Goal: Task Accomplishment & Management: Manage account settings

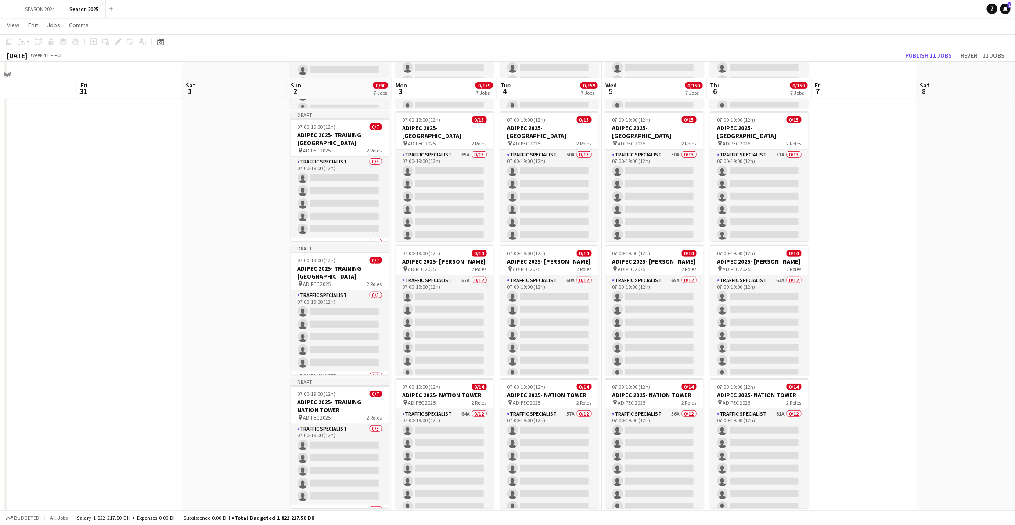
scroll to position [274, 0]
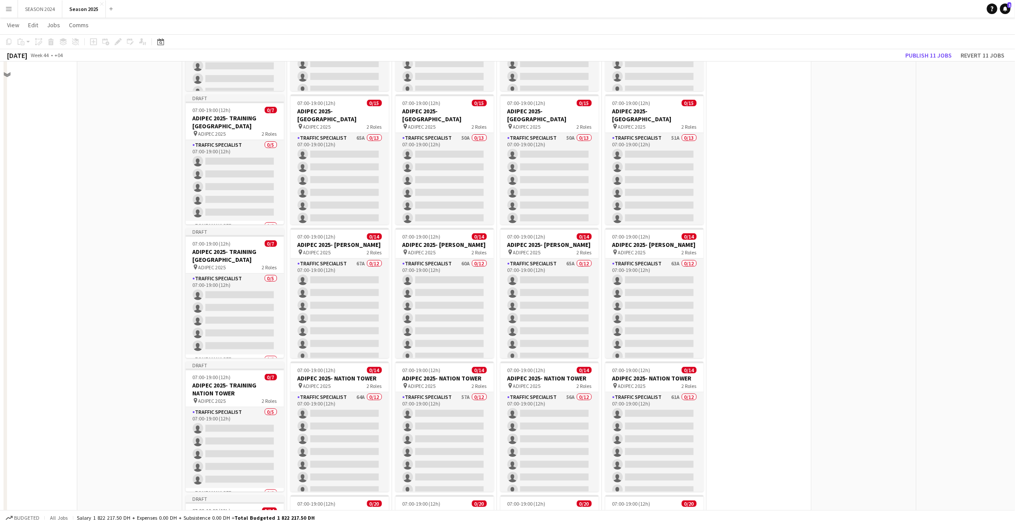
drag, startPoint x: 789, startPoint y: 454, endPoint x: 910, endPoint y: 459, distance: 120.4
click at [656, 318] on app-calendar-viewport "Tue 28 Wed 29 Thu 30 Fri 31 Sat 1 Sun 2 0/90 7 Jobs Mon 3 0/159 7 Jobs Tue 4 0/…" at bounding box center [507, 268] width 1015 height 1016
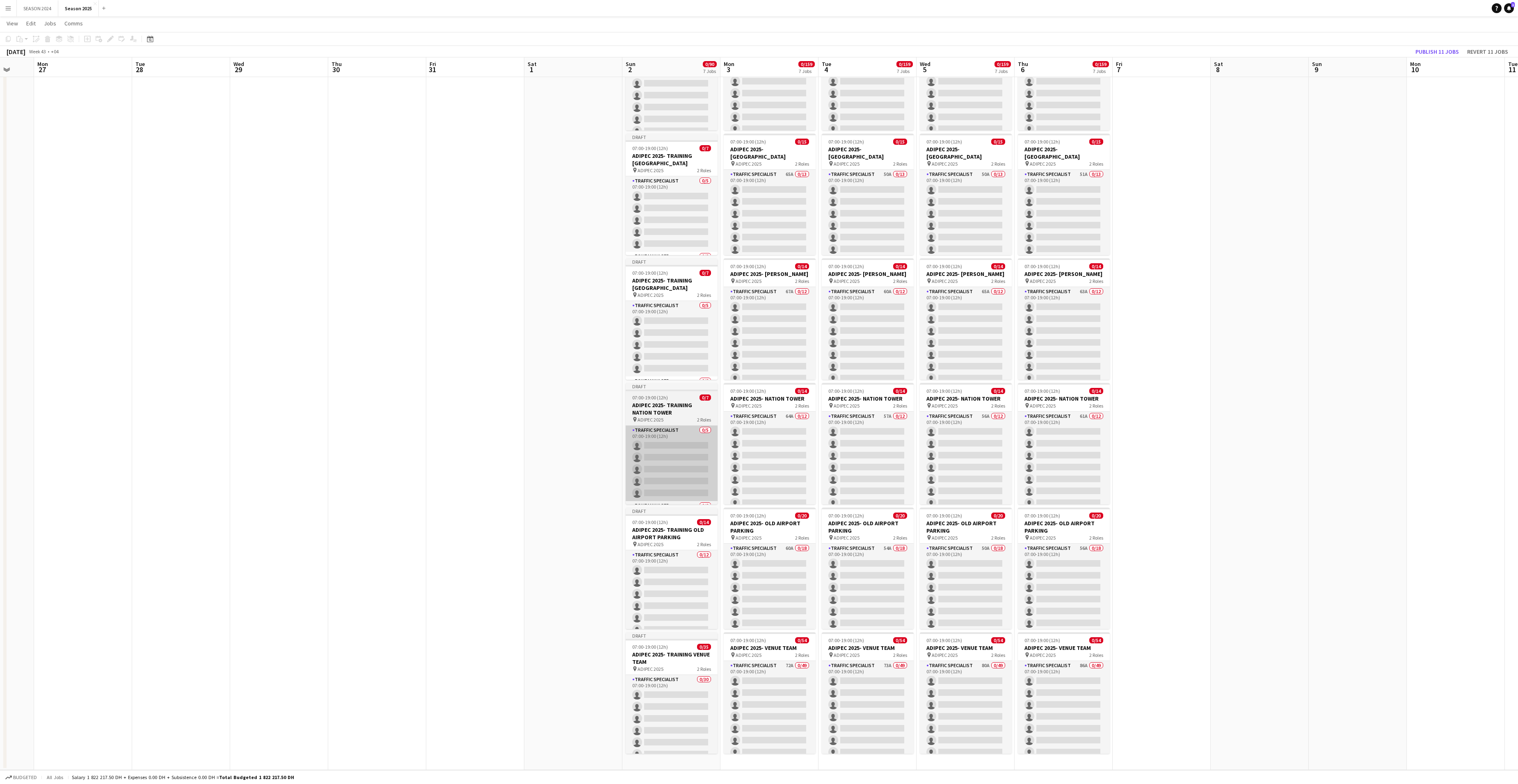
drag, startPoint x: 1015, startPoint y: 418, endPoint x: 1153, endPoint y: 432, distance: 138.7
click at [613, 297] on app-calendar-viewport "Fri 24 Sat 25 Sun 26 Mon 27 Tue 28 Wed 29 Thu 30 Fri 31 Sat 1 Sun 2 0/90 7 Jobs…" at bounding box center [759, 296] width 1518 height 949
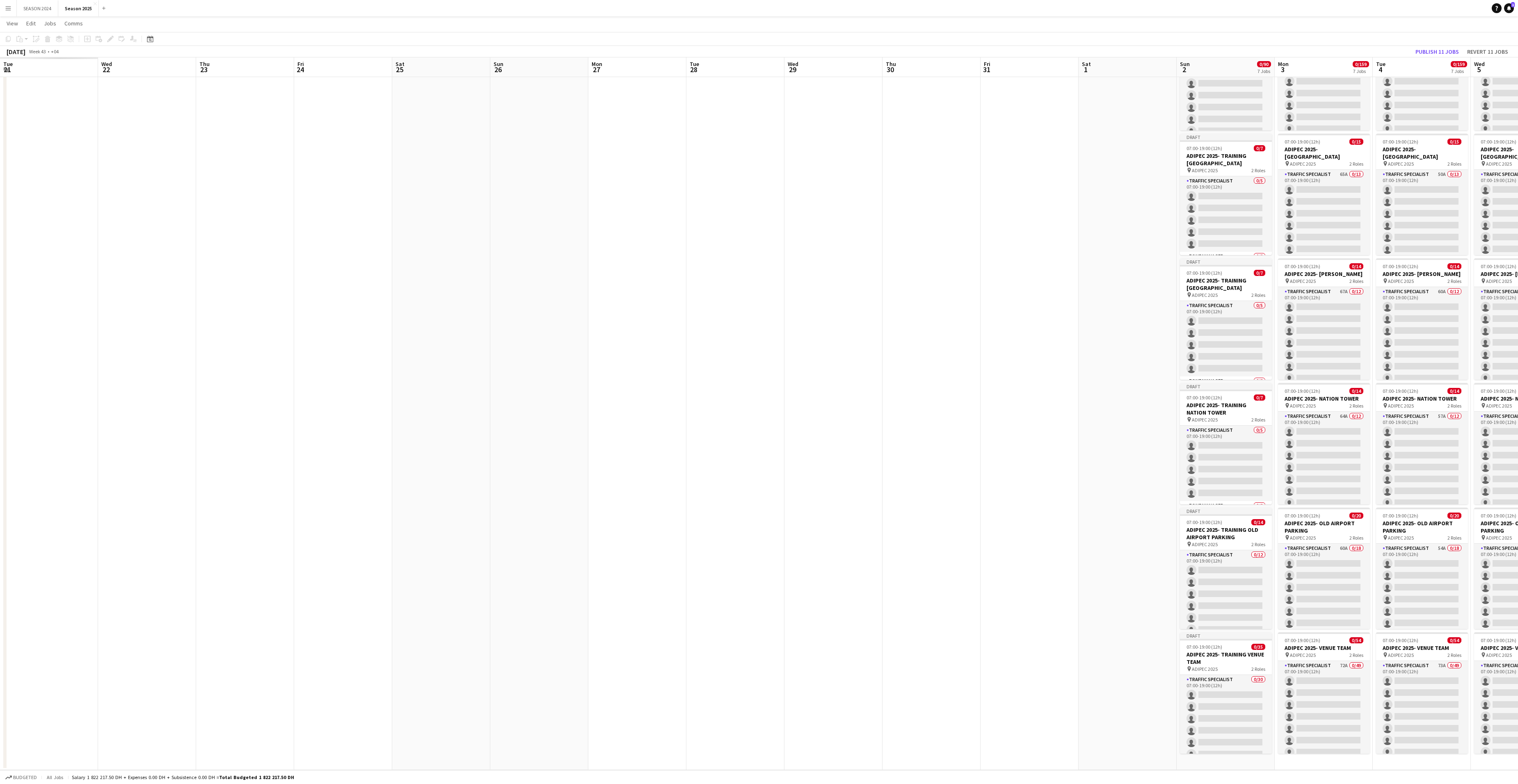
drag, startPoint x: 708, startPoint y: 415, endPoint x: 1143, endPoint y: 413, distance: 435.0
click at [613, 297] on app-calendar-viewport "Sun 19 Mon 20 Tue 21 Wed 22 Thu 23 Fri 24 Sat 25 Sun 26 Mon 27 Tue 28 Wed 29 Th…" at bounding box center [759, 296] width 1518 height 949
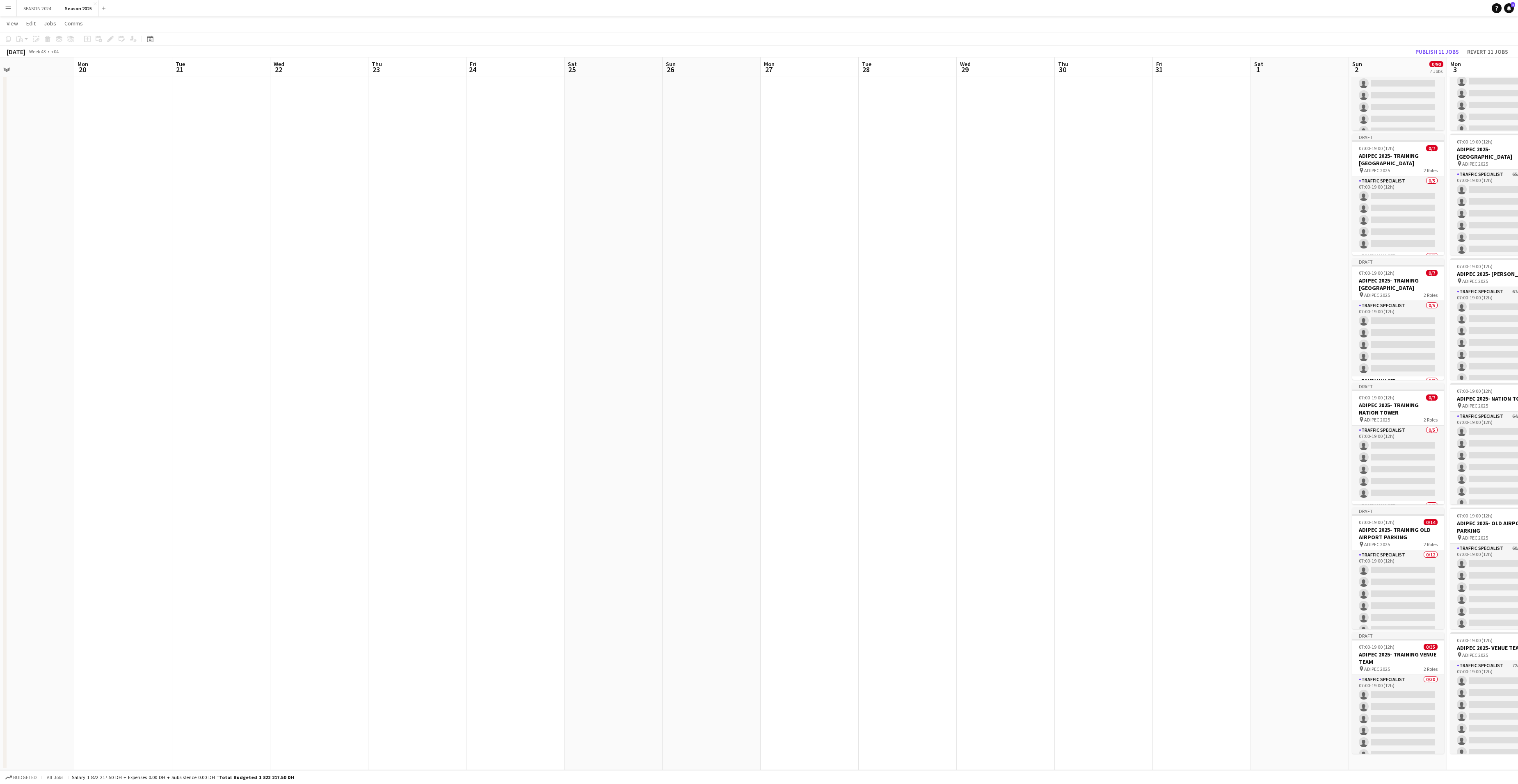
drag, startPoint x: 349, startPoint y: 436, endPoint x: 1154, endPoint y: 420, distance: 805.2
click at [613, 297] on app-calendar-viewport "Fri 17 Sat 18 Sun 19 Mon 20 Tue 21 Wed 22 Thu 23 Fri 24 Sat 25 Sun 26 Mon 27 Tu…" at bounding box center [759, 296] width 1518 height 949
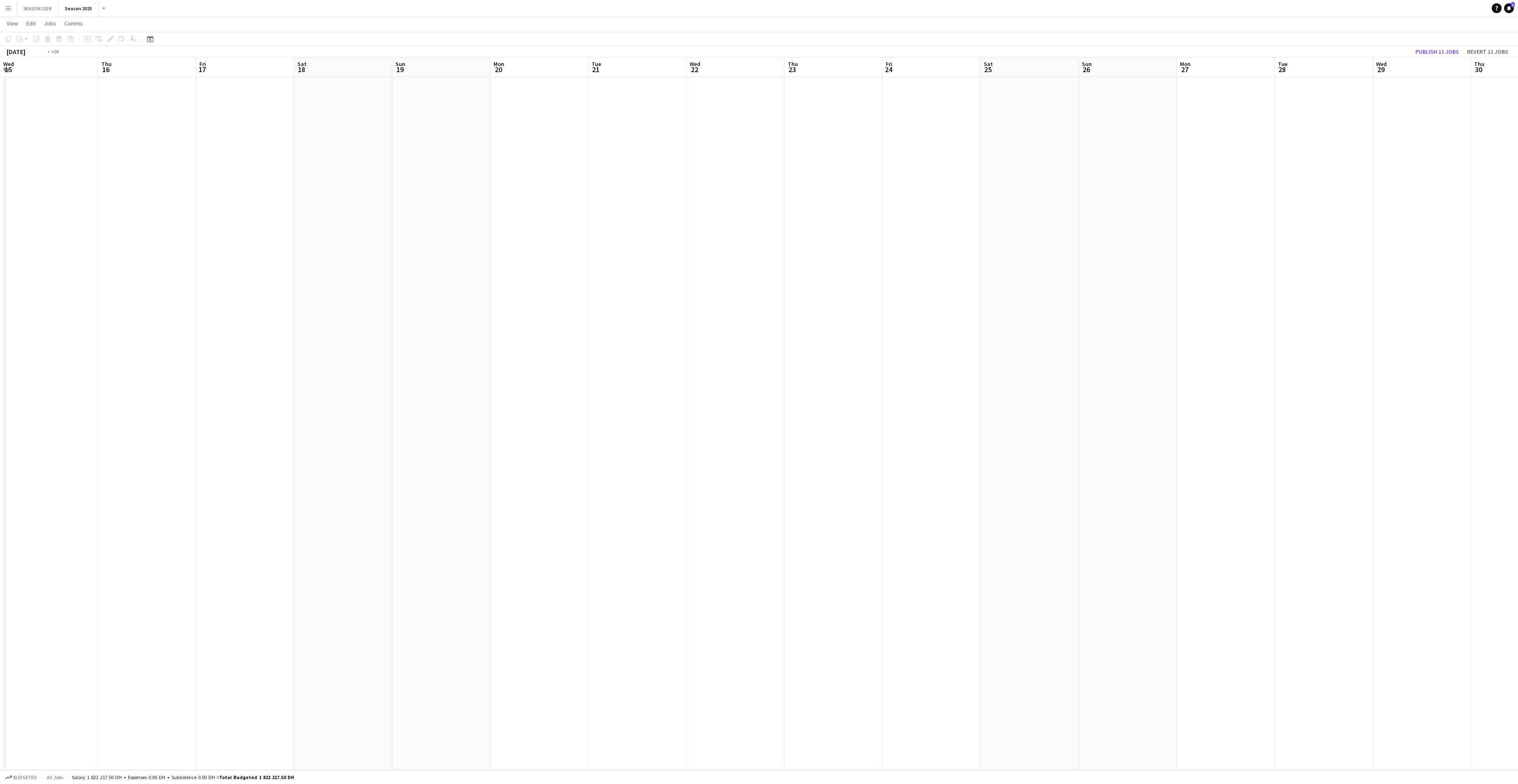
drag, startPoint x: 367, startPoint y: 446, endPoint x: 1255, endPoint y: 443, distance: 888.0
click at [613, 297] on app-calendar-viewport "Mon 13 Tue 14 Wed 15 Thu 16 Fri 17 Sat 18 Sun 19 Mon 20 Tue 21 Wed 22 Thu 23 Fr…" at bounding box center [759, 296] width 1518 height 949
drag, startPoint x: 353, startPoint y: 435, endPoint x: 1254, endPoint y: 435, distance: 901.0
click at [613, 297] on app-calendar-viewport "Sat 4 Sun 5 Mon 6 Tue 7 Wed 8 Thu 9 Fri 10 Sat 11 Sun 12 Mon 13 Tue 14 Wed 15 T…" at bounding box center [759, 296] width 1518 height 949
drag, startPoint x: 745, startPoint y: 446, endPoint x: 1353, endPoint y: 435, distance: 608.1
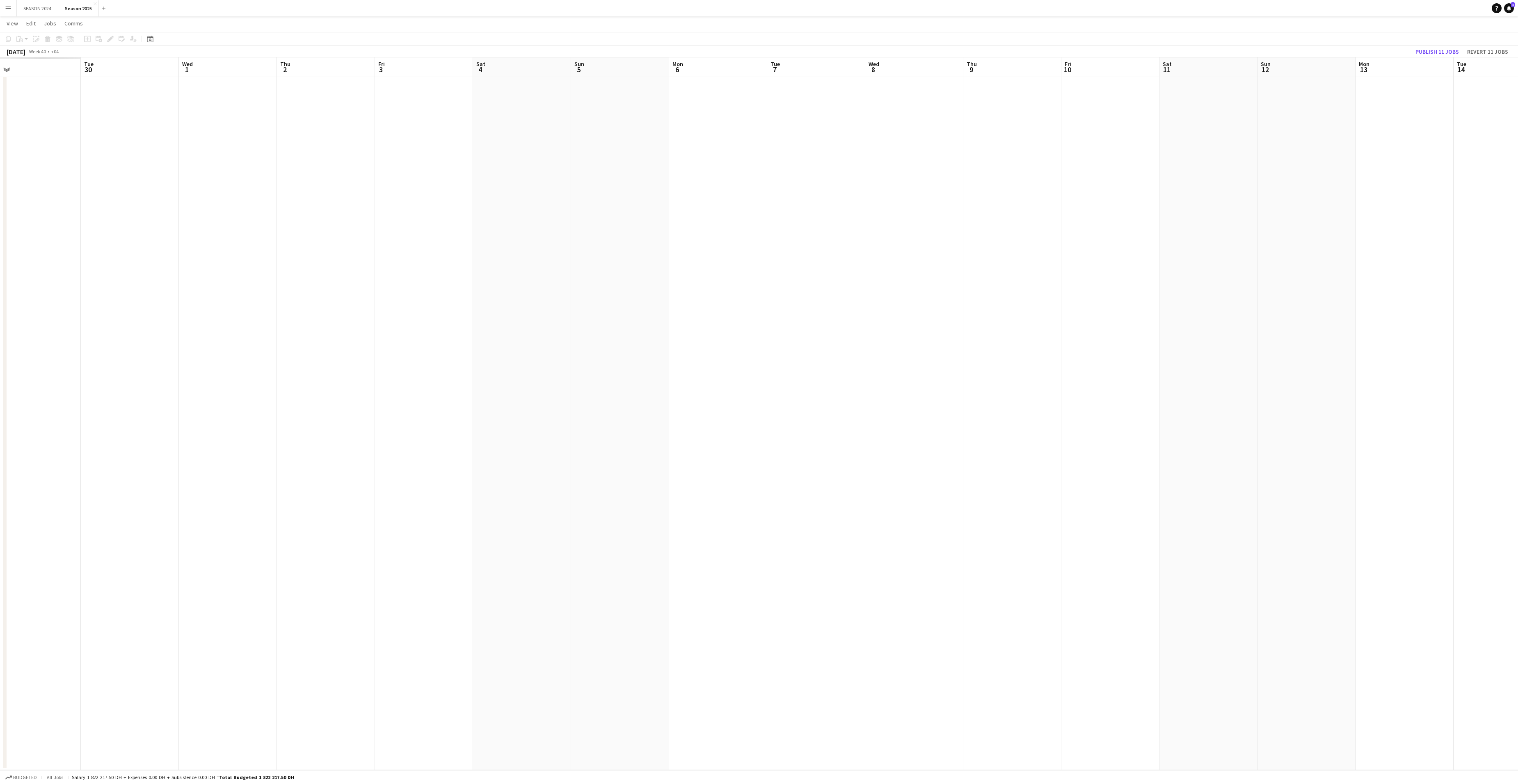
click at [613, 297] on app-calendar-viewport "Sat 27 Sun 28 Mon 29 Tue 30 Wed 1 Thu 2 Fri 3 Sat 4 Sun 5 Mon 6 Tue 7 Wed 8 Thu…" at bounding box center [759, 296] width 1518 height 949
drag, startPoint x: 336, startPoint y: 423, endPoint x: 1255, endPoint y: 418, distance: 919.0
click at [613, 297] on app-calendar-viewport "Sun 21 Mon 22 Tue 23 Wed 24 Thu 25 Fri 26 Sat 27 14/14 1 Job Sun 28 14/14 1 Job…" at bounding box center [759, 296] width 1518 height 949
drag, startPoint x: 555, startPoint y: 427, endPoint x: 987, endPoint y: 447, distance: 432.5
click at [613, 297] on app-calendar-viewport "Mon 15 Tue 16 Wed 17 Thu 18 Fri 19 Sat 20 Sun 21 Mon 22 Tue 23 Wed 24 Thu 25 0/…" at bounding box center [759, 296] width 1518 height 949
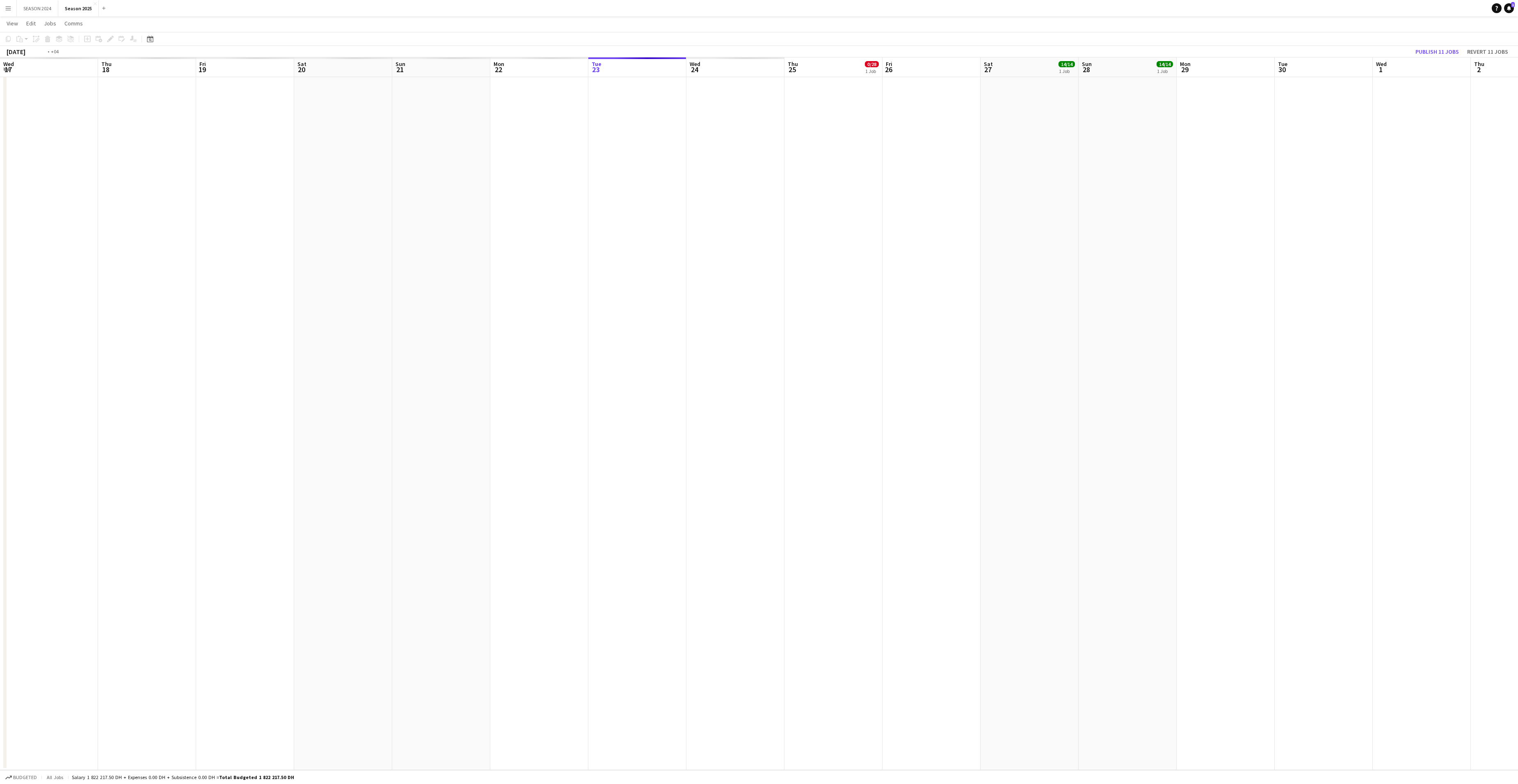
scroll to position [0, 196]
drag, startPoint x: 123, startPoint y: 426, endPoint x: 1112, endPoint y: 435, distance: 989.0
click at [613, 297] on app-calendar-viewport "Thu 11 Fri 12 Sat 13 Sun 14 Mon 15 Tue 16 Wed 17 Thu 18 Fri 19 Sat 20 Sun 21 Mo…" at bounding box center [759, 296] width 1518 height 949
drag, startPoint x: 399, startPoint y: 460, endPoint x: 1296, endPoint y: 448, distance: 897.1
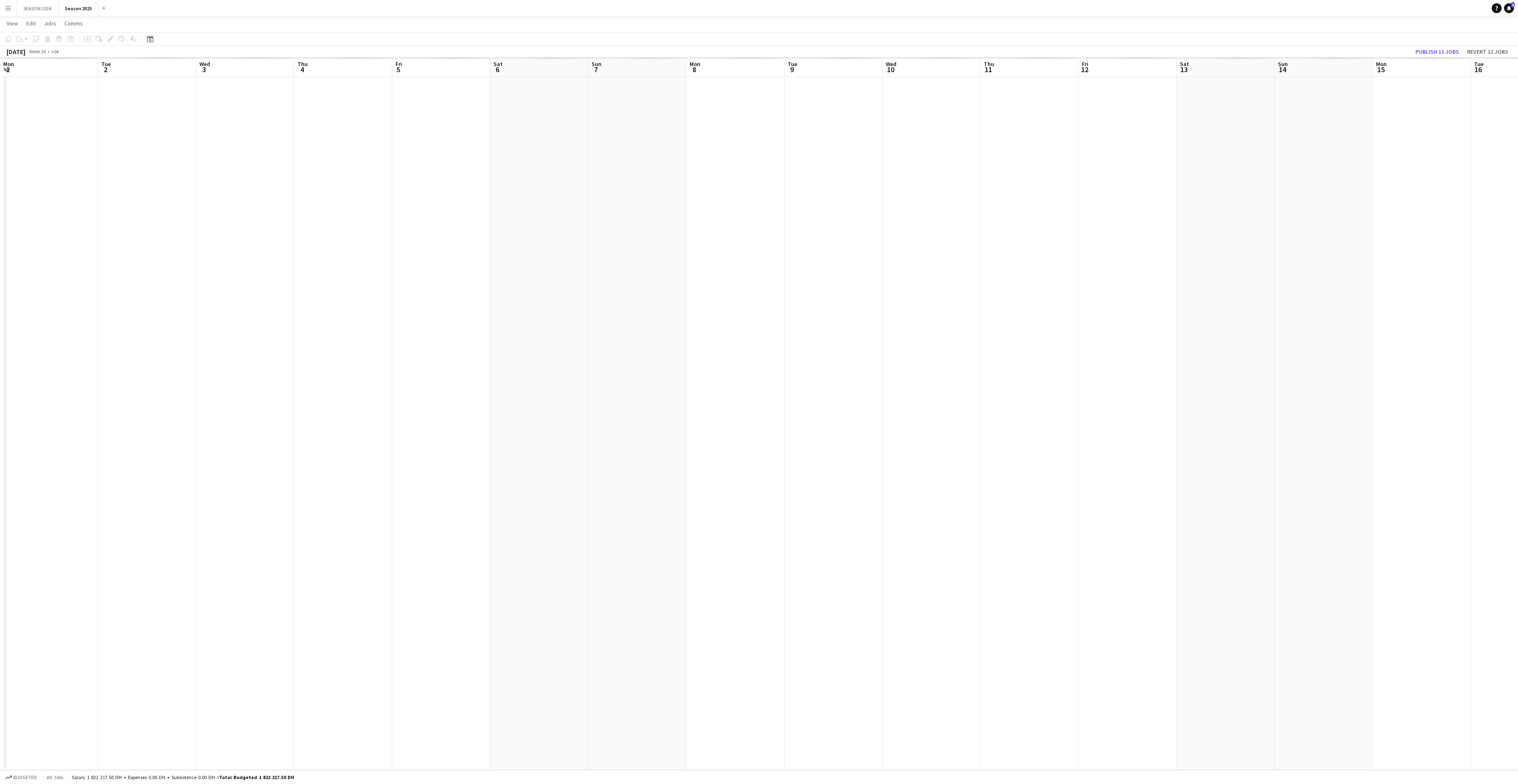
click at [613, 297] on app-calendar-viewport "Mon 1 Tue 2 Wed 3 Thu 4 Fri 5 Sat 6 Sun 7 Mon 8 Tue 9 Wed 10 Thu 11 Fri 12 Sat …" at bounding box center [759, 296] width 1518 height 949
drag, startPoint x: 322, startPoint y: 474, endPoint x: 1220, endPoint y: 461, distance: 898.1
click at [613, 297] on app-calendar-viewport "Sat 30 Sun 31 Mon 1 Tue 2 Wed 3 Thu 4 Fri 5 Sat 6 Sun 7 Mon 8 Tue 9 Wed 10 Thu …" at bounding box center [759, 296] width 1518 height 949
drag, startPoint x: 377, startPoint y: 474, endPoint x: 1356, endPoint y: 475, distance: 979.0
click at [613, 297] on app-calendar-viewport "Sat 23 Sun 24 Mon 25 Tue 26 Wed 27 Thu 28 Fri 29 Sat 30 Sun 31 Mon 1 Tue 2 Wed …" at bounding box center [759, 296] width 1518 height 949
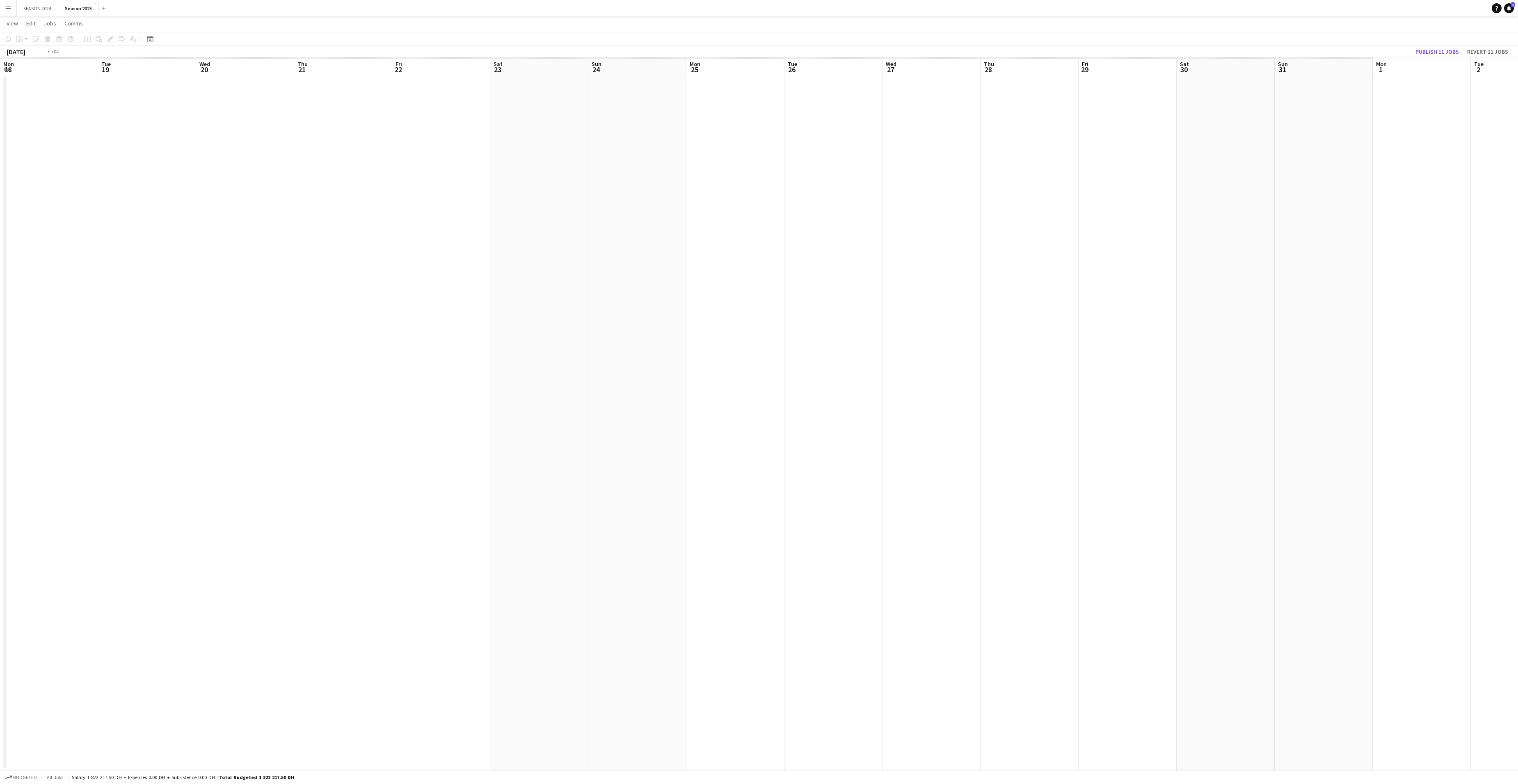
drag, startPoint x: 849, startPoint y: 438, endPoint x: 1309, endPoint y: 437, distance: 460.0
click at [613, 297] on app-calendar-viewport "Sat 16 Sun 17 Mon 18 Tue 19 Wed 20 Thu 21 Fri 22 Sat 23 Sun 24 Mon 25 Tue 26 We…" at bounding box center [759, 296] width 1518 height 949
drag, startPoint x: 271, startPoint y: 414, endPoint x: 1188, endPoint y: 414, distance: 917.0
click at [613, 297] on app-calendar-viewport "Tue 12 Wed 13 Thu 14 Fri 15 Sat 16 Sun 17 Mon 18 Tue 19 Wed 20 Thu 21 Fri 22 Sa…" at bounding box center [759, 296] width 1518 height 949
drag, startPoint x: 300, startPoint y: 427, endPoint x: 1128, endPoint y: 443, distance: 828.2
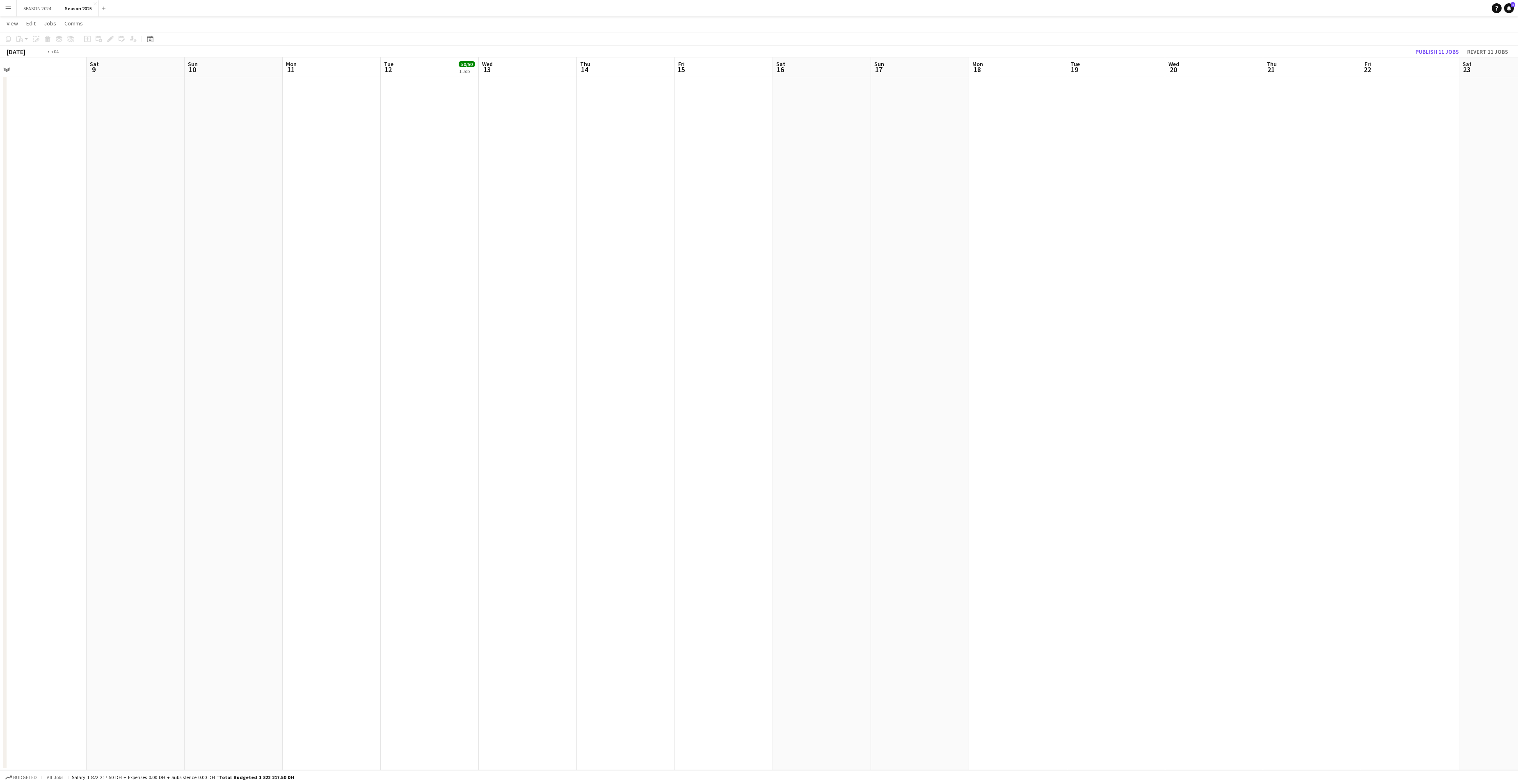
click at [613, 297] on app-calendar-viewport "Wed 6 Thu 7 Fri 8 Sat 9 Sun 10 Mon 11 Tue 12 50/50 1 Job Wed 13 Thu 14 Fri 15 S…" at bounding box center [759, 296] width 1518 height 949
drag, startPoint x: 983, startPoint y: 428, endPoint x: 414, endPoint y: 452, distance: 569.5
click at [403, 297] on app-calendar-viewport "Fri 1 Sat 2 Sun 3 Mon 4 Tue 5 Wed 6 Thu 7 Fri 8 Sat 9 Sun 10 Mon 11 Tue 12 50/5…" at bounding box center [759, 296] width 1518 height 949
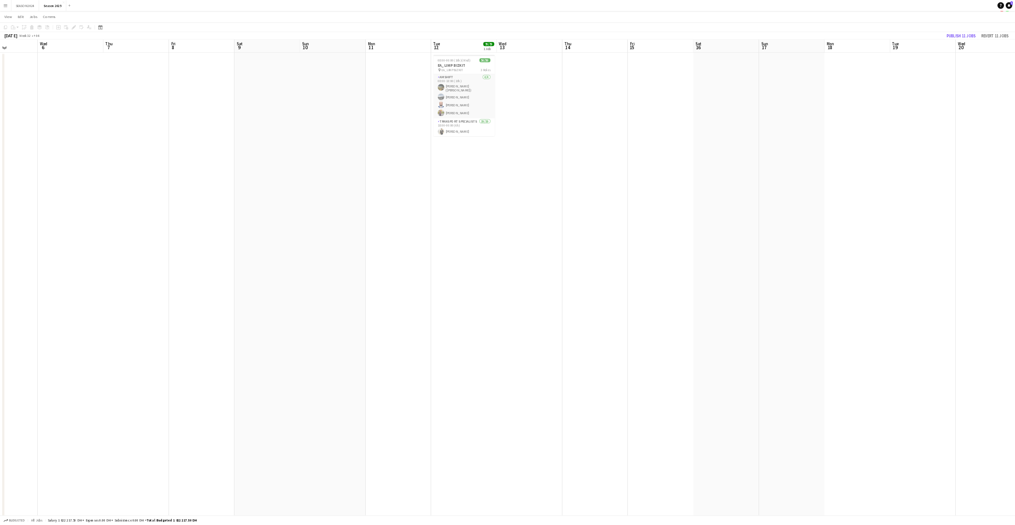
scroll to position [0, 0]
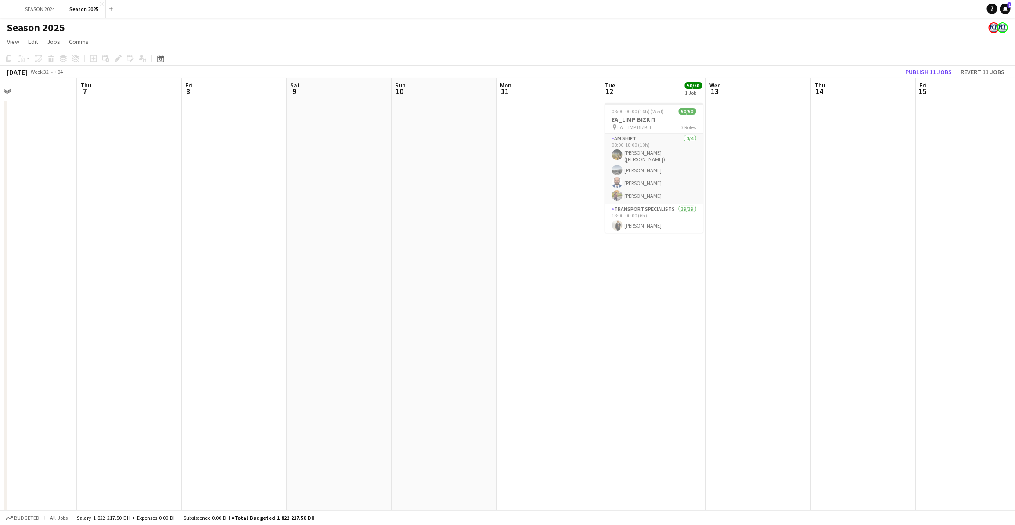
drag, startPoint x: 676, startPoint y: 163, endPoint x: 156, endPoint y: 198, distance: 521.0
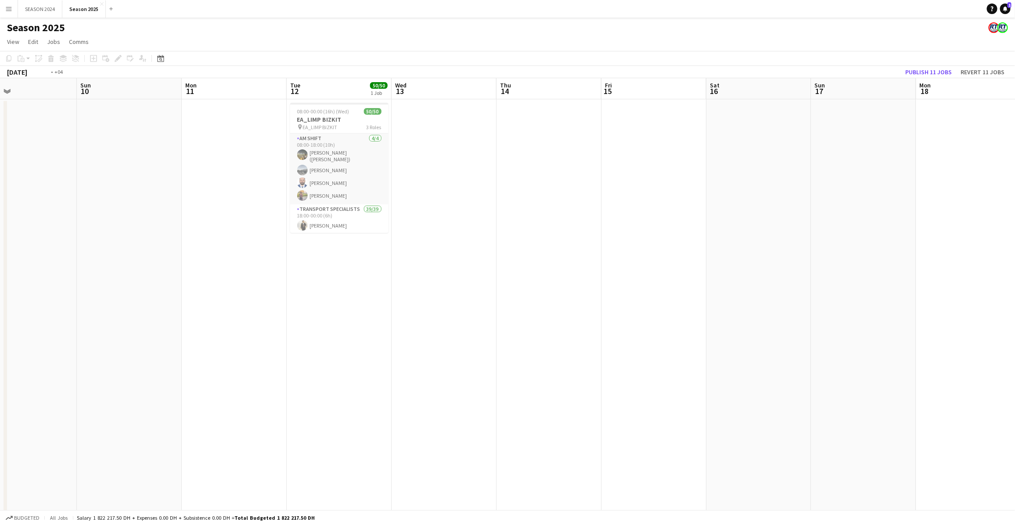
drag, startPoint x: 815, startPoint y: 219, endPoint x: 426, endPoint y: 217, distance: 389.4
drag, startPoint x: 905, startPoint y: 216, endPoint x: 332, endPoint y: 227, distance: 573.0
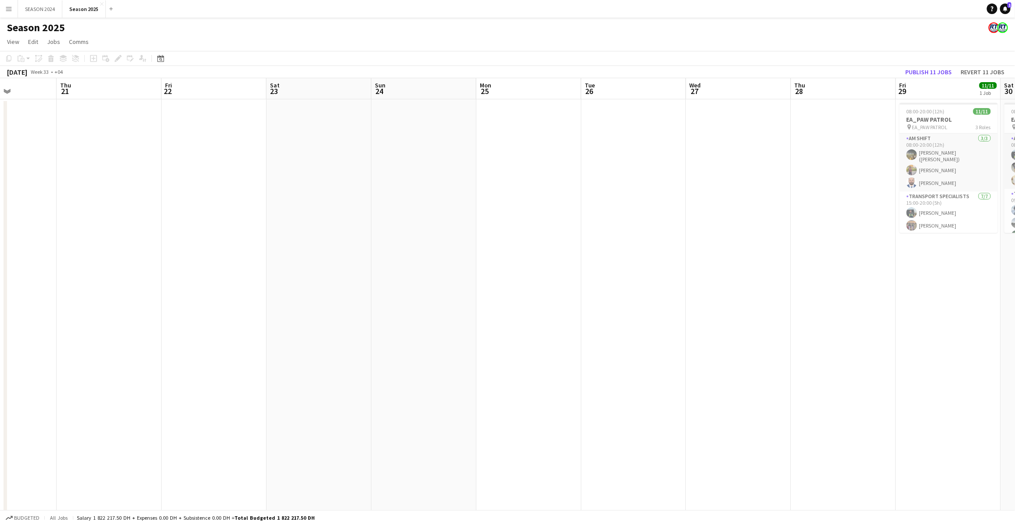
drag, startPoint x: 935, startPoint y: 251, endPoint x: 382, endPoint y: 243, distance: 553.3
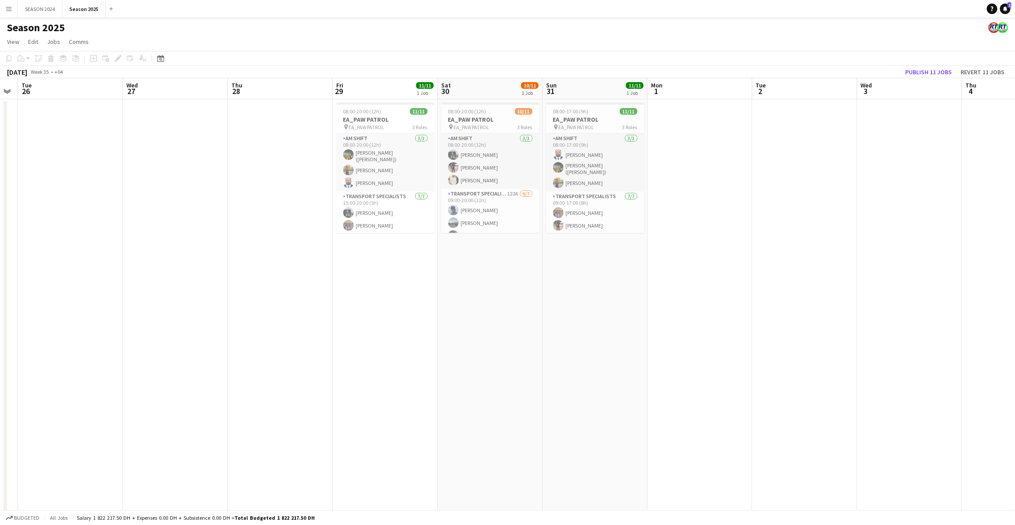
scroll to position [0, 348]
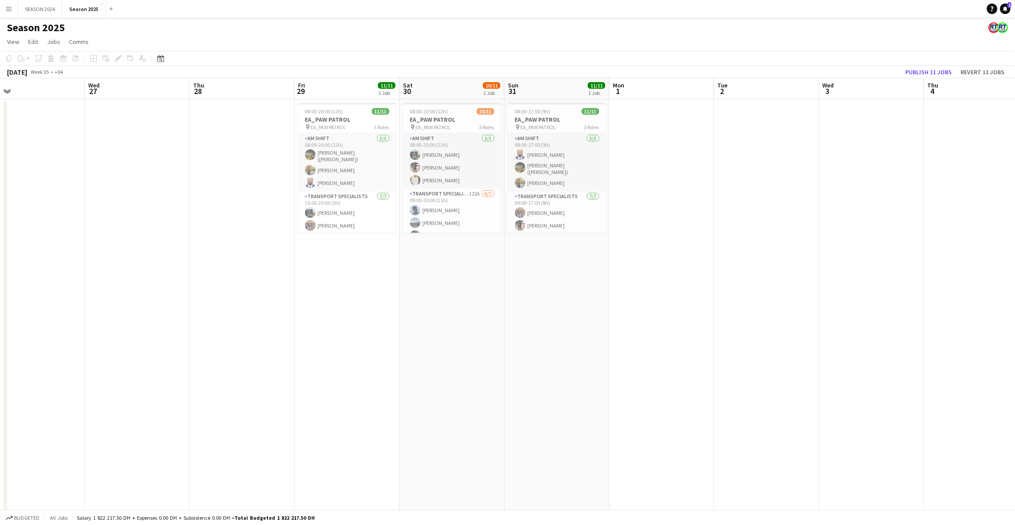
drag, startPoint x: 633, startPoint y: 266, endPoint x: 421, endPoint y: 270, distance: 212.1
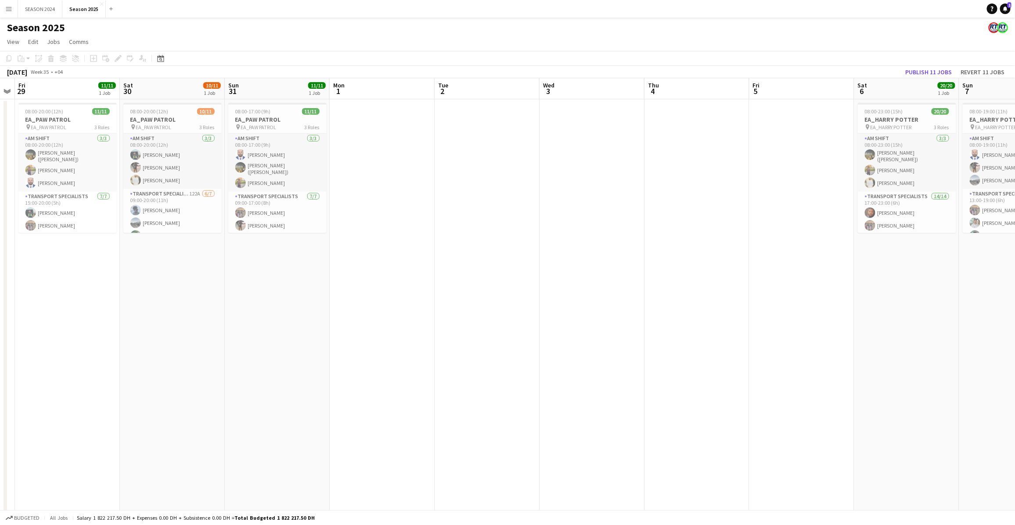
drag, startPoint x: 542, startPoint y: 288, endPoint x: 257, endPoint y: 328, distance: 288.1
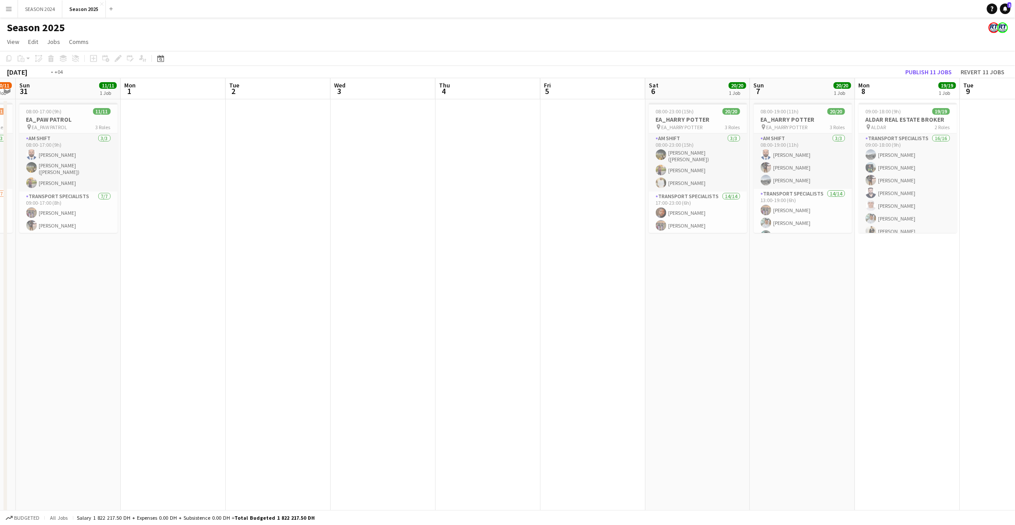
drag, startPoint x: 604, startPoint y: 326, endPoint x: 94, endPoint y: 315, distance: 510.7
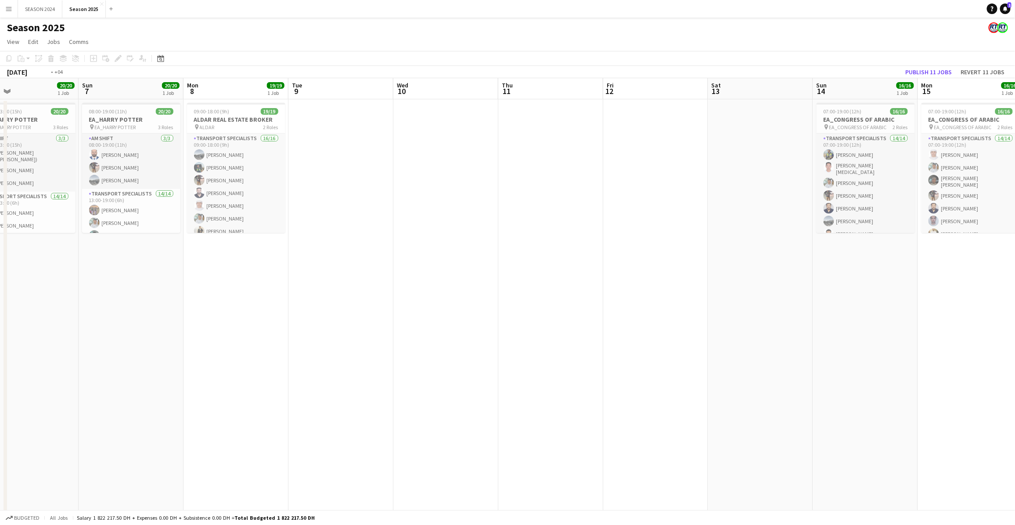
drag, startPoint x: 725, startPoint y: 353, endPoint x: 83, endPoint y: 339, distance: 642.0
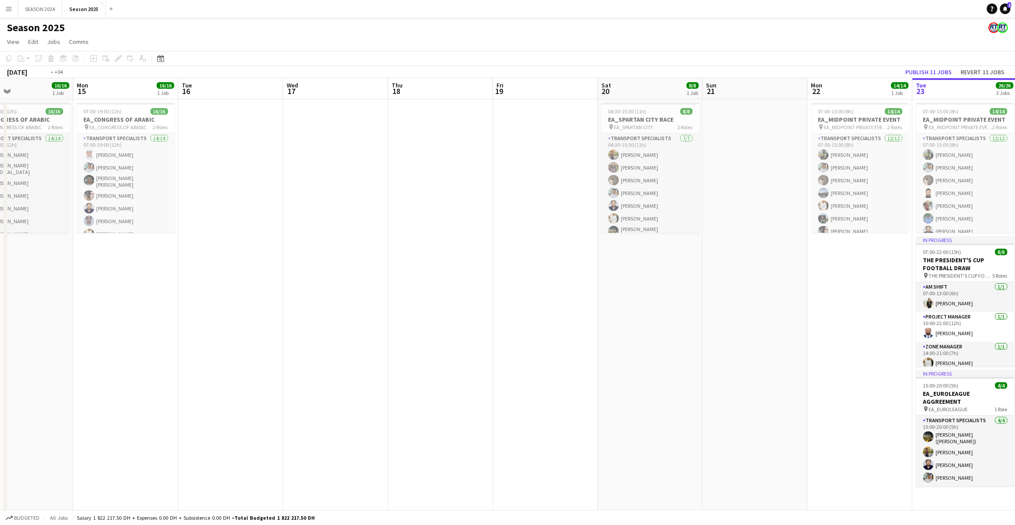
drag, startPoint x: 635, startPoint y: 380, endPoint x: 444, endPoint y: 369, distance: 191.7
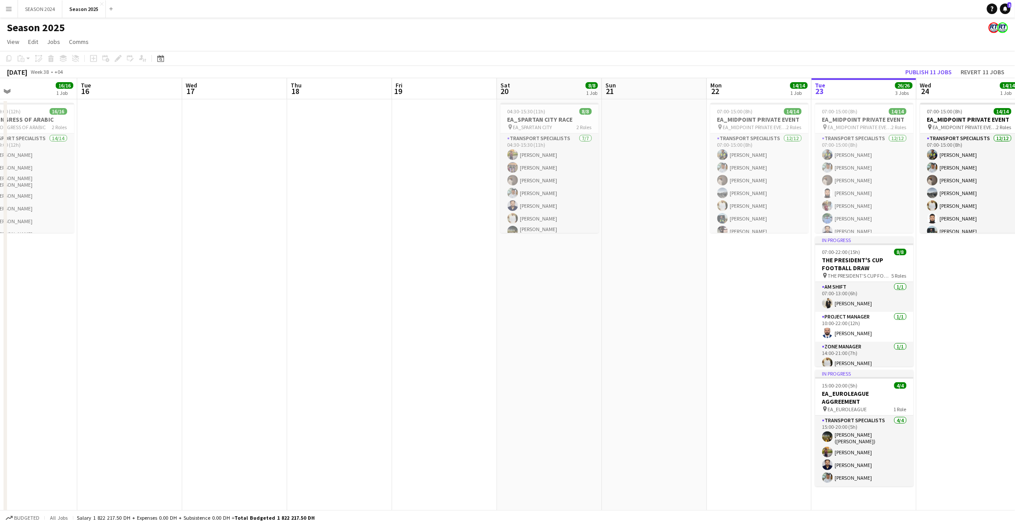
scroll to position [0, 334]
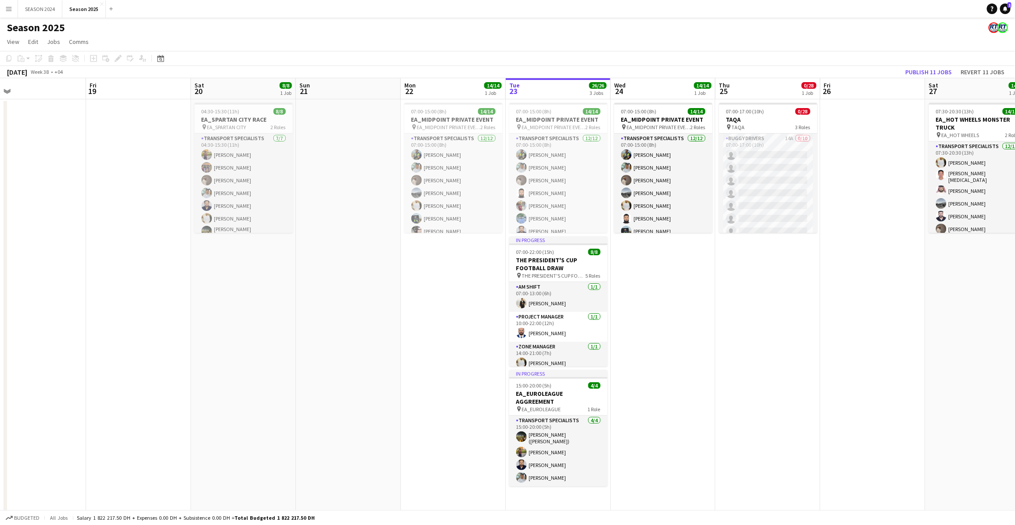
drag, startPoint x: 508, startPoint y: 352, endPoint x: 299, endPoint y: 339, distance: 208.9
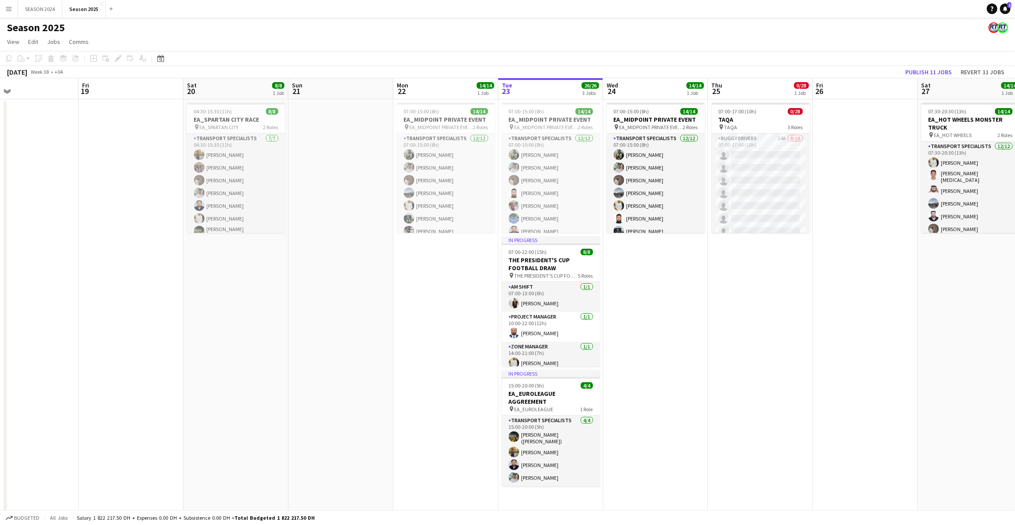
drag, startPoint x: 743, startPoint y: 324, endPoint x: 580, endPoint y: 326, distance: 163.3
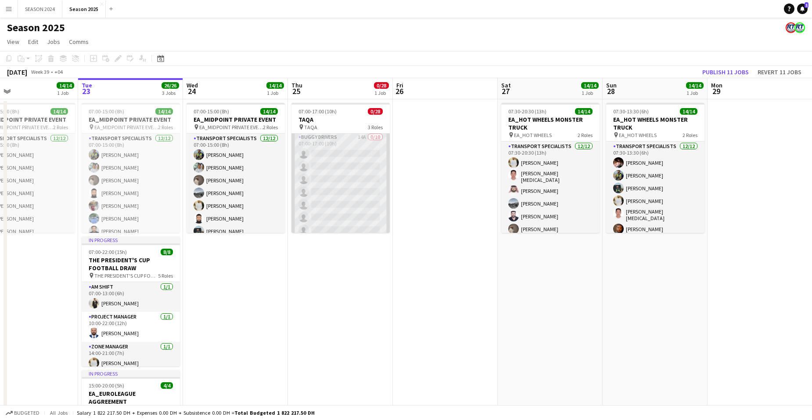
scroll to position [0, 0]
click at [328, 172] on app-card-role "BUGGY DRIVERS 14A 0/10 07:00-17:00 (10h) single-neutral-actions single-neutral-…" at bounding box center [341, 205] width 98 height 144
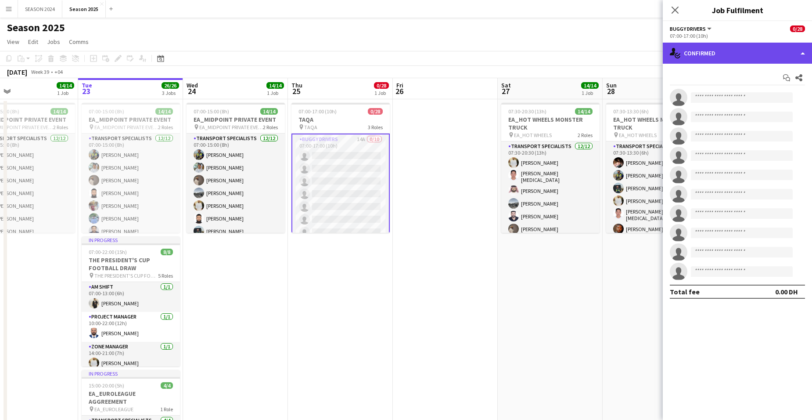
click at [656, 51] on div "single-neutral-actions-check-2 Confirmed" at bounding box center [737, 53] width 149 height 21
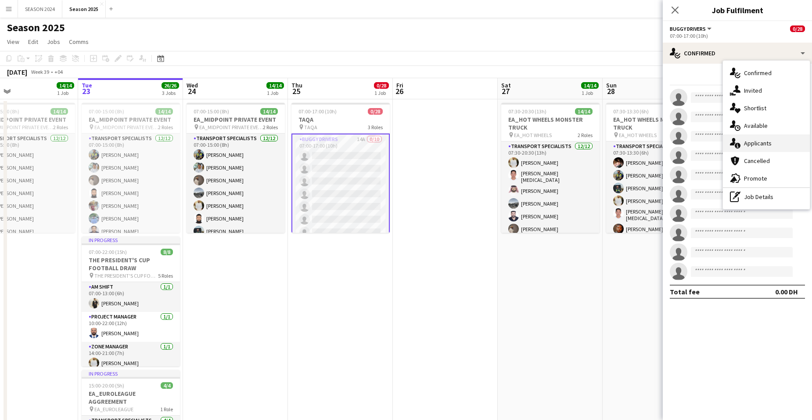
click at [656, 137] on div "single-neutral-actions-information Applicants" at bounding box center [766, 143] width 87 height 18
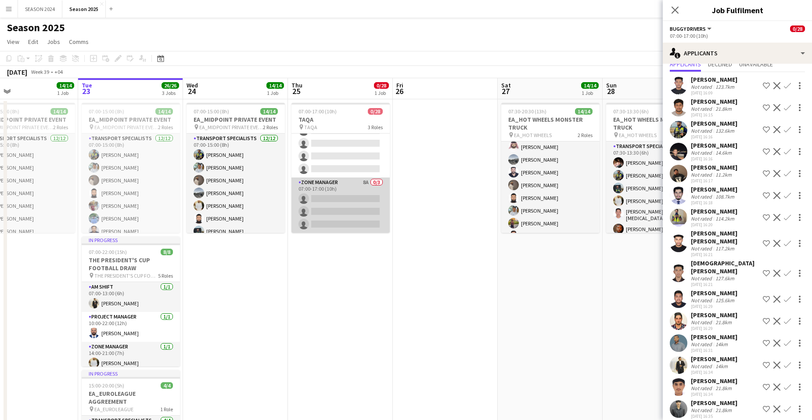
click at [334, 192] on app-card-role "Zone Manager 8A 0/3 07:00-17:00 (10h) single-neutral-actions single-neutral-act…" at bounding box center [341, 204] width 98 height 55
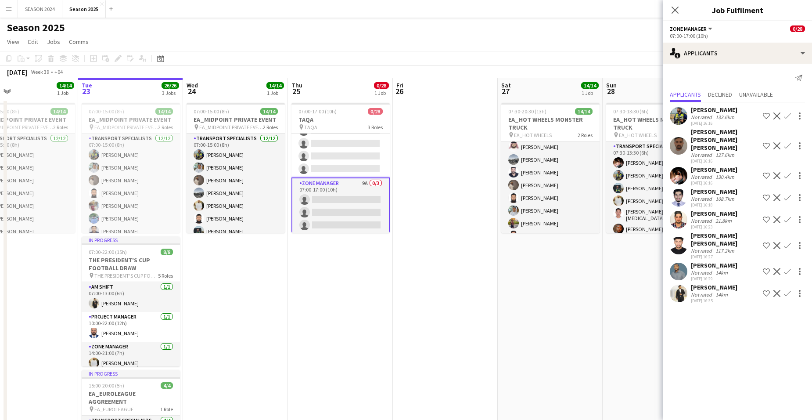
click at [366, 209] on app-card-role "Zone Manager 9A 0/3 07:00-17:00 (10h) single-neutral-actions single-neutral-act…" at bounding box center [341, 205] width 98 height 57
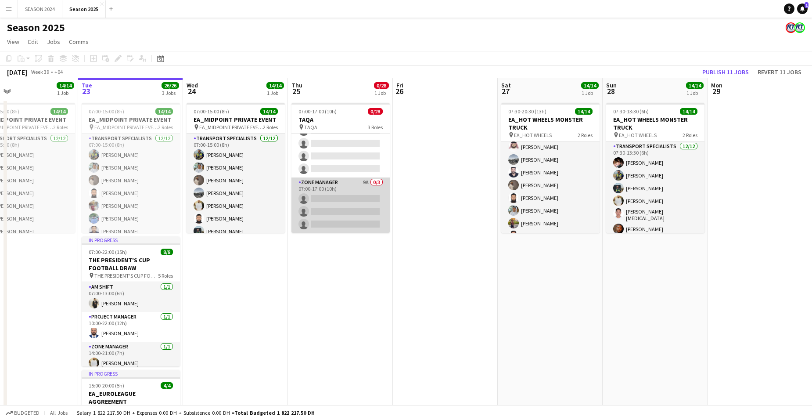
click at [366, 209] on app-card-role "Zone Manager 9A 0/3 07:00-17:00 (10h) single-neutral-actions single-neutral-act…" at bounding box center [341, 204] width 98 height 55
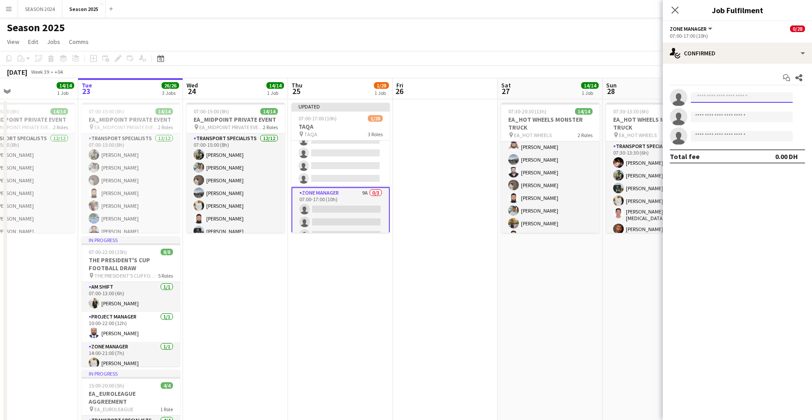
click at [656, 95] on input at bounding box center [742, 97] width 102 height 11
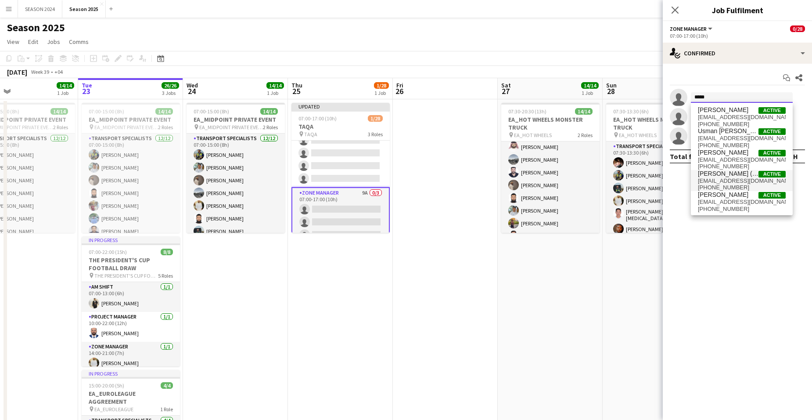
type input "*****"
click at [656, 177] on span "ugsheikh@gmail.com" at bounding box center [742, 180] width 88 height 7
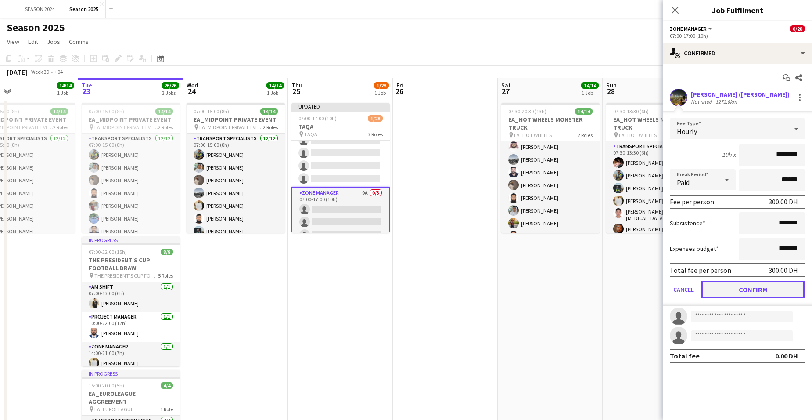
click at [656, 285] on button "Confirm" at bounding box center [753, 290] width 104 height 18
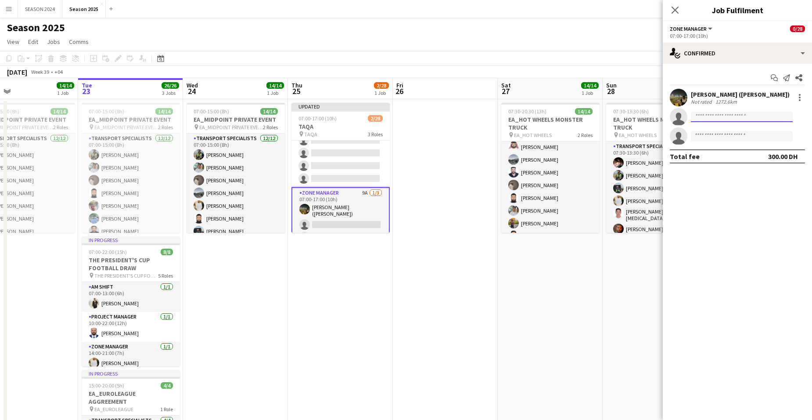
click at [656, 122] on input at bounding box center [742, 117] width 102 height 11
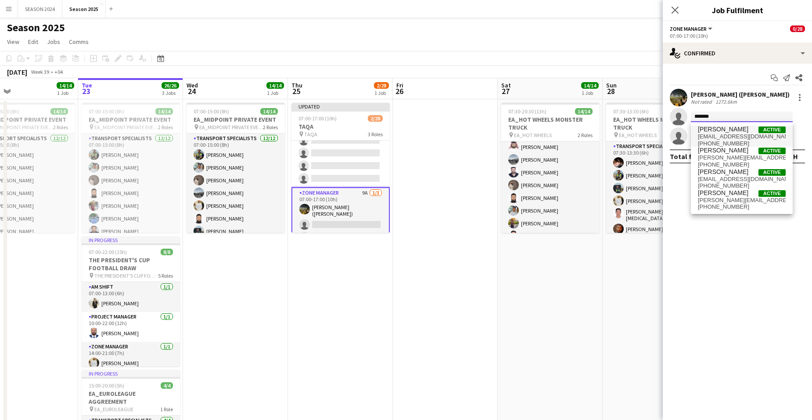
type input "*******"
click at [656, 141] on span "+559980997" at bounding box center [742, 143] width 88 height 7
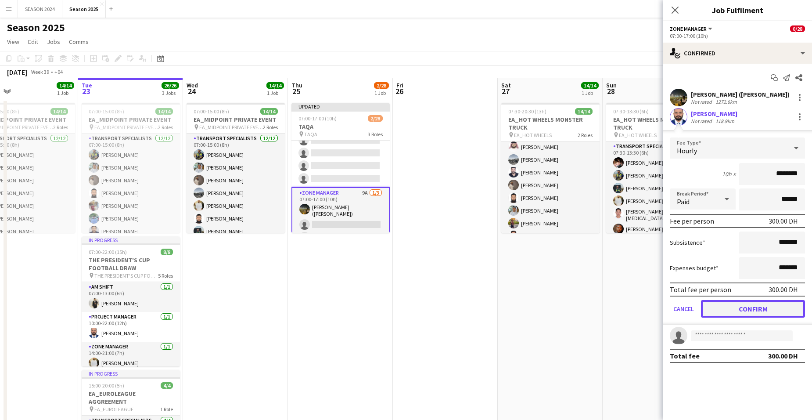
click at [656, 304] on button "Confirm" at bounding box center [753, 309] width 104 height 18
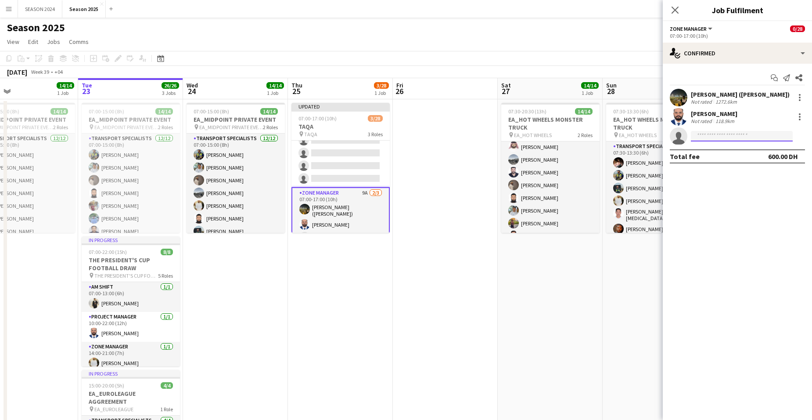
click at [656, 136] on input at bounding box center [742, 136] width 102 height 11
click at [656, 137] on input at bounding box center [742, 136] width 102 height 11
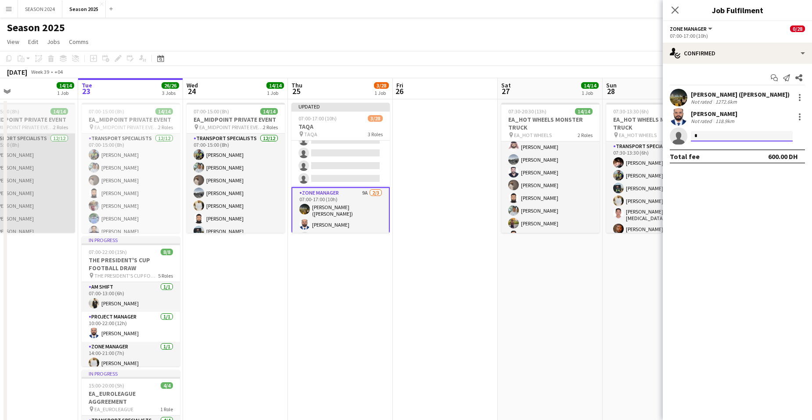
type input "*"
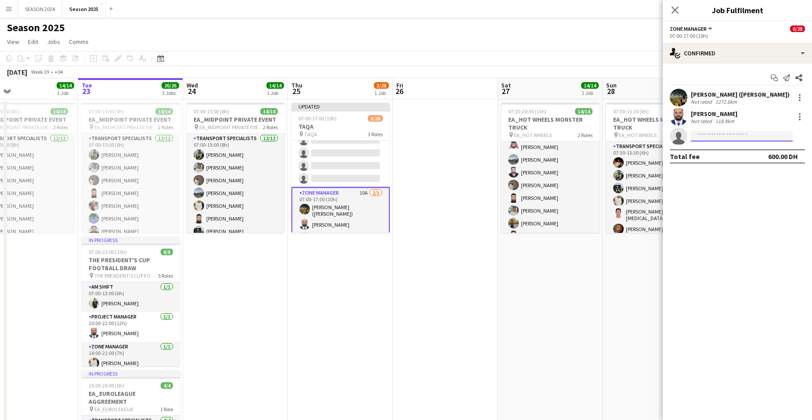
click at [656, 136] on input at bounding box center [742, 136] width 102 height 11
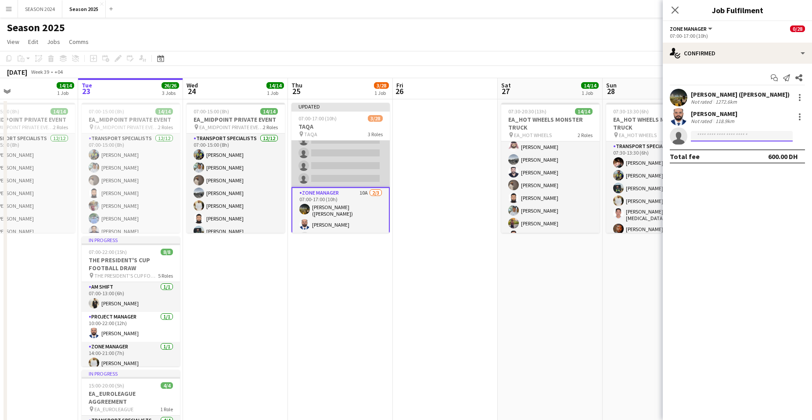
scroll to position [320, 0]
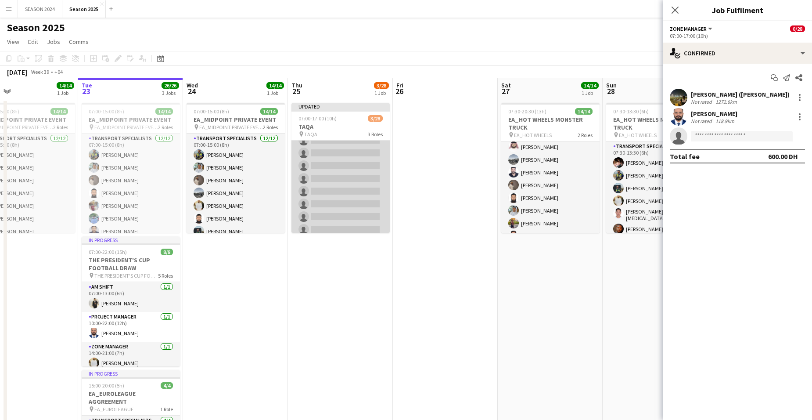
click at [312, 169] on app-card-role "Transport Specialists 22A 0/15 07:00-17:00 (10h) single-neutral-actions single-…" at bounding box center [341, 159] width 98 height 208
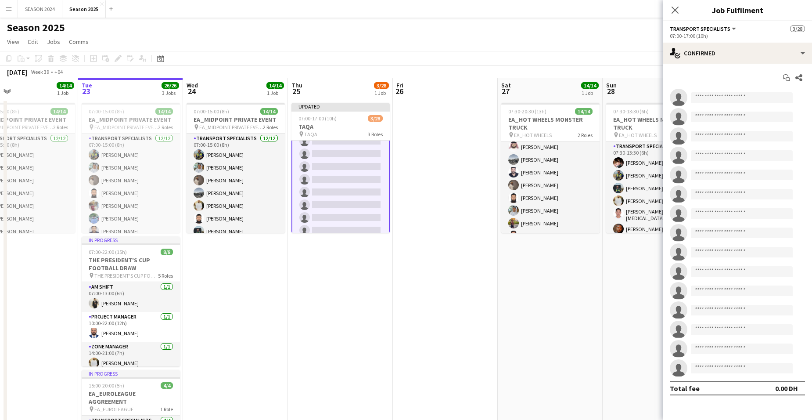
scroll to position [233, 0]
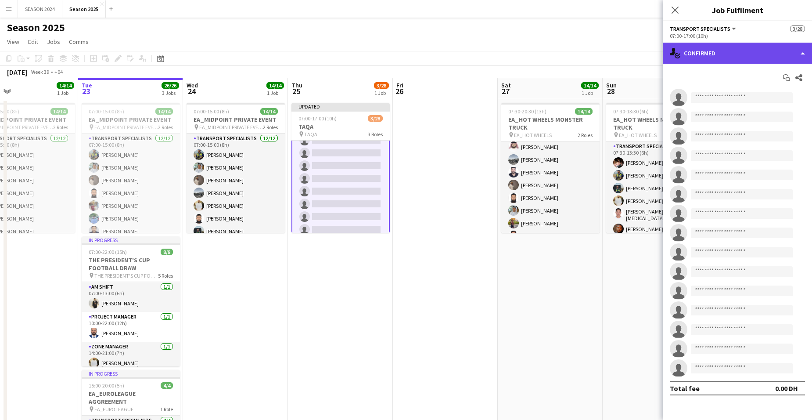
click at [656, 45] on div "single-neutral-actions-check-2 Confirmed" at bounding box center [737, 53] width 149 height 21
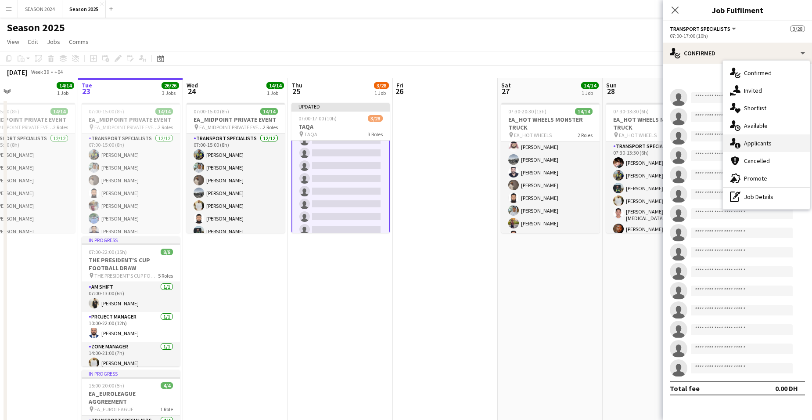
click at [656, 146] on span "Applicants" at bounding box center [758, 143] width 28 height 8
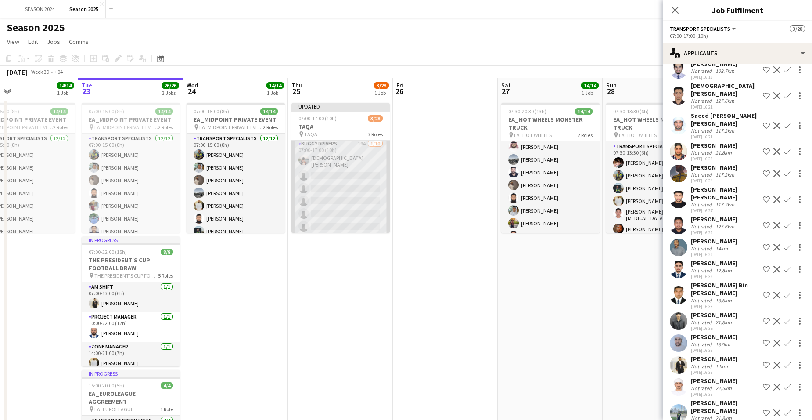
scroll to position [0, 0]
click at [364, 198] on app-card-role "BUGGY DRIVERS 19A 1/10 07:00-17:00 (10h) Mohammed Asif single-neutral-actions s…" at bounding box center [341, 213] width 98 height 147
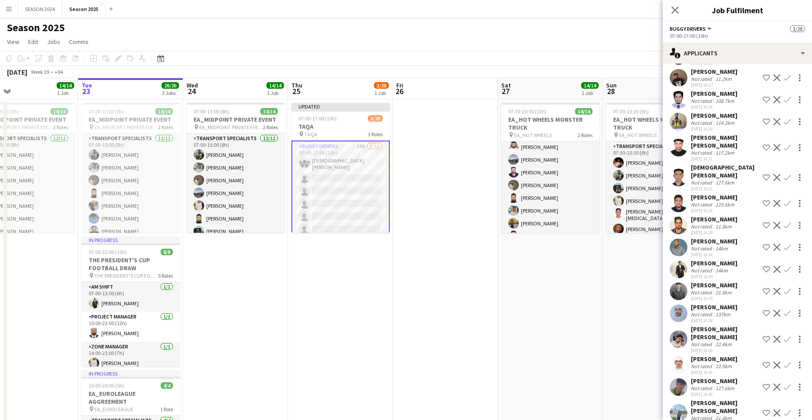
click at [341, 201] on app-card-role "BUGGY DRIVERS 19A 1/10 07:00-17:00 (10h) Mohammed Asif single-neutral-actions s…" at bounding box center [341, 214] width 98 height 149
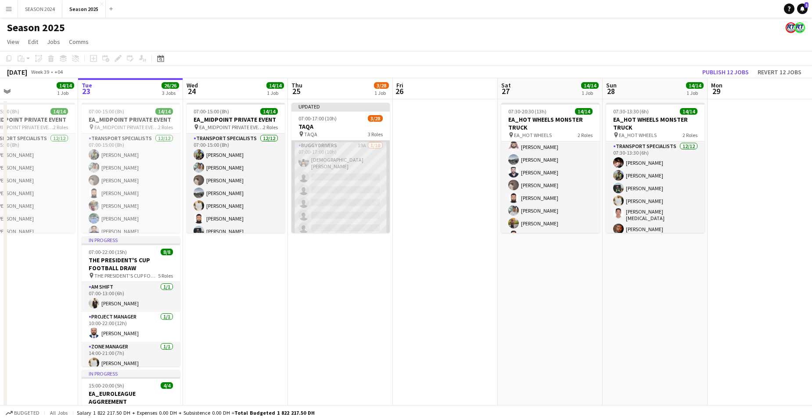
click at [341, 201] on app-card-role "BUGGY DRIVERS 19A 1/10 07:00-17:00 (10h) Mohammed Asif single-neutral-actions s…" at bounding box center [341, 213] width 98 height 147
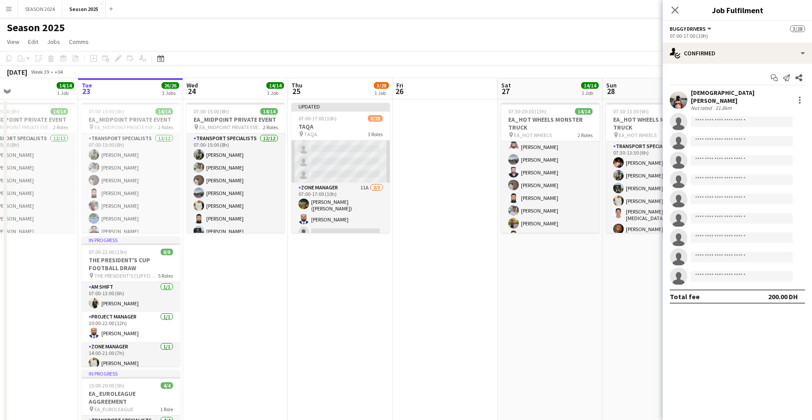
scroll to position [317, 0]
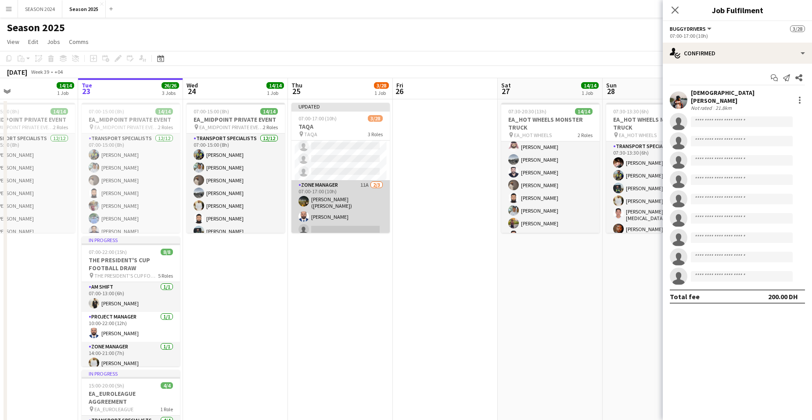
click at [328, 203] on app-card-role "Zone Manager 11A 2/3 07:00-17:00 (10h) Usman Shaikh (Abu Hamdan) Mushtaq Muhamm…" at bounding box center [341, 209] width 98 height 58
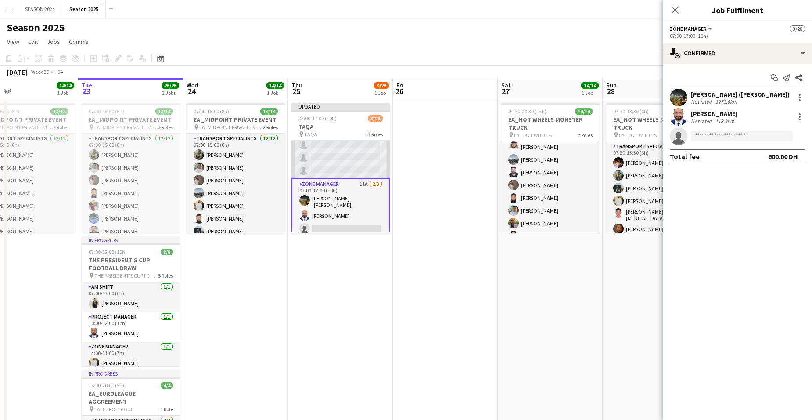
scroll to position [320, 0]
click at [359, 194] on app-card-role "Zone Manager 11A 2/3 07:00-17:00 (10h) Usman Shaikh (Abu Hamdan) Mushtaq Muhamm…" at bounding box center [341, 206] width 98 height 60
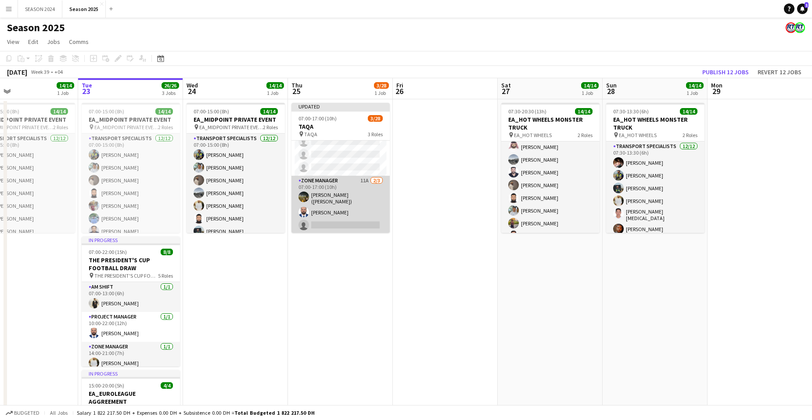
scroll to position [316, 0]
click at [359, 194] on app-card-role "Zone Manager 11A 2/3 07:00-17:00 (10h) Usman Shaikh (Abu Hamdan) Mushtaq Muhamm…" at bounding box center [341, 209] width 98 height 58
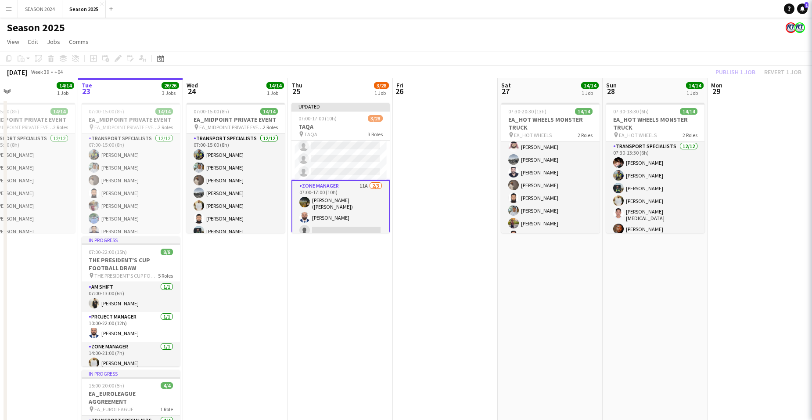
scroll to position [320, 0]
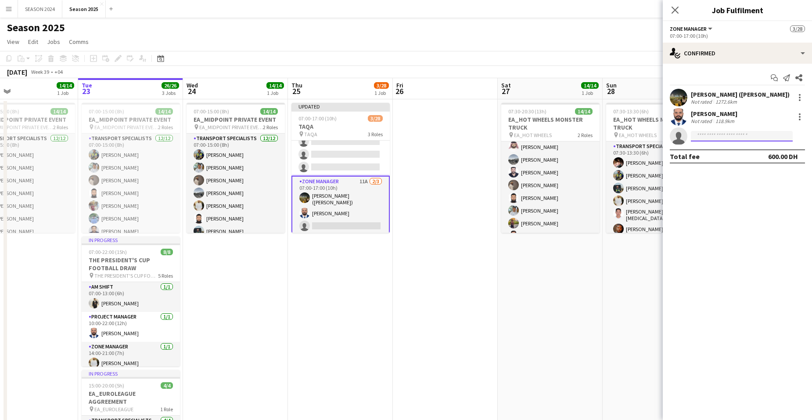
click at [656, 132] on input at bounding box center [742, 136] width 102 height 11
click at [354, 154] on app-card-role "Transport Specialists 23A 0/15 07:00-17:00 (10h) single-neutral-actions single-…" at bounding box center [341, 72] width 98 height 208
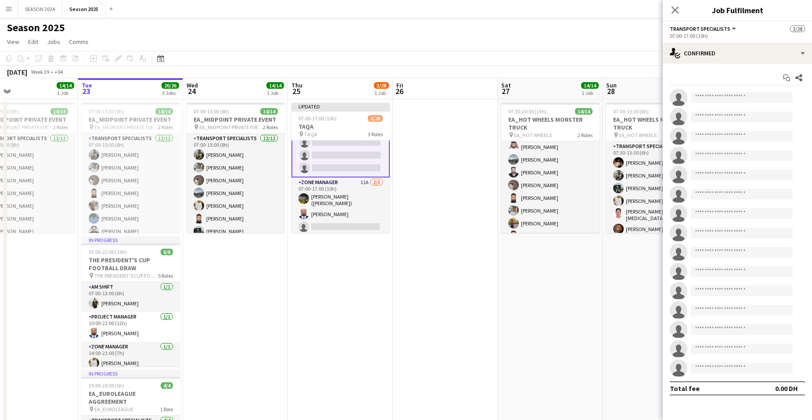
scroll to position [317, 0]
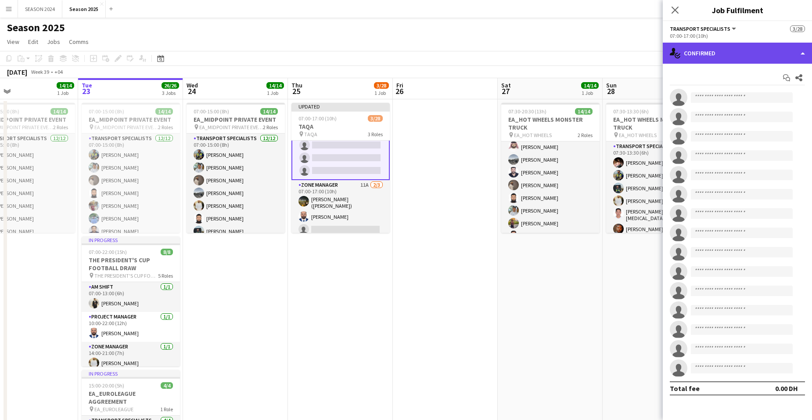
click at [656, 58] on div "single-neutral-actions-check-2 Confirmed" at bounding box center [737, 53] width 149 height 21
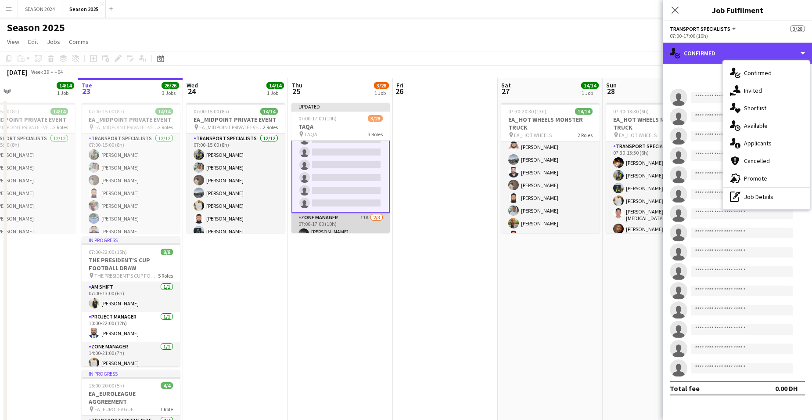
scroll to position [274, 0]
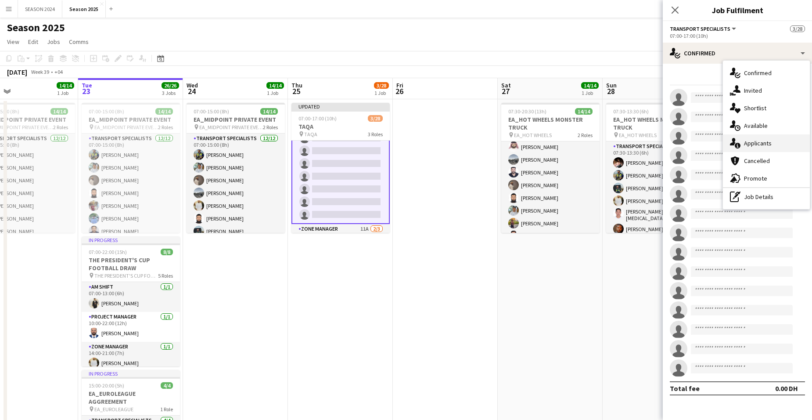
click at [656, 136] on div "single-neutral-actions-information Applicants" at bounding box center [766, 143] width 87 height 18
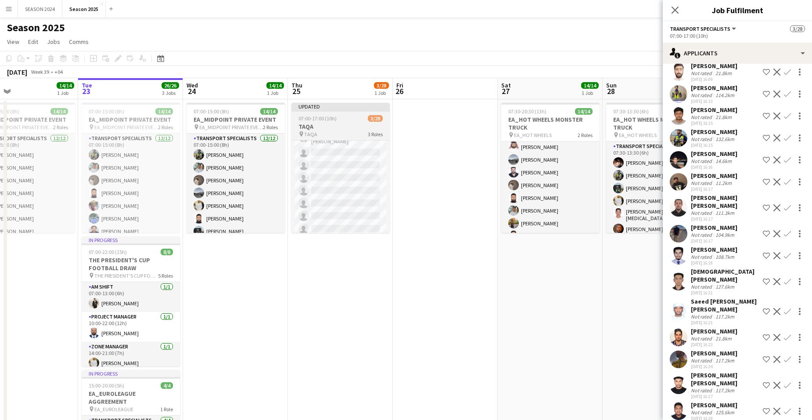
scroll to position [0, 0]
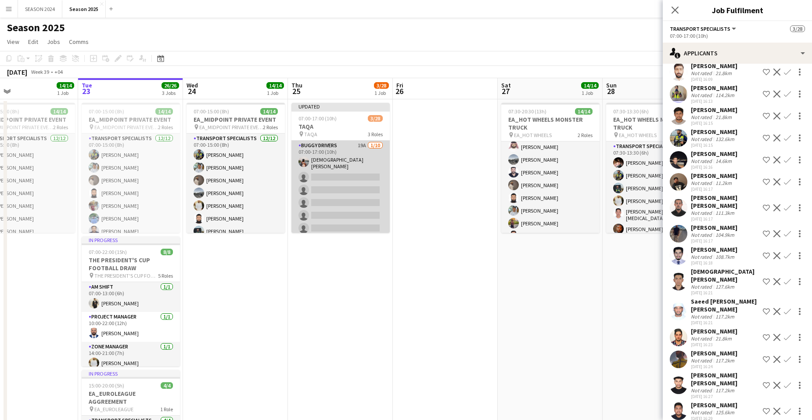
click at [374, 162] on app-card-role "BUGGY DRIVERS 19A 1/10 07:00-17:00 (10h) Mohammed Asif single-neutral-actions s…" at bounding box center [341, 213] width 98 height 147
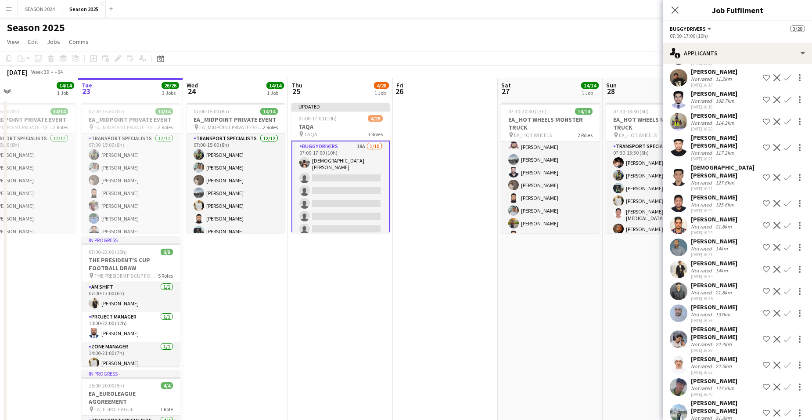
click at [362, 172] on app-card-role "BUGGY DRIVERS 19A 1/10 07:00-17:00 (10h) Mohammed Asif single-neutral-actions s…" at bounding box center [341, 214] width 98 height 149
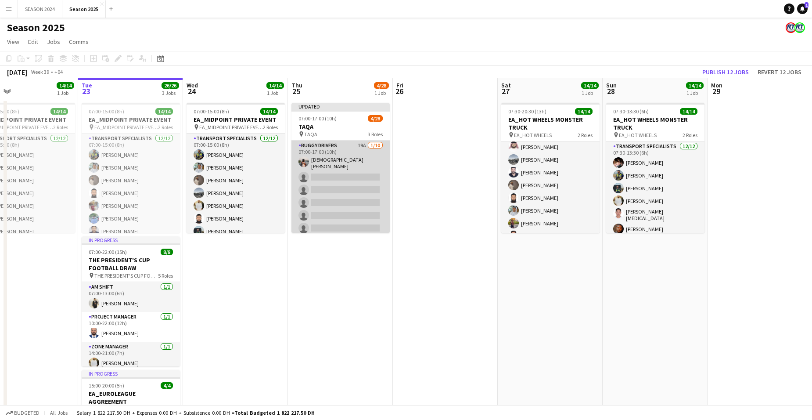
click at [362, 172] on app-card-role "BUGGY DRIVERS 19A 1/10 07:00-17:00 (10h) Mohammed Asif single-neutral-actions s…" at bounding box center [341, 213] width 98 height 147
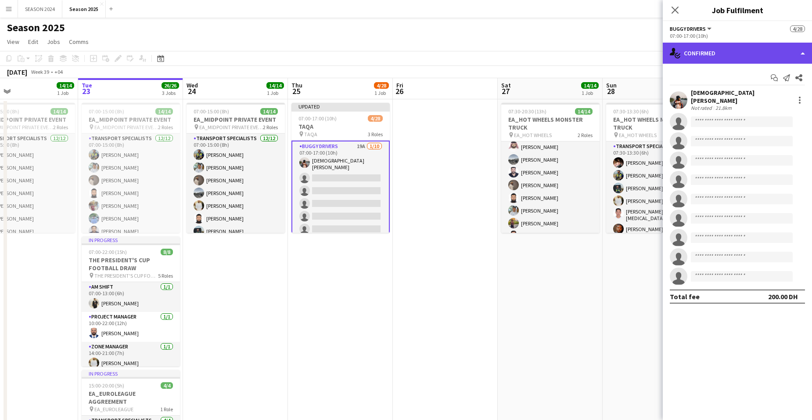
click at [656, 61] on div "single-neutral-actions-check-2 Confirmed" at bounding box center [737, 53] width 149 height 21
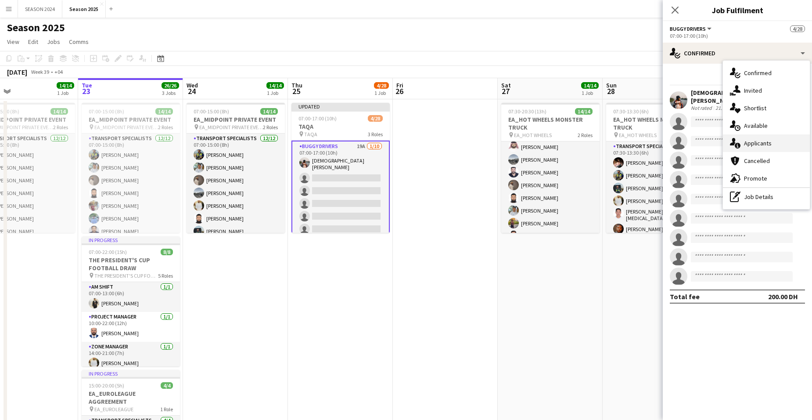
click at [656, 139] on span "Applicants" at bounding box center [758, 143] width 28 height 8
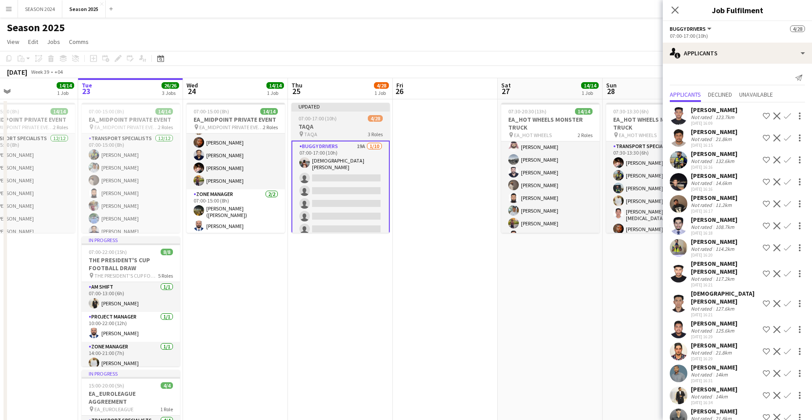
scroll to position [116, 0]
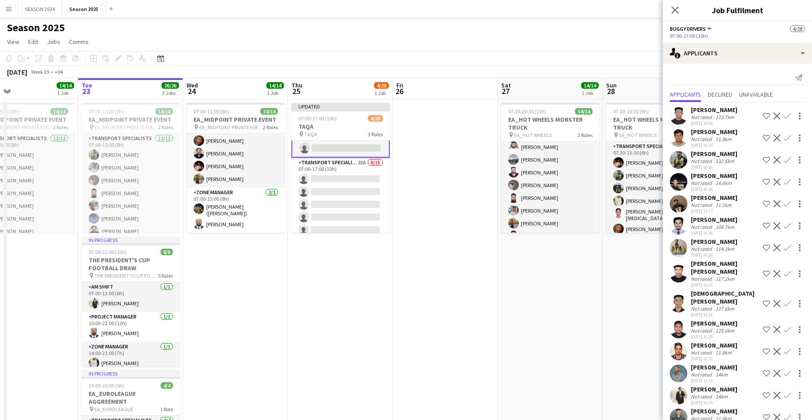
click at [359, 185] on app-card-role "Transport Specialists 23A 0/15 07:00-17:00 (10h) single-neutral-actions single-…" at bounding box center [341, 262] width 98 height 208
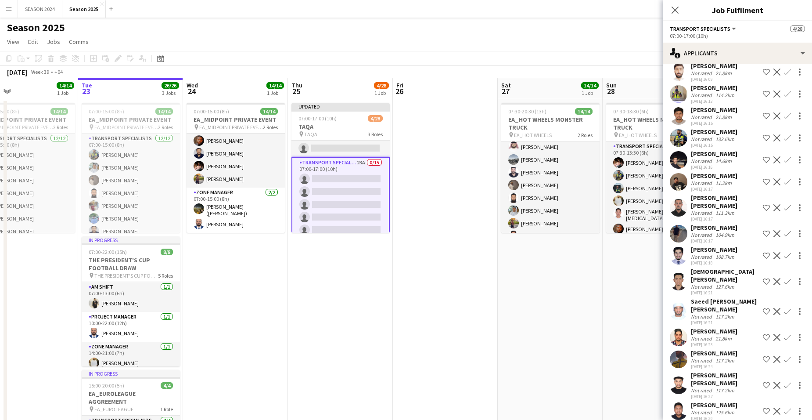
scroll to position [0, 0]
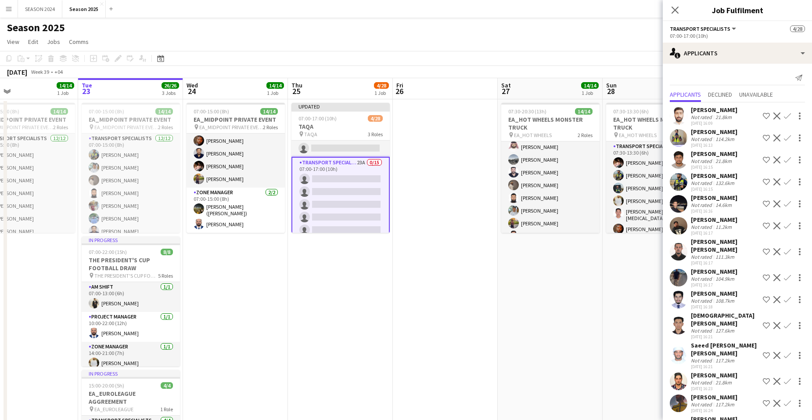
click at [656, 179] on app-icon "Confirm" at bounding box center [787, 181] width 7 height 7
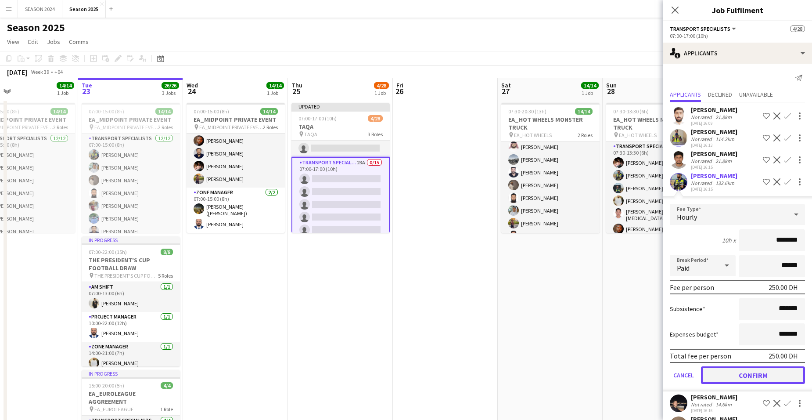
click at [656, 318] on button "Confirm" at bounding box center [753, 375] width 104 height 18
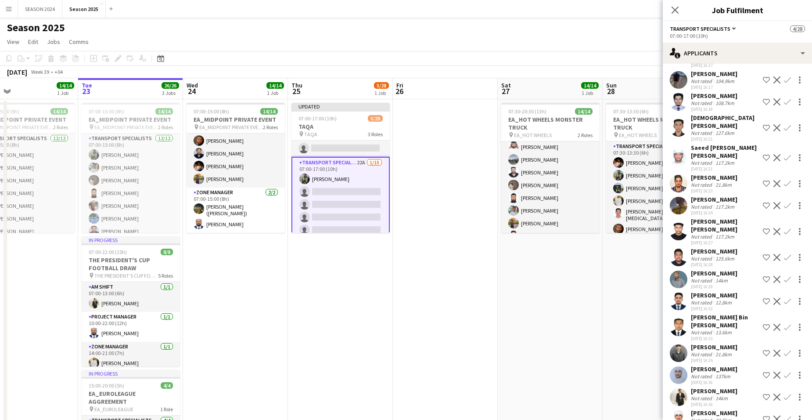
scroll to position [208, 0]
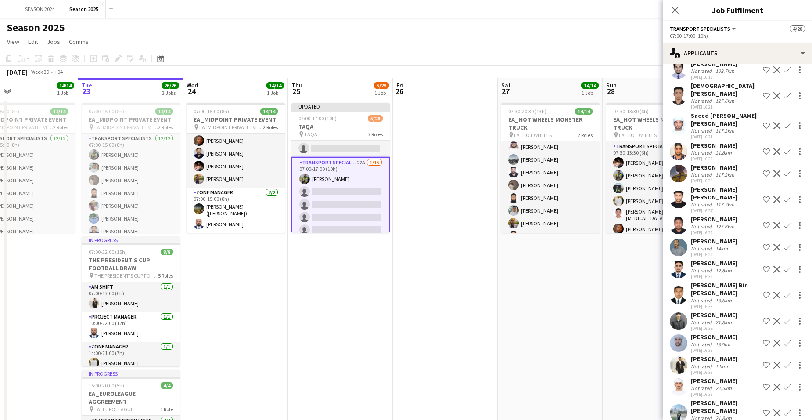
click at [656, 244] on app-icon "Confirm" at bounding box center [787, 247] width 7 height 7
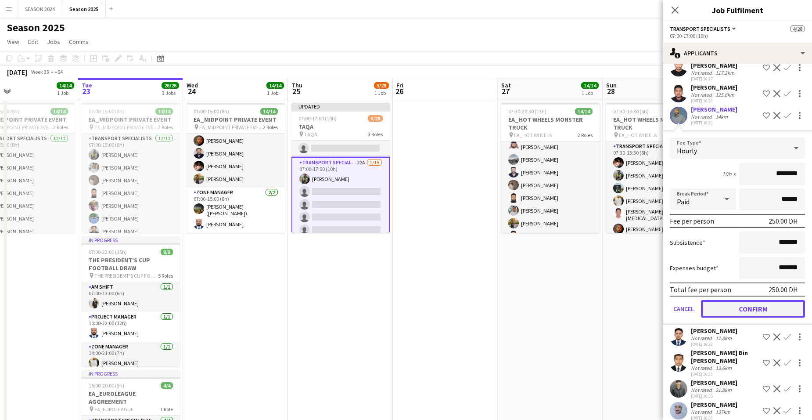
click at [656, 301] on button "Confirm" at bounding box center [753, 309] width 104 height 18
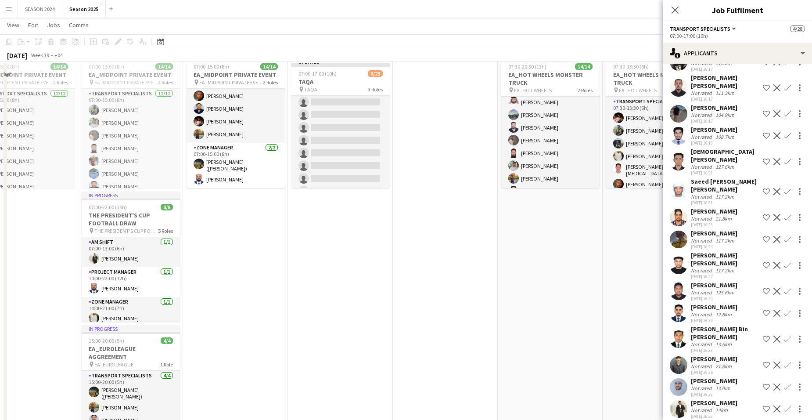
scroll to position [0, 0]
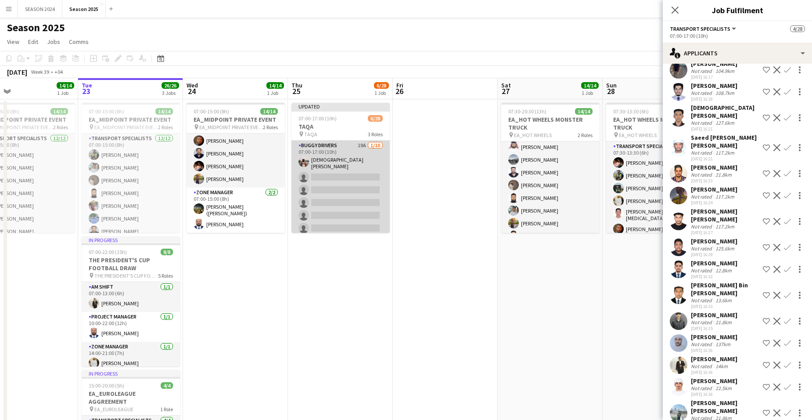
click at [376, 191] on app-card-role "BUGGY DRIVERS 19A 1/10 07:00-17:00 (10h) Mohammed Asif single-neutral-actions s…" at bounding box center [341, 213] width 98 height 147
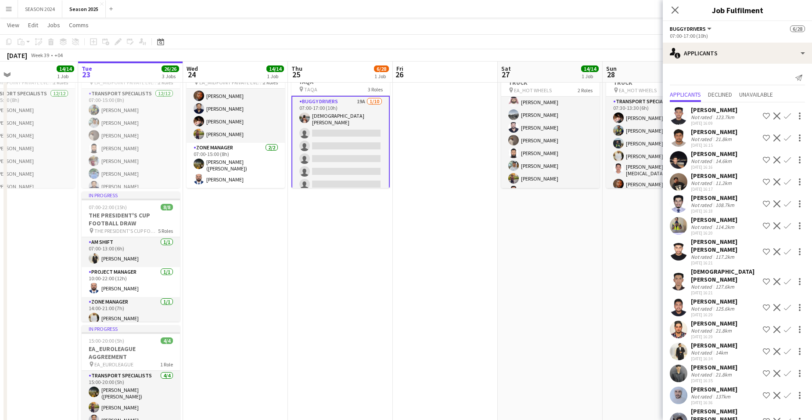
drag, startPoint x: 343, startPoint y: 129, endPoint x: 347, endPoint y: 123, distance: 6.9
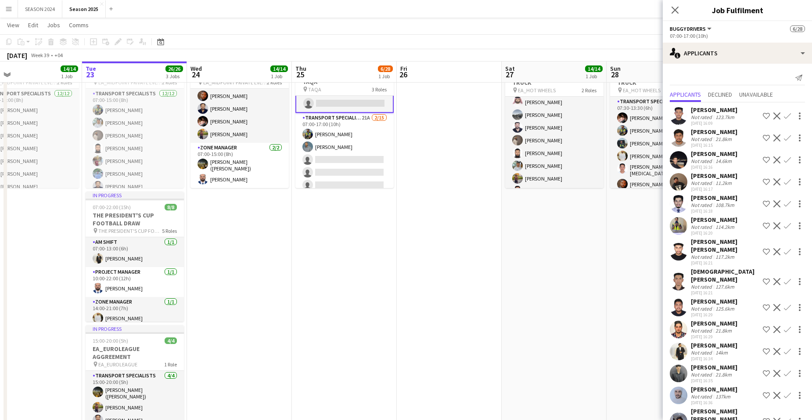
click at [367, 157] on app-card-role "Transport Specialists 21A 2/15 07:00-17:00 (10h) Sarmad Nadeem Minhaz Aziz sing…" at bounding box center [344, 217] width 98 height 208
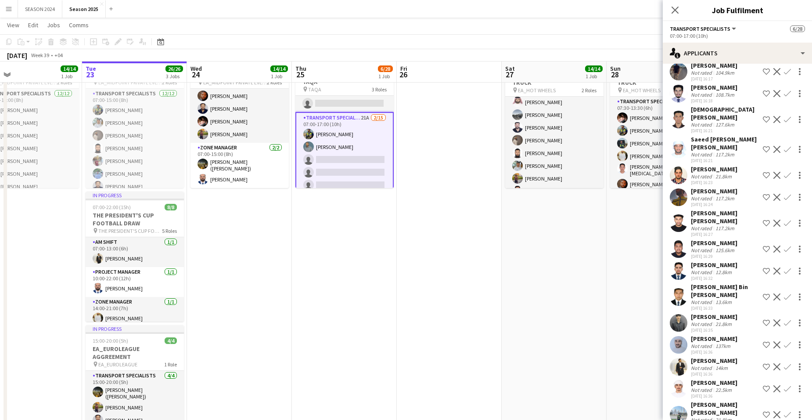
scroll to position [186, 0]
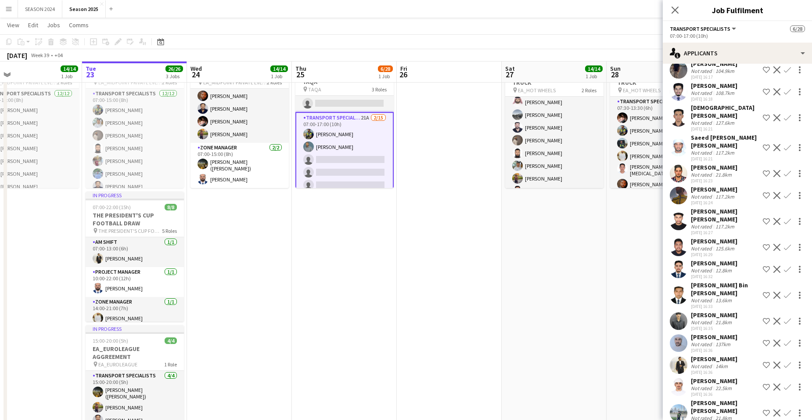
click at [341, 169] on app-card-role "Transport Specialists 21A 2/15 07:00-17:00 (10h) Sarmad Nadeem Minhaz Aziz sing…" at bounding box center [344, 217] width 98 height 210
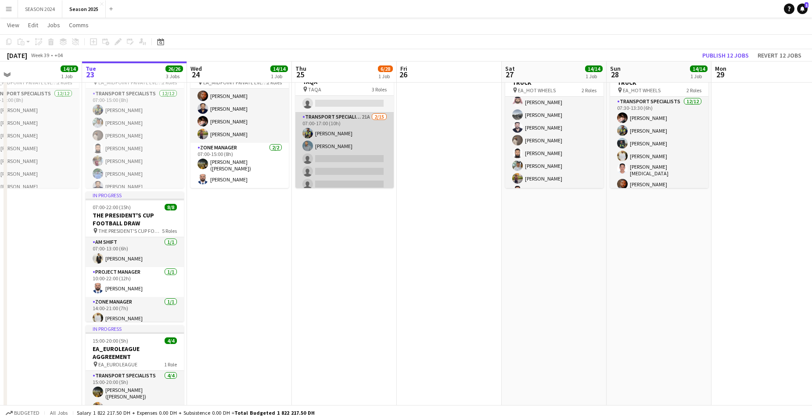
click at [341, 169] on app-card-role "Transport Specialists 21A 2/15 07:00-17:00 (10h) Sarmad Nadeem Minhaz Aziz sing…" at bounding box center [344, 216] width 98 height 208
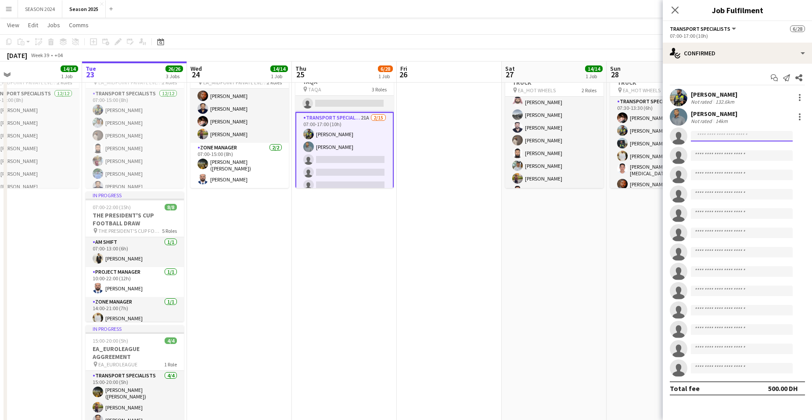
click at [656, 138] on input at bounding box center [742, 136] width 102 height 11
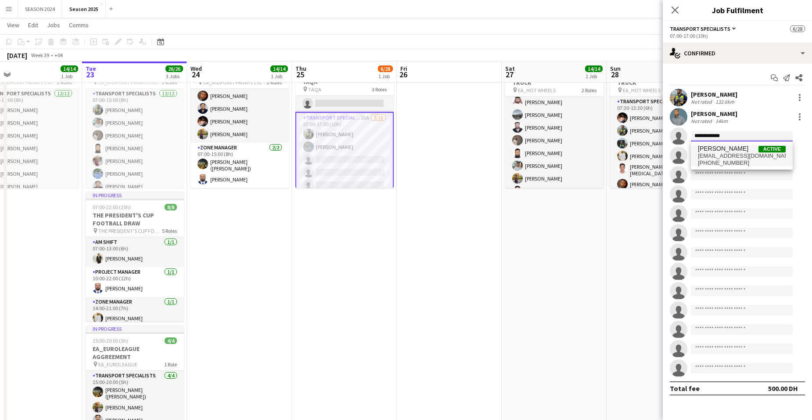
type input "**********"
click at [656, 155] on span "hamza.nadeem8199@gmail.com" at bounding box center [742, 155] width 88 height 7
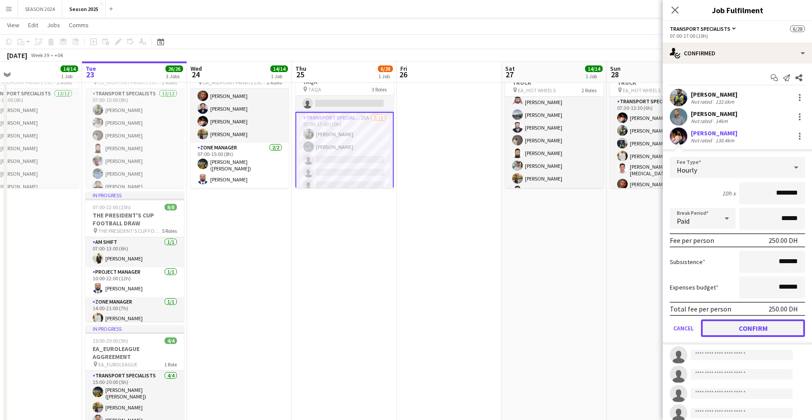
click at [656, 318] on button "Confirm" at bounding box center [753, 328] width 104 height 18
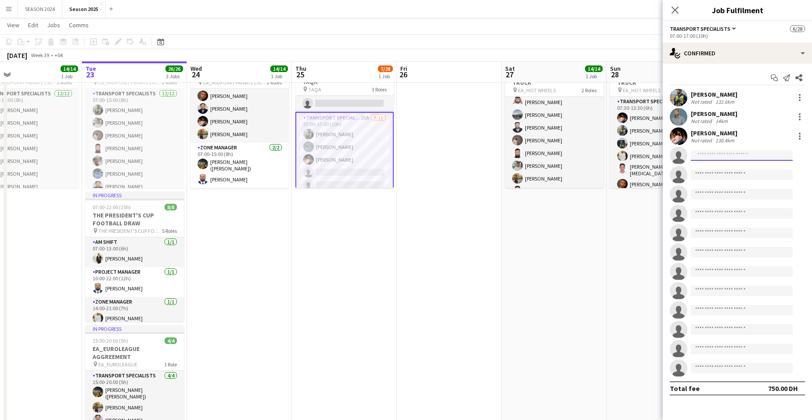
click at [656, 150] on input at bounding box center [742, 155] width 102 height 11
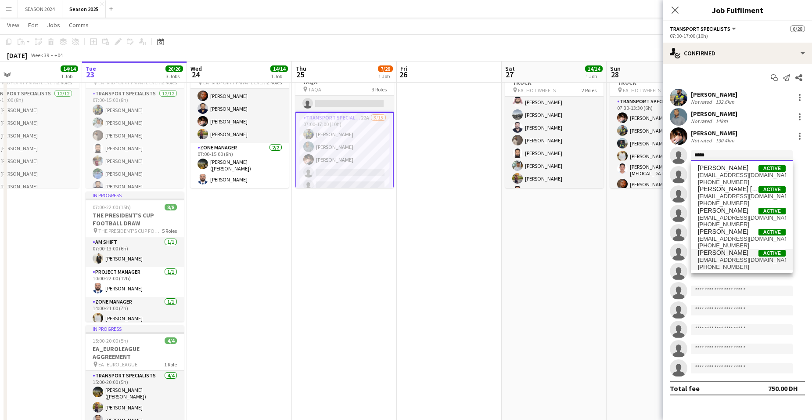
type input "*****"
click at [656, 256] on span "yasirshk95@gmail.com" at bounding box center [742, 259] width 88 height 7
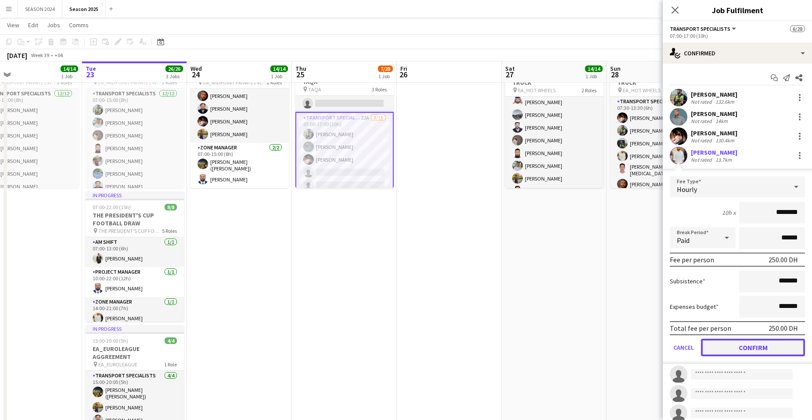
click at [656, 318] on button "Confirm" at bounding box center [753, 348] width 104 height 18
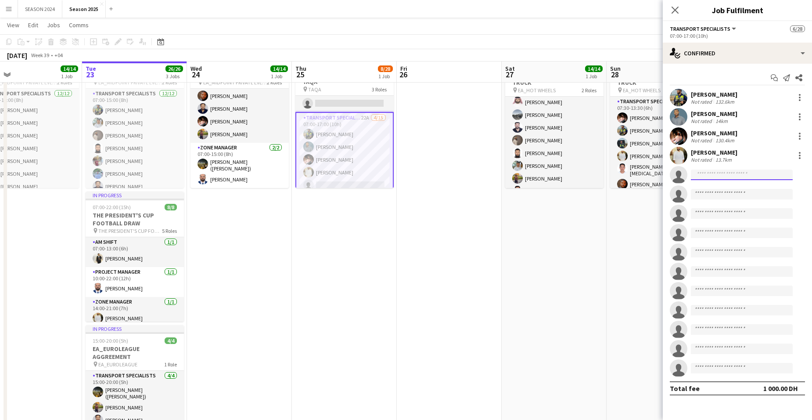
click at [656, 179] on input at bounding box center [742, 174] width 102 height 11
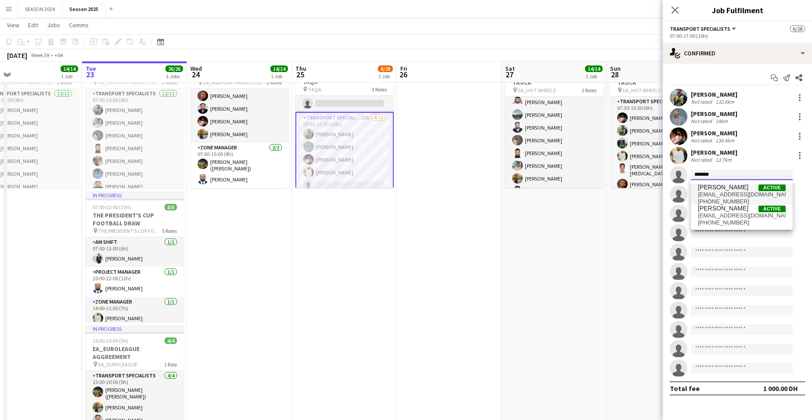
type input "*******"
click at [656, 184] on span "[PERSON_NAME]" at bounding box center [723, 187] width 50 height 7
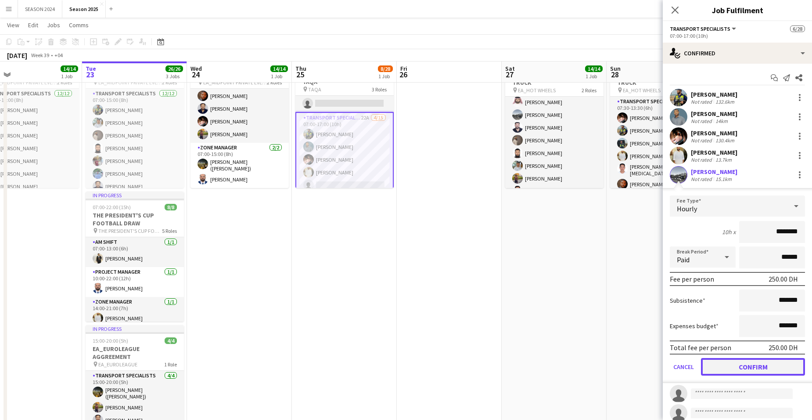
click at [656, 318] on button "Confirm" at bounding box center [753, 367] width 104 height 18
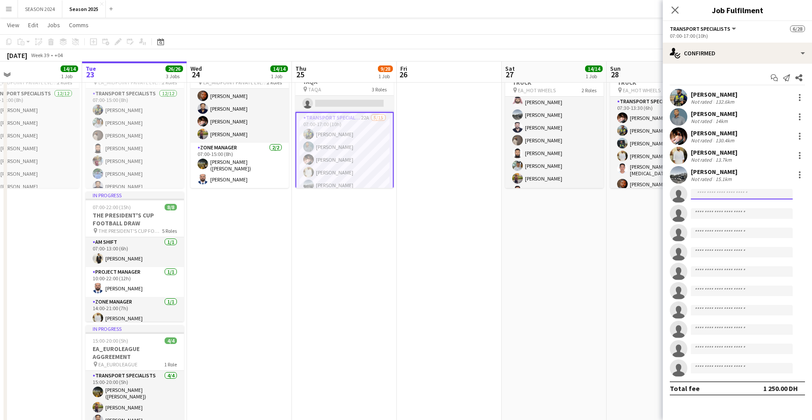
click at [656, 191] on input at bounding box center [742, 194] width 102 height 11
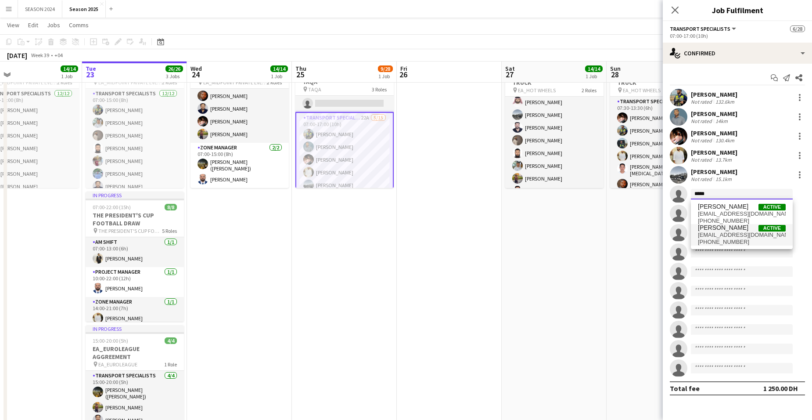
type input "*****"
click at [656, 232] on span "khawajaumair96@gmail.com" at bounding box center [742, 234] width 88 height 7
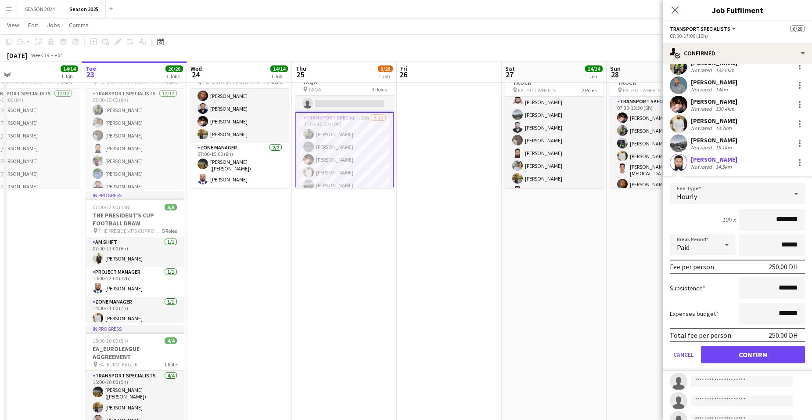
scroll to position [44, 0]
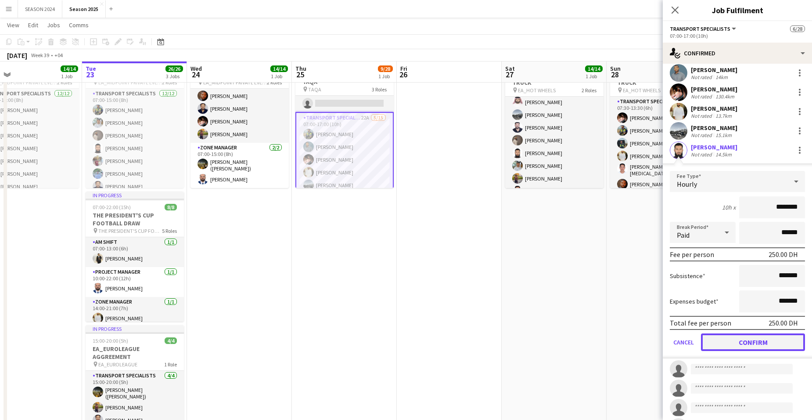
click at [656, 318] on button "Confirm" at bounding box center [753, 342] width 104 height 18
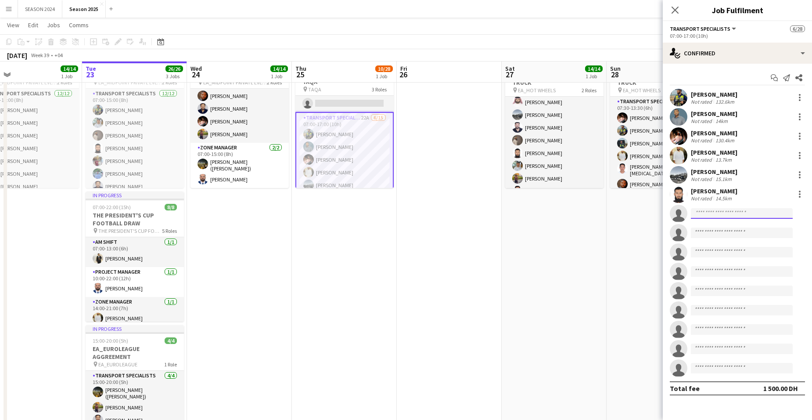
click at [656, 214] on input at bounding box center [742, 213] width 102 height 11
type input "******"
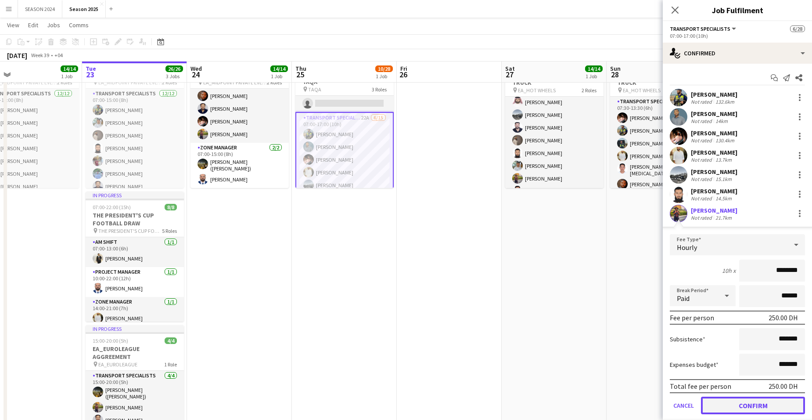
click at [656, 318] on button "Confirm" at bounding box center [753, 405] width 104 height 18
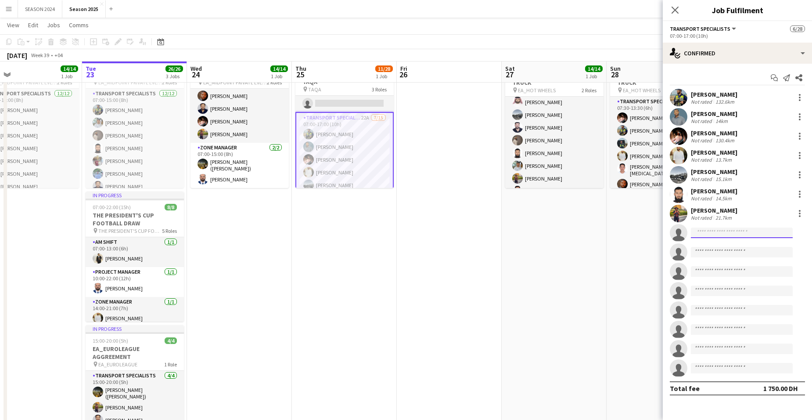
click at [656, 230] on input at bounding box center [742, 232] width 102 height 11
type input "******"
click at [656, 263] on div "Waheed Shaikh Active waheed.shaikh201311@gmail.com +971568591061" at bounding box center [742, 252] width 102 height 28
click at [656, 255] on span "waheed.shaikh201311@gmail.com" at bounding box center [742, 252] width 88 height 7
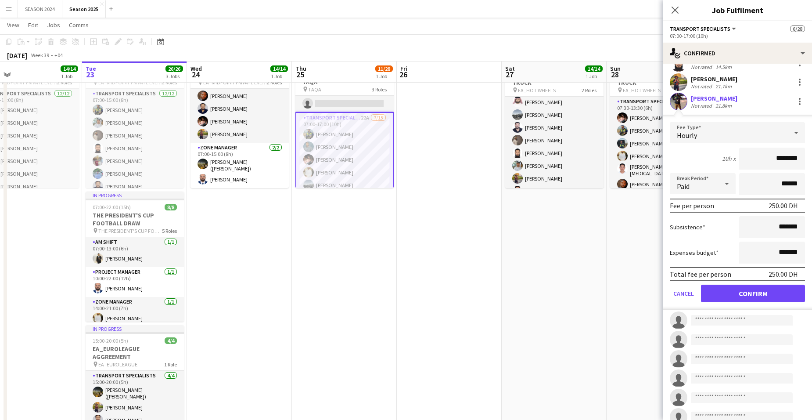
scroll to position [132, 0]
click at [656, 289] on button "Confirm" at bounding box center [753, 293] width 104 height 18
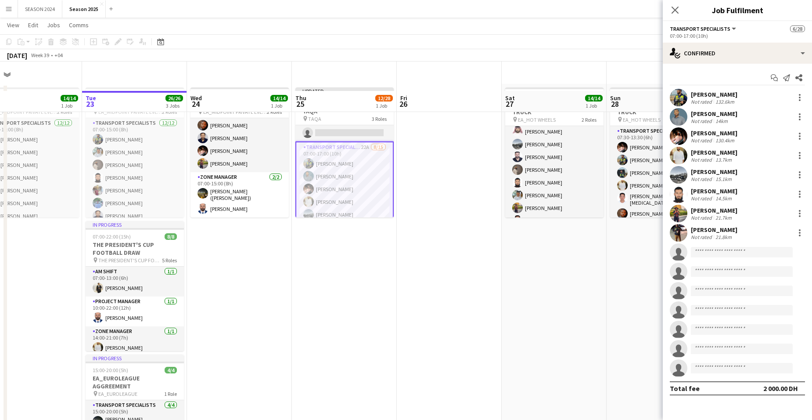
scroll to position [0, 0]
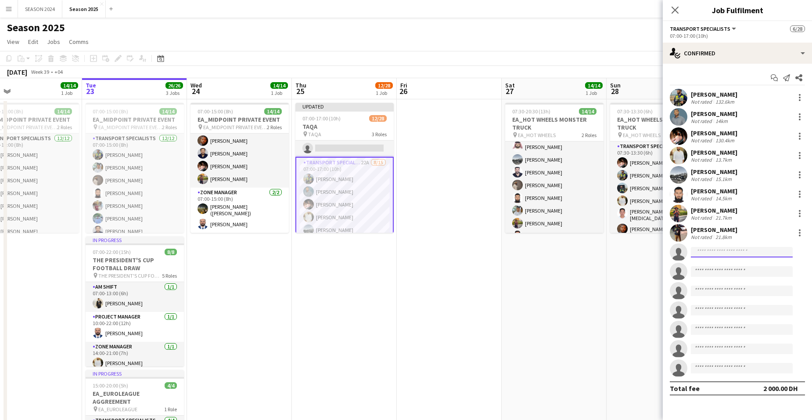
click at [656, 251] on input at bounding box center [742, 252] width 102 height 11
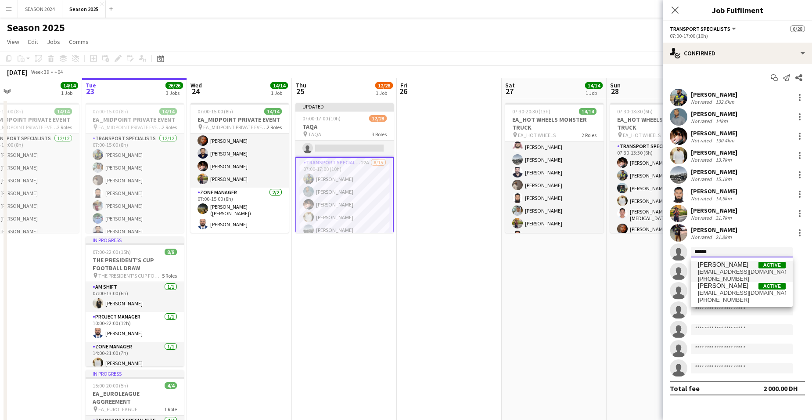
type input "******"
click at [656, 269] on span "m.zohaibshaikh@gmail.com" at bounding box center [742, 271] width 88 height 7
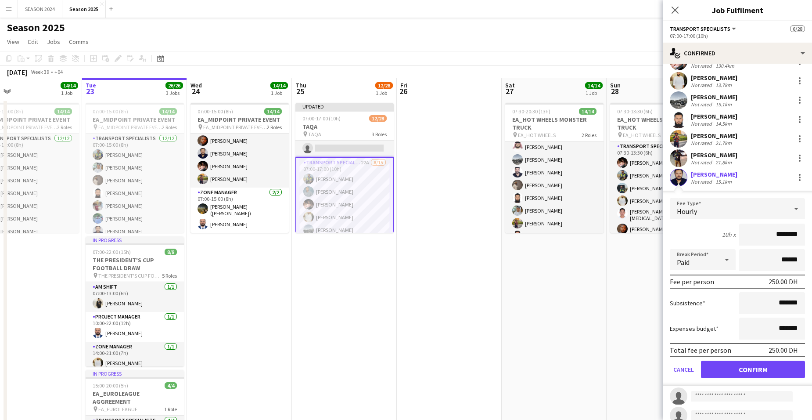
scroll to position [88, 0]
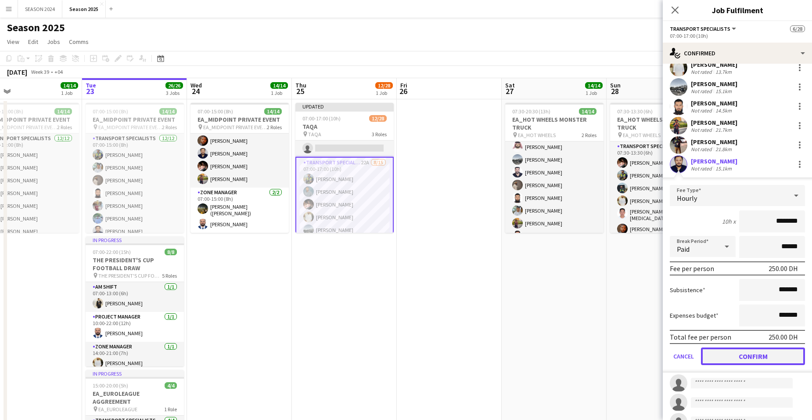
click at [656, 318] on button "Confirm" at bounding box center [753, 356] width 104 height 18
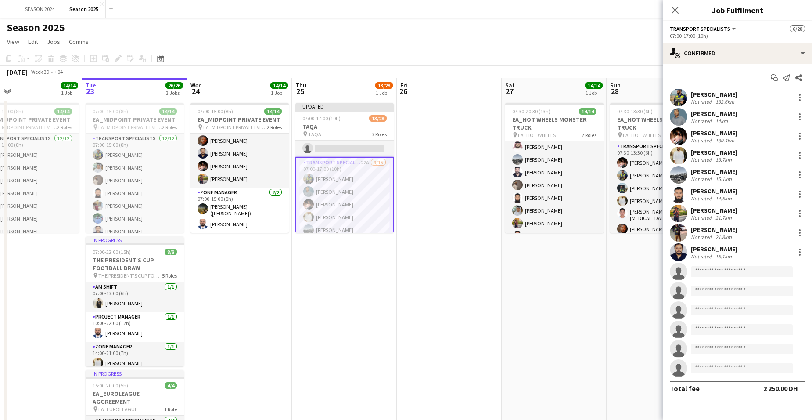
scroll to position [0, 0]
click at [656, 276] on input at bounding box center [742, 271] width 102 height 11
click at [656, 267] on input at bounding box center [742, 271] width 102 height 11
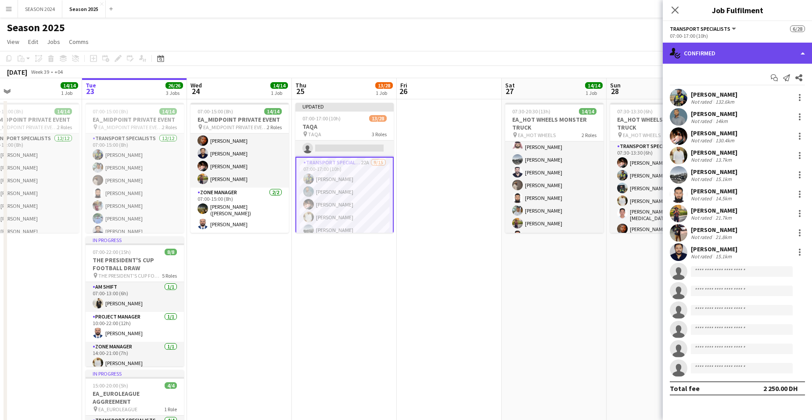
click at [656, 62] on div "single-neutral-actions-check-2 Confirmed" at bounding box center [737, 53] width 149 height 21
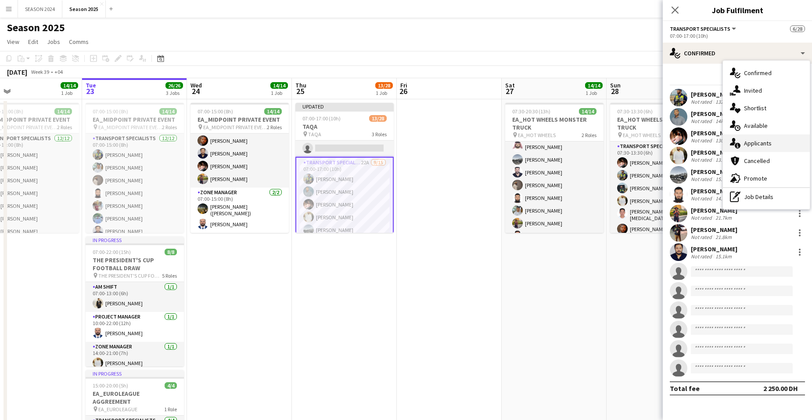
click at [656, 146] on span "Applicants" at bounding box center [758, 143] width 28 height 8
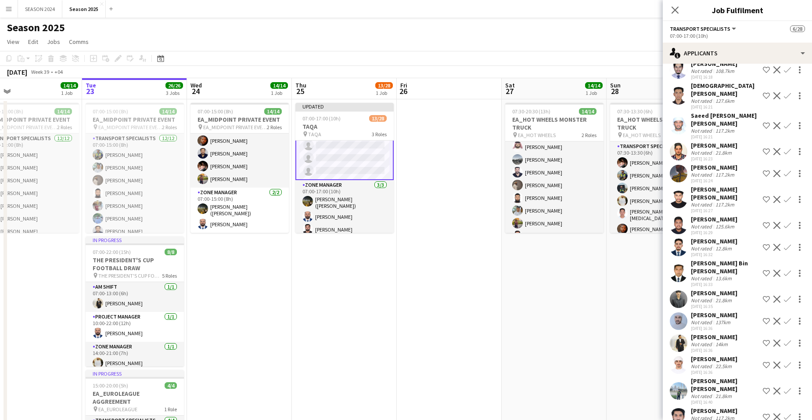
click at [353, 149] on app-card-role "Transport Specialists 22A 9/15 07:00-17:00 (10h) Sarmad Nadeem Minhaz Aziz Hamz…" at bounding box center [344, 75] width 98 height 210
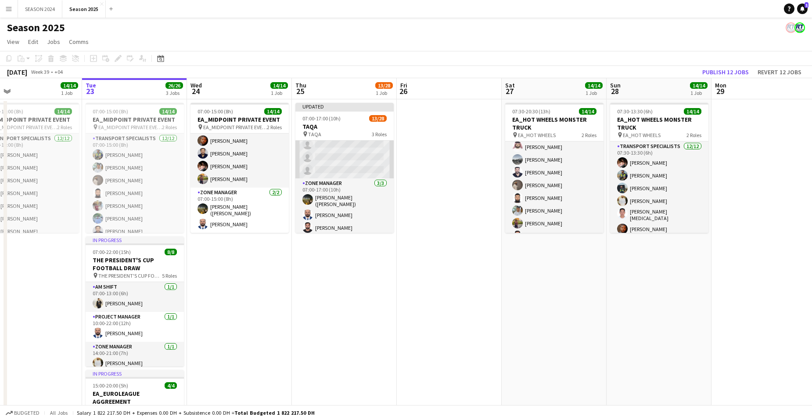
scroll to position [316, 0]
click at [364, 149] on app-card-role "Transport Specialists 22A 9/15 07:00-17:00 (10h) Sarmad Nadeem Minhaz Aziz Hamz…" at bounding box center [344, 76] width 98 height 208
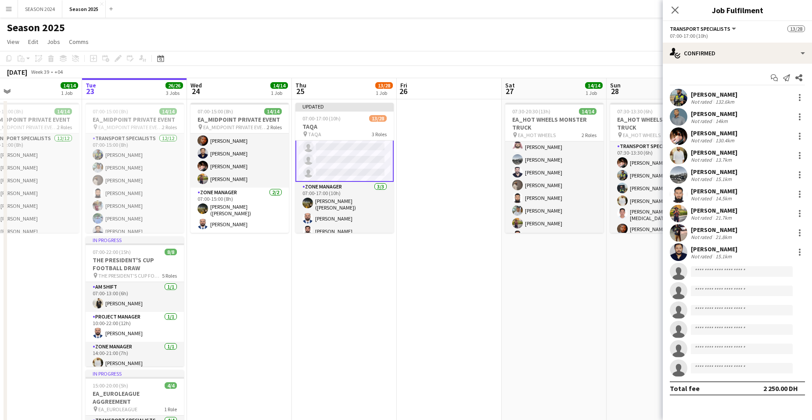
scroll to position [317, 0]
click at [656, 268] on input at bounding box center [742, 271] width 102 height 11
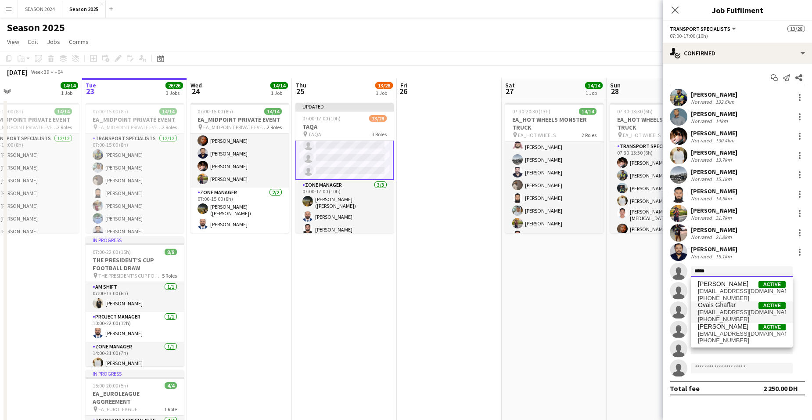
type input "*****"
click at [656, 316] on span "+971551433123" at bounding box center [742, 319] width 88 height 7
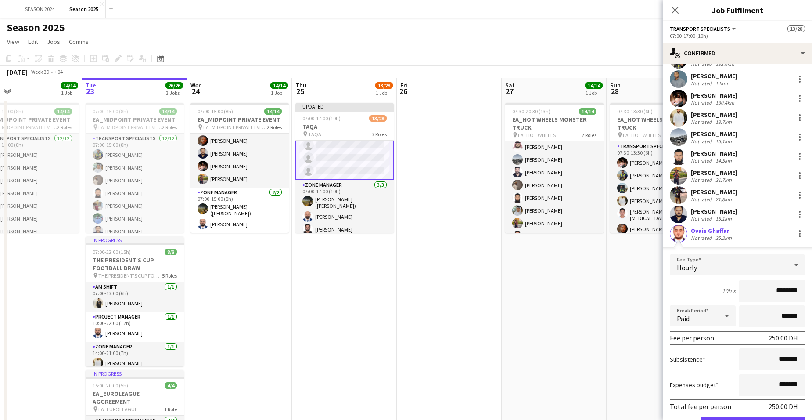
scroll to position [88, 0]
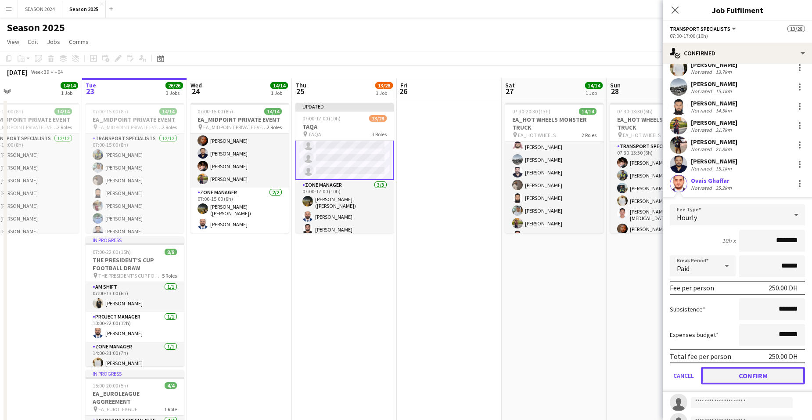
click at [656, 318] on button "Confirm" at bounding box center [753, 376] width 104 height 18
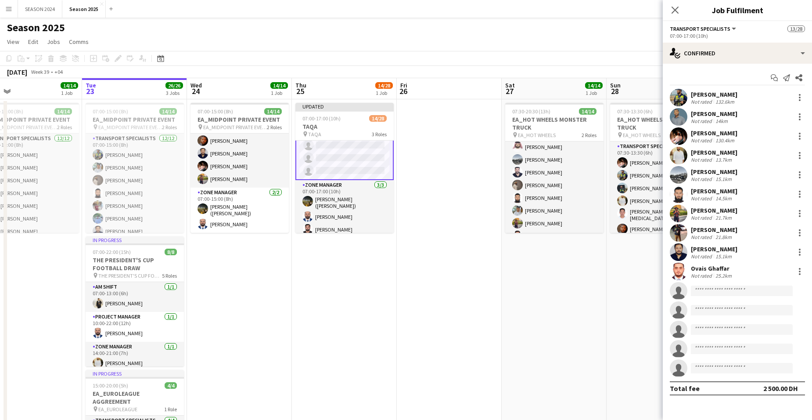
scroll to position [0, 0]
click at [656, 293] on input at bounding box center [742, 290] width 102 height 11
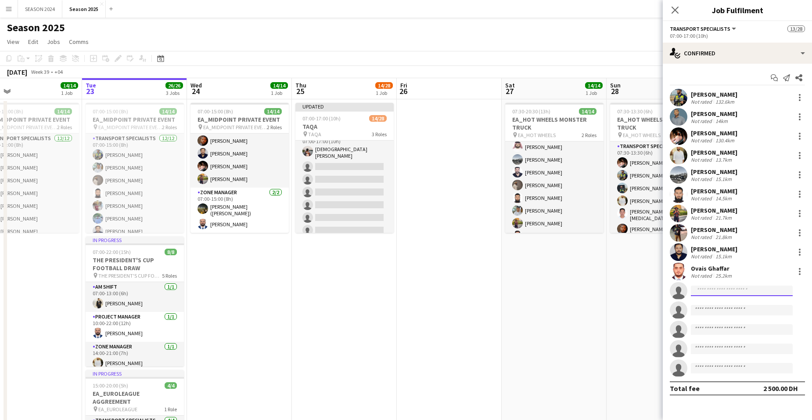
scroll to position [10, 0]
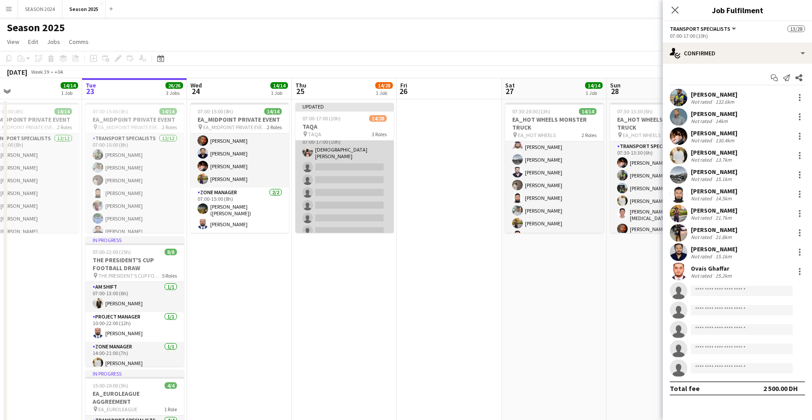
click at [363, 195] on app-card-role "BUGGY DRIVERS 20A 1/10 07:00-17:00 (10h) Mohammed Asif single-neutral-actions s…" at bounding box center [344, 203] width 98 height 147
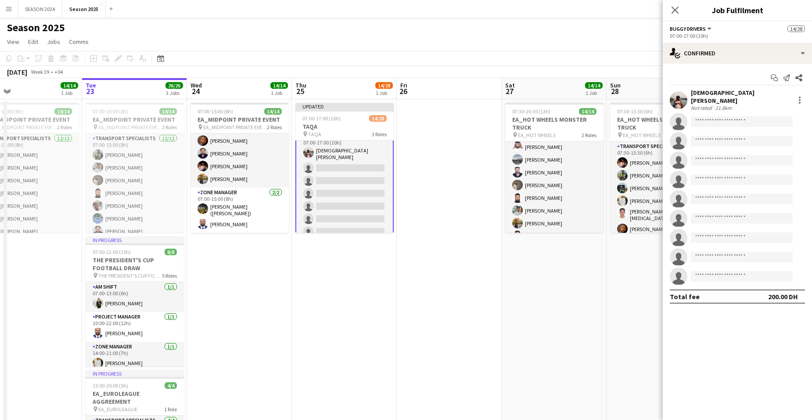
scroll to position [11, 0]
click at [656, 119] on input at bounding box center [742, 121] width 102 height 11
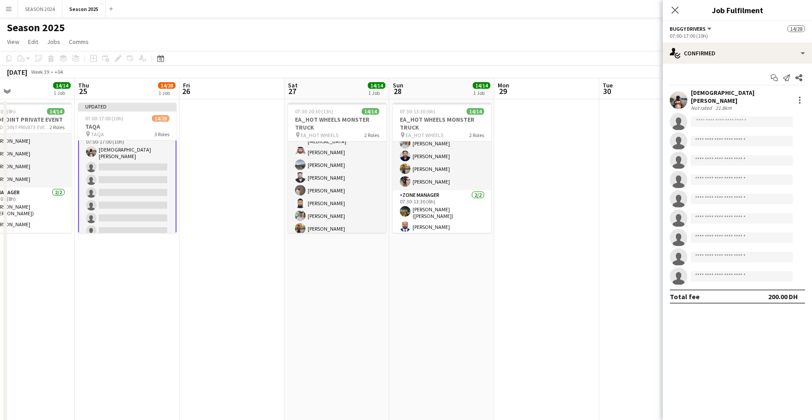
scroll to position [0, 296]
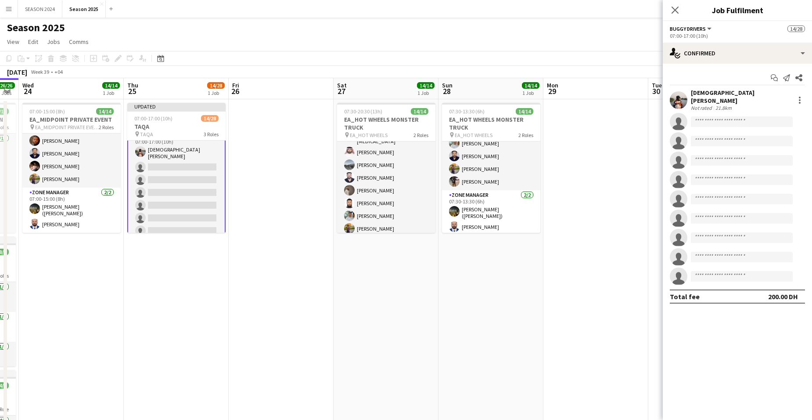
drag, startPoint x: 600, startPoint y: 254, endPoint x: 430, endPoint y: 241, distance: 170.0
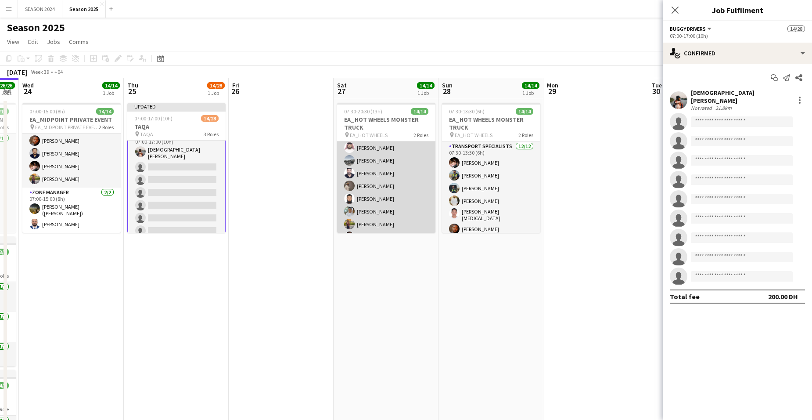
scroll to position [0, 0]
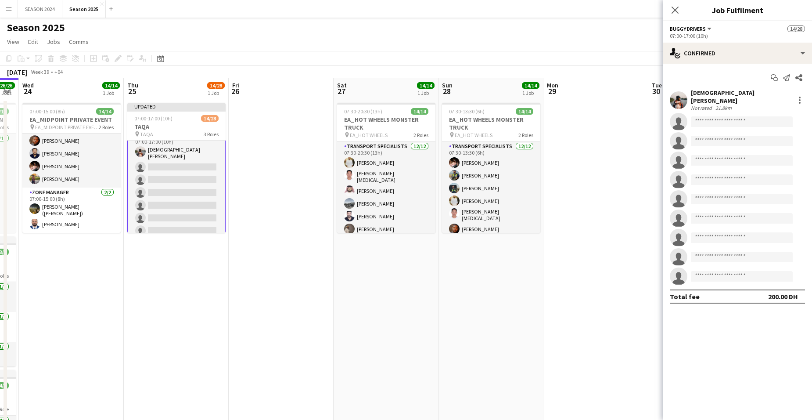
click at [177, 204] on app-card-role "BUGGY DRIVERS 20A 1/10 07:00-17:00 (10h) Mohammed Asif single-neutral-actions s…" at bounding box center [176, 204] width 98 height 149
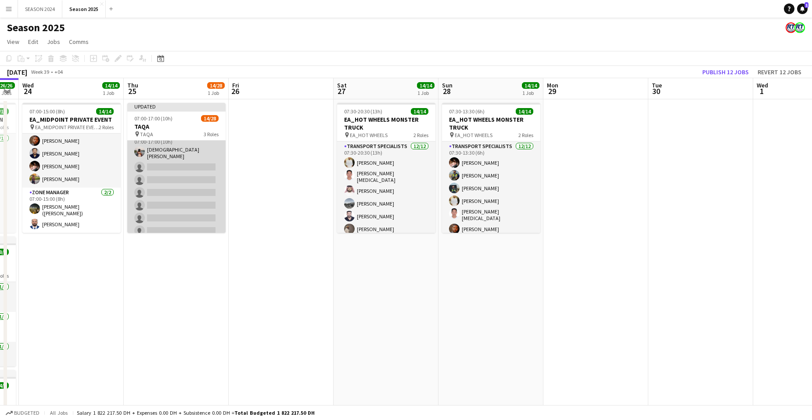
click at [178, 192] on app-card-role "BUGGY DRIVERS 20A 1/10 07:00-17:00 (10h) Mohammed Asif single-neutral-actions s…" at bounding box center [176, 203] width 98 height 147
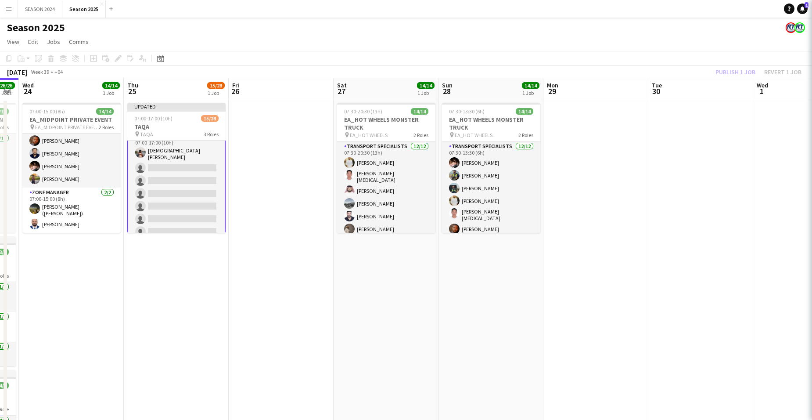
scroll to position [11, 0]
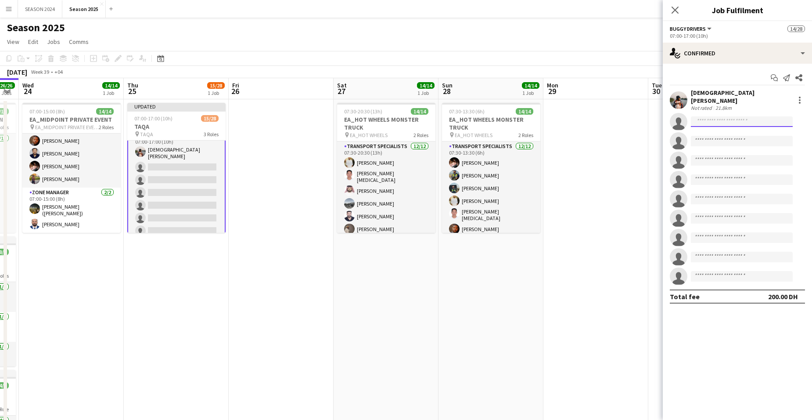
click at [656, 117] on input at bounding box center [742, 121] width 102 height 11
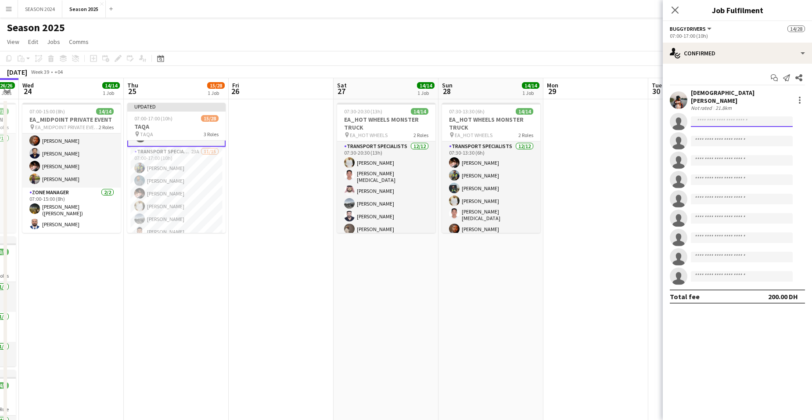
scroll to position [230, 0]
click at [194, 185] on app-card-role "Transport Specialists 23A 11/15 07:00-17:00 (10h) Sarmad Nadeem Minhaz Aziz Ham…" at bounding box center [176, 163] width 98 height 208
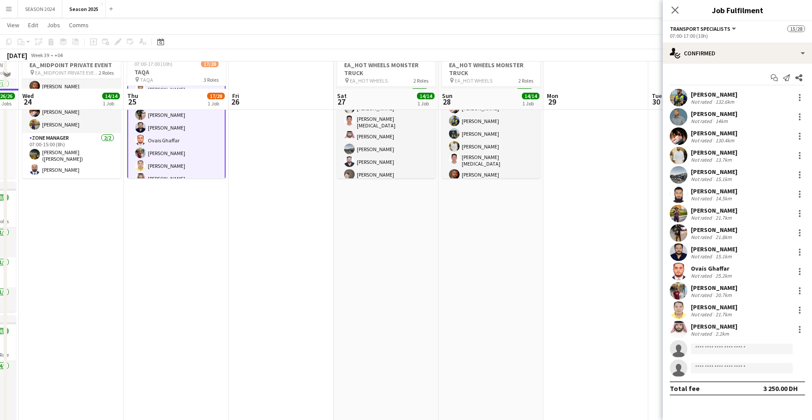
scroll to position [0, 0]
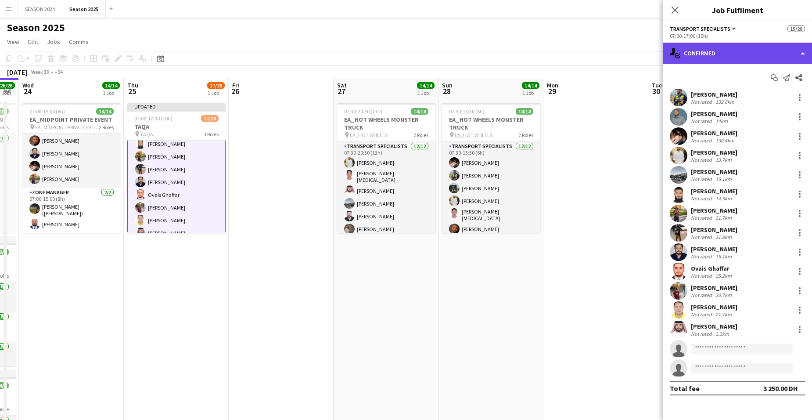
click at [656, 57] on div "single-neutral-actions-check-2 Confirmed" at bounding box center [737, 53] width 149 height 21
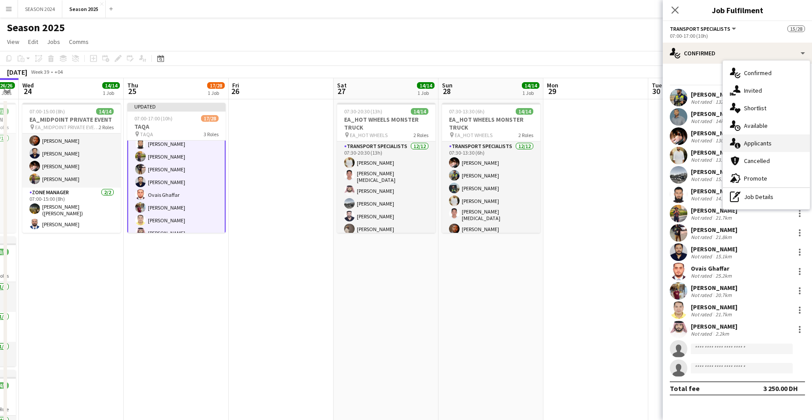
click at [656, 141] on span "Applicants" at bounding box center [758, 143] width 28 height 8
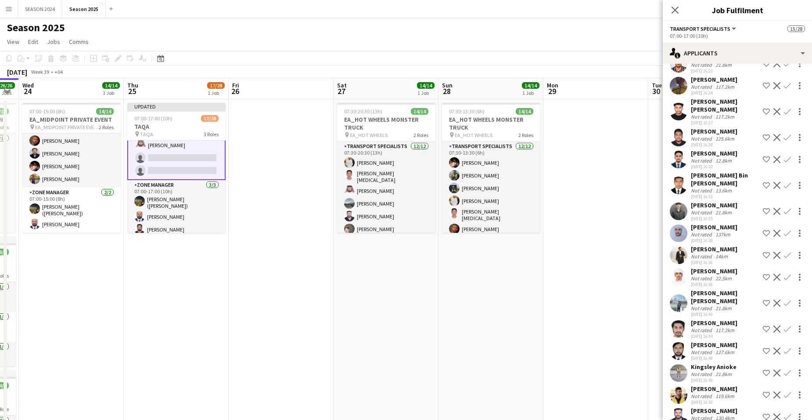
click at [202, 152] on app-card-role "Transport Specialists 26A 13/15 07:00-17:00 (10h) Sarmad Nadeem Minhaz Aziz Ham…" at bounding box center [176, 75] width 98 height 210
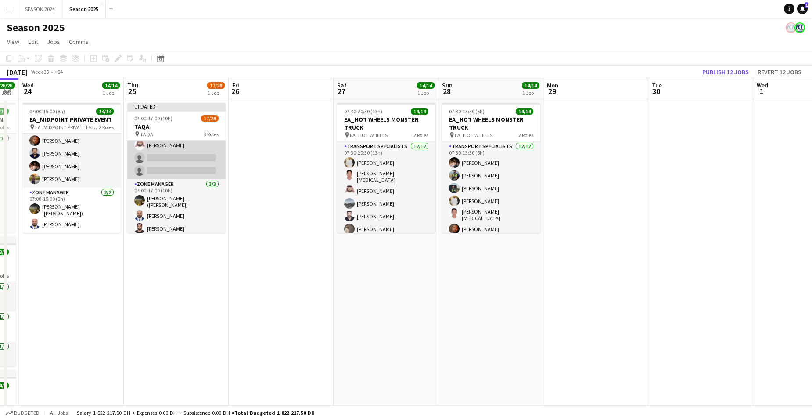
click at [192, 154] on app-card-role "Transport Specialists 26A 13/15 07:00-17:00 (10h) Sarmad Nadeem Minhaz Aziz Ham…" at bounding box center [176, 75] width 98 height 208
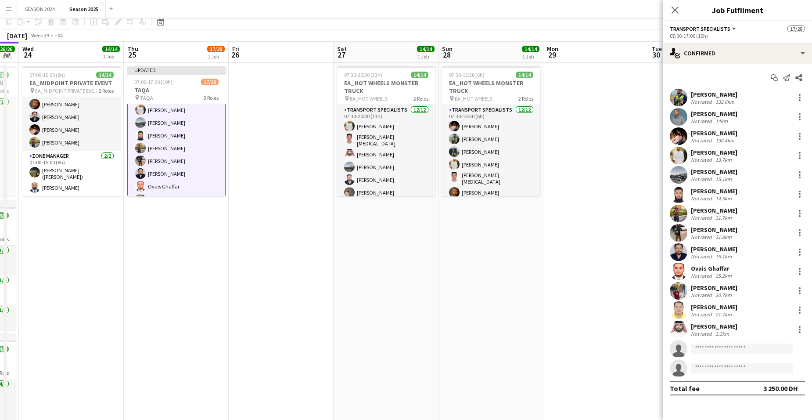
scroll to position [44, 0]
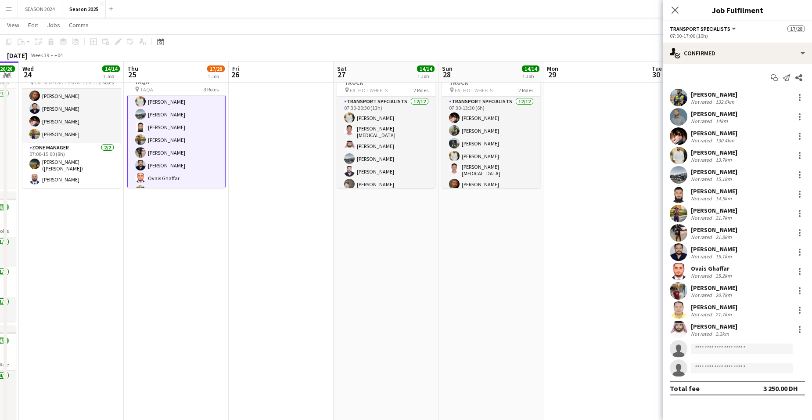
click at [194, 167] on app-card-role "Transport Specialists 28A 13/15 07:00-17:00 (10h) Sarmad Nadeem Minhaz Aziz Ham…" at bounding box center [176, 146] width 98 height 210
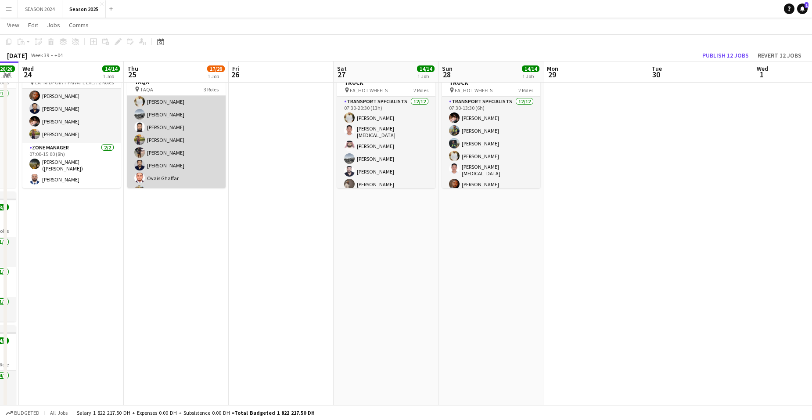
click at [194, 167] on app-card-role "Transport Specialists 28A 13/15 07:00-17:00 (10h) Sarmad Nadeem Minhaz Aziz Ham…" at bounding box center [176, 146] width 98 height 208
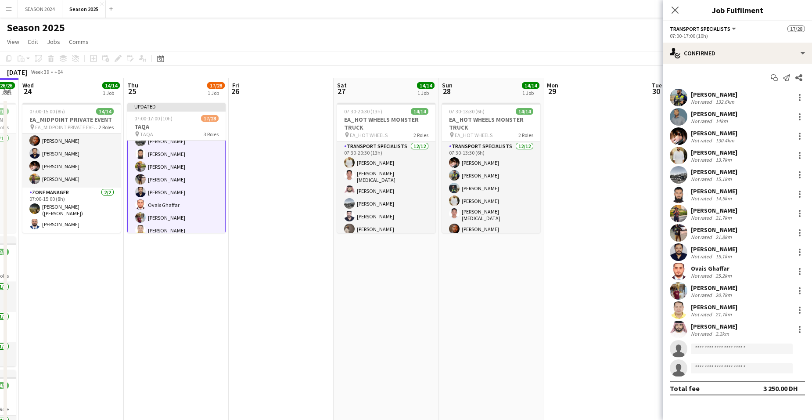
scroll to position [289, 0]
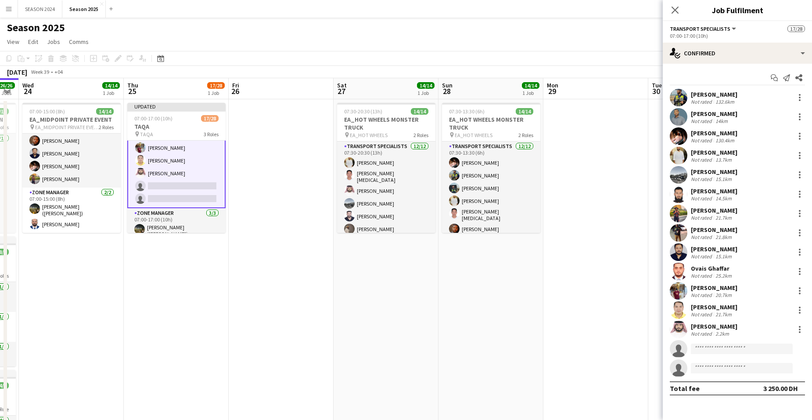
click at [656, 318] on app-invite-slot "single-neutral-actions" at bounding box center [737, 368] width 149 height 18
click at [656, 318] on div "Mohammed Kareem Bu Jasem Not rated 2.2km" at bounding box center [737, 330] width 149 height 18
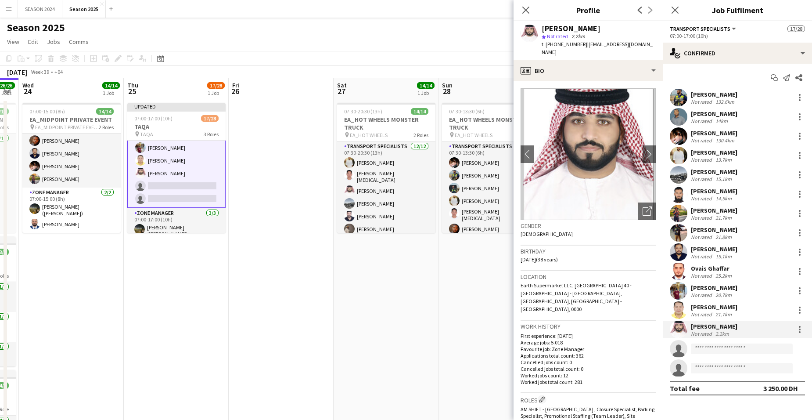
click at [656, 318] on app-invite-slot "single-neutral-actions" at bounding box center [737, 349] width 149 height 18
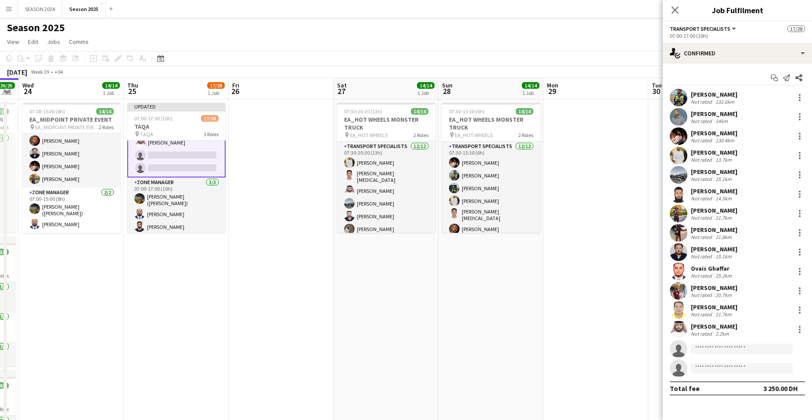
click at [205, 175] on app-card-role "Transport Specialists 28A 13/15 07:00-17:00 (10h) Sarmad Nadeem Minhaz Aziz Ham…" at bounding box center [176, 73] width 98 height 210
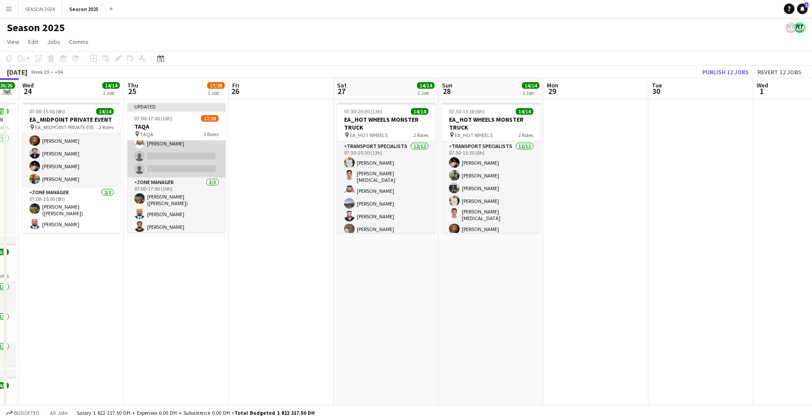
click at [208, 167] on app-card-role "Transport Specialists 28A 13/15 07:00-17:00 (10h) Sarmad Nadeem Minhaz Aziz Ham…" at bounding box center [176, 73] width 98 height 208
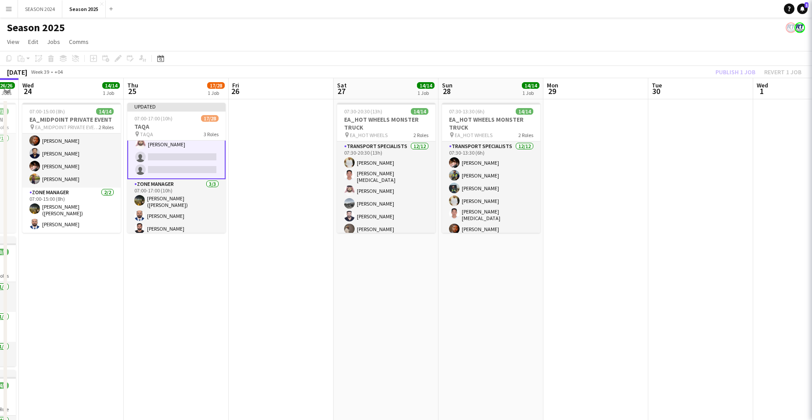
scroll to position [320, 0]
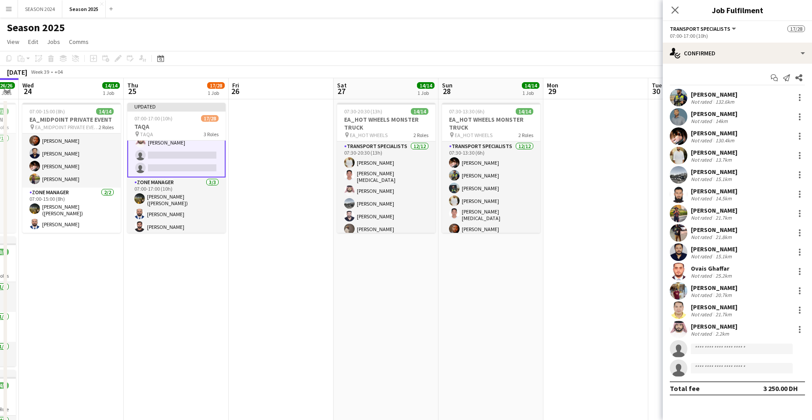
click at [656, 318] on div "Sarmad Nadeem Not rated 132.6km Minhaz Aziz Not rated 14km Hamza Nadeem Not rat…" at bounding box center [737, 233] width 149 height 288
click at [656, 318] on input at bounding box center [742, 348] width 102 height 11
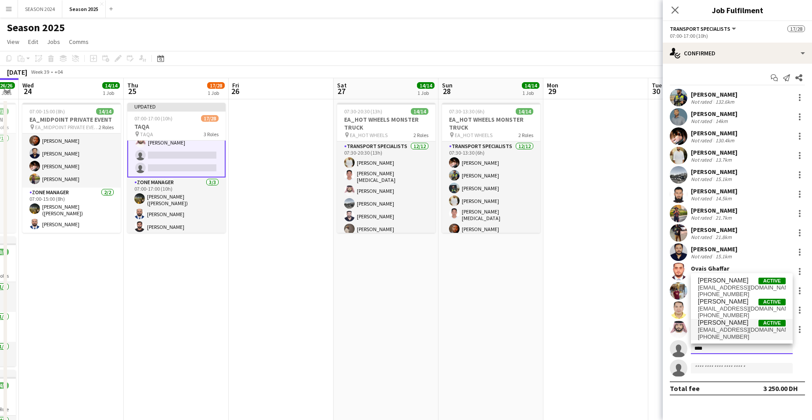
type input "****"
click at [656, 318] on span "mraees188@gmail.com" at bounding box center [742, 329] width 88 height 7
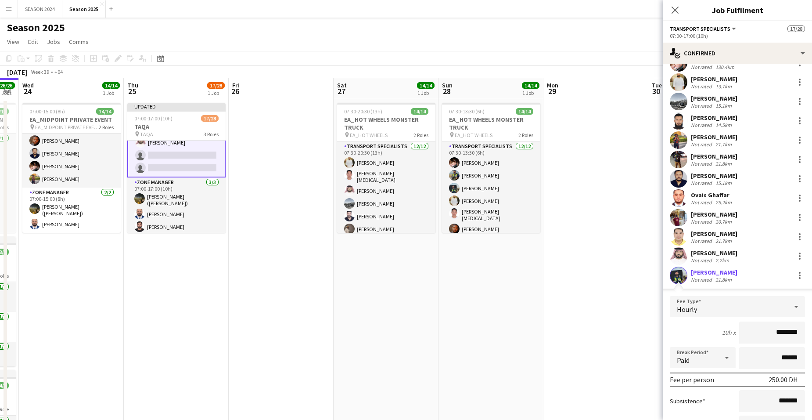
scroll to position [132, 0]
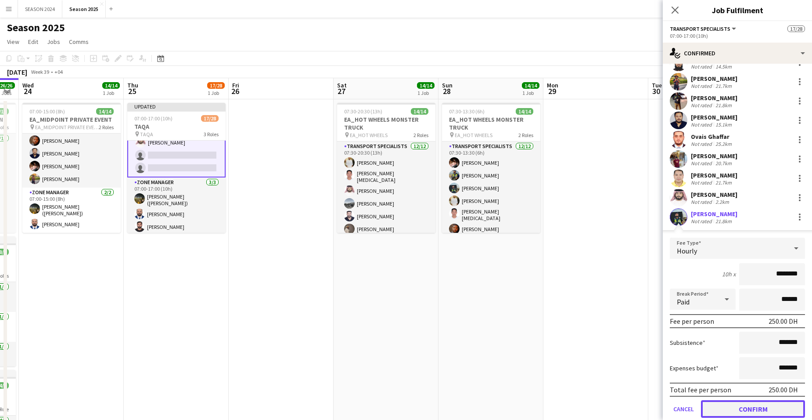
click at [656, 318] on button "Confirm" at bounding box center [753, 409] width 104 height 18
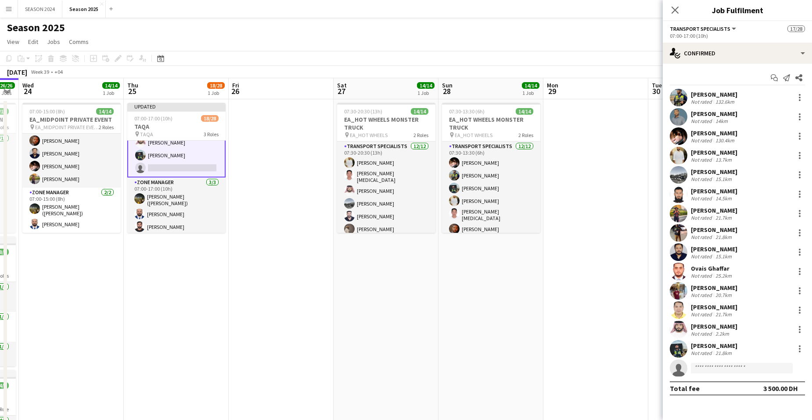
click at [656, 318] on app-invite-slot "single-neutral-actions" at bounding box center [737, 368] width 149 height 18
click at [656, 318] on div "Maaz Shaikh Raees Not rated 21.8km" at bounding box center [737, 349] width 149 height 18
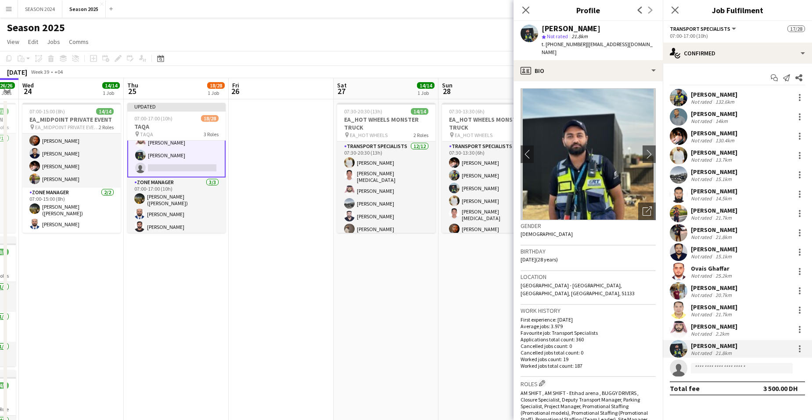
click at [656, 318] on app-invite-slot "single-neutral-actions" at bounding box center [737, 368] width 149 height 18
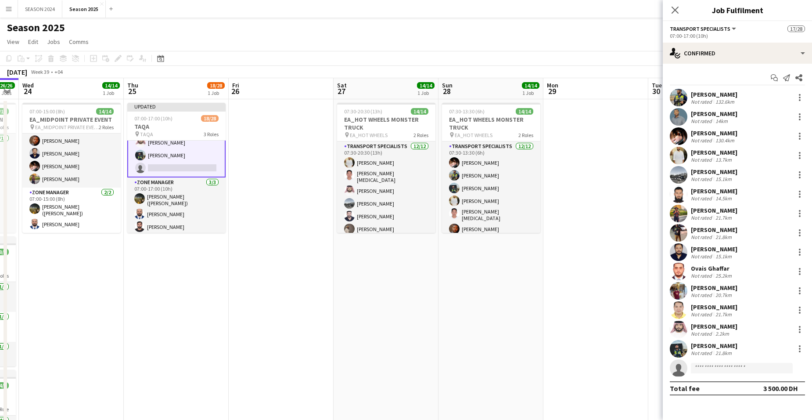
click at [190, 159] on app-card-role "Transport Specialists 28A 14/15 07:00-17:00 (10h) Sarmad Nadeem Minhaz Aziz Ham…" at bounding box center [176, 73] width 98 height 210
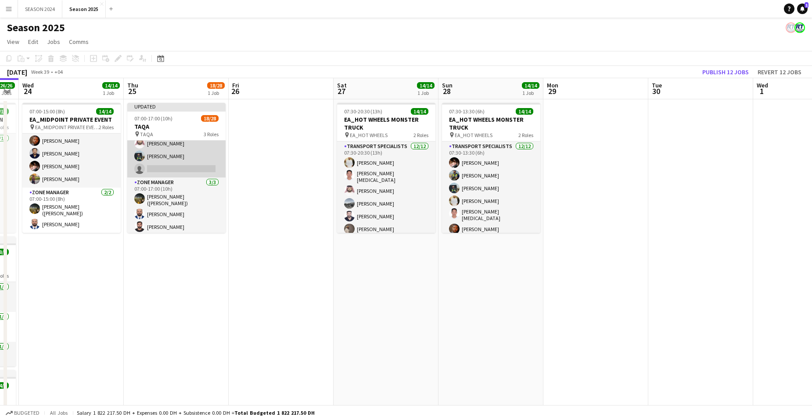
click at [190, 159] on app-card-role "Transport Specialists 28A 14/15 07:00-17:00 (10h) Sarmad Nadeem Minhaz Aziz Ham…" at bounding box center [176, 73] width 98 height 208
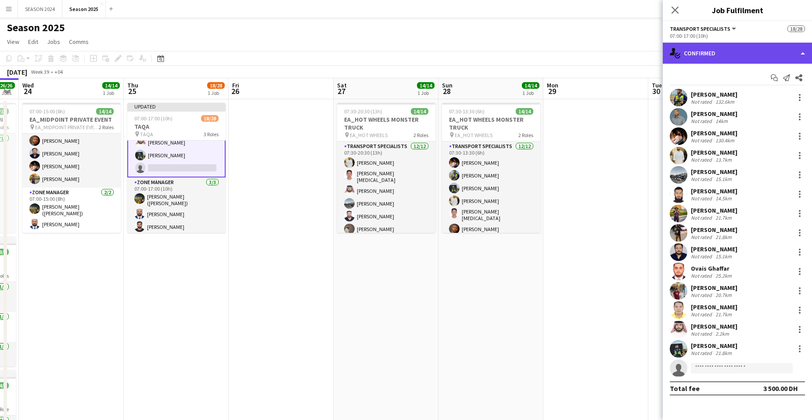
click at [656, 44] on div "single-neutral-actions-check-2 Confirmed" at bounding box center [737, 53] width 149 height 21
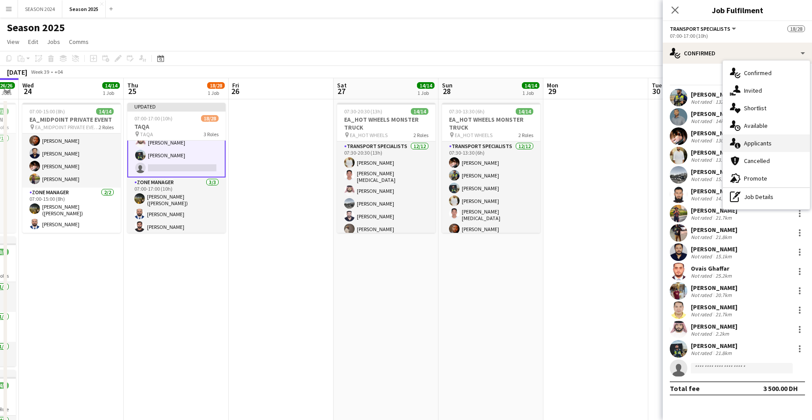
click at [656, 135] on div "single-neutral-actions-information Applicants" at bounding box center [766, 143] width 87 height 18
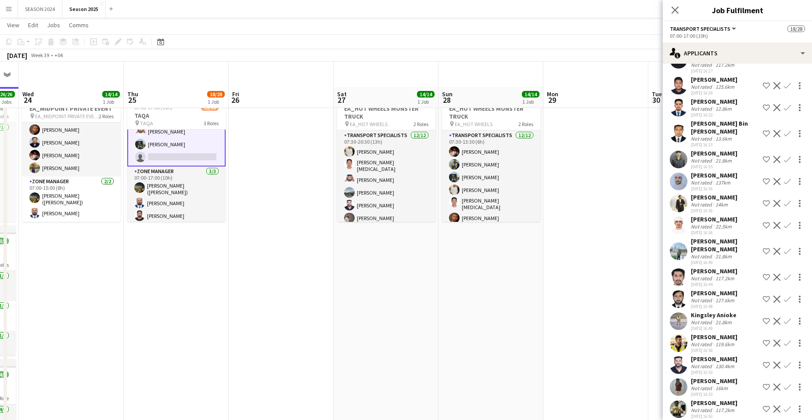
scroll to position [0, 0]
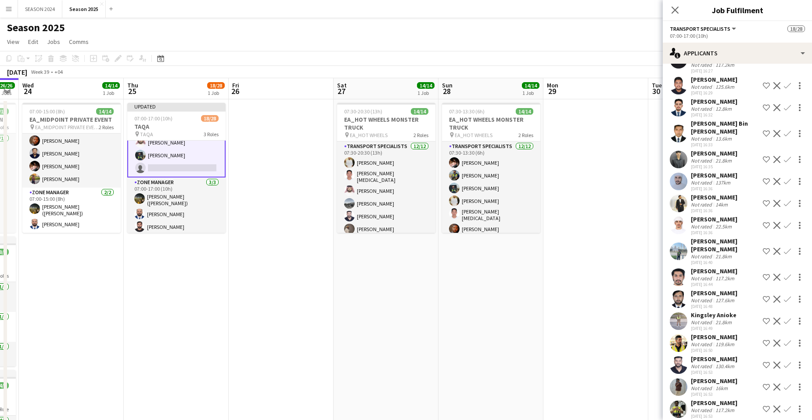
click at [656, 318] on app-icon "Confirm" at bounding box center [787, 364] width 7 height 7
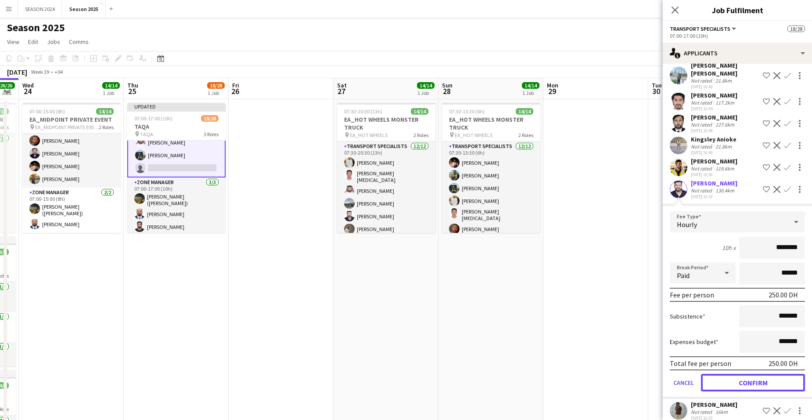
click at [656, 318] on button "Confirm" at bounding box center [753, 383] width 104 height 18
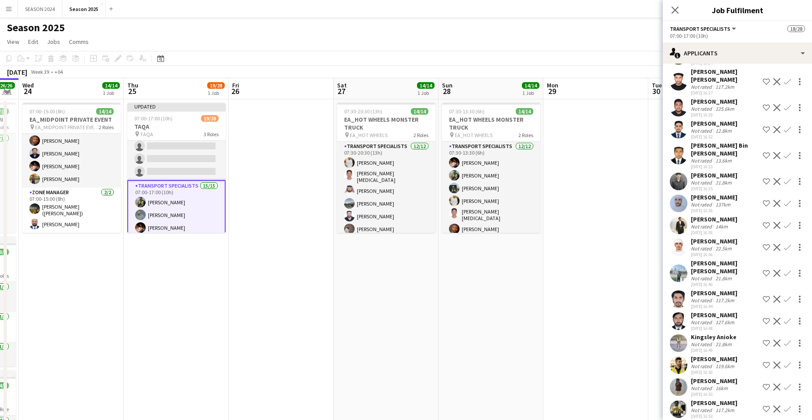
scroll to position [57, 0]
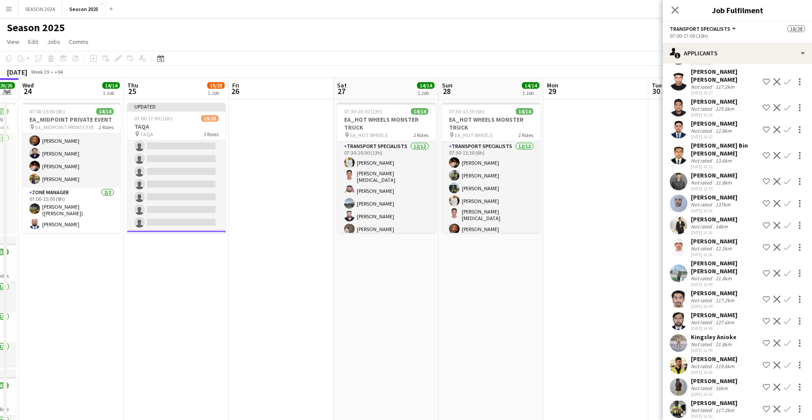
click at [199, 184] on app-card-role "BUGGY DRIVERS 25A 1/10 07:00-17:00 (10h) Mohammed Asif single-neutral-actions s…" at bounding box center [176, 157] width 98 height 147
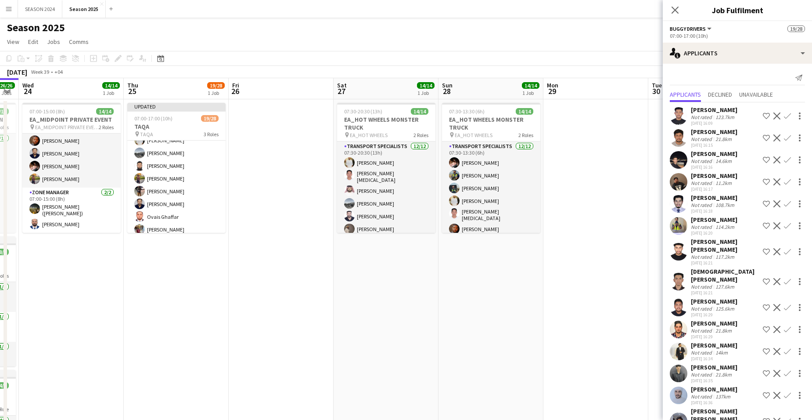
scroll to position [320, 0]
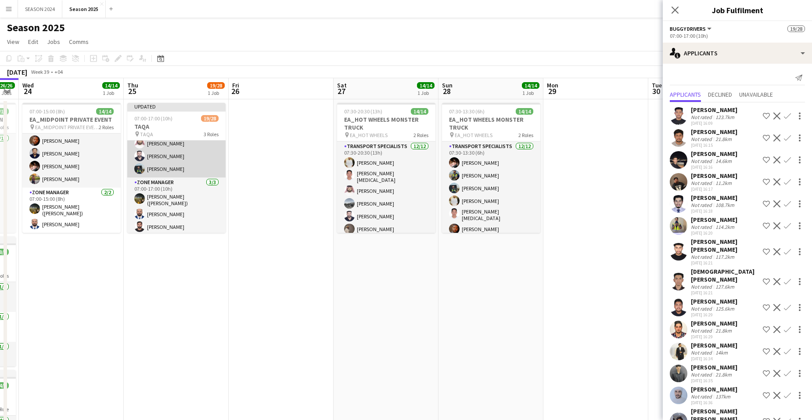
click at [185, 166] on app-card-role "Transport Specialists 15/15 07:00-17:00 (10h) Sarmad Nadeem Minhaz Aziz Hamza N…" at bounding box center [176, 73] width 98 height 208
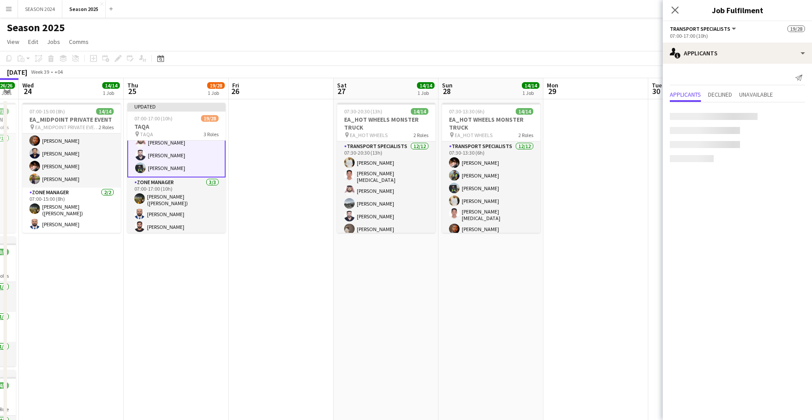
scroll to position [319, 0]
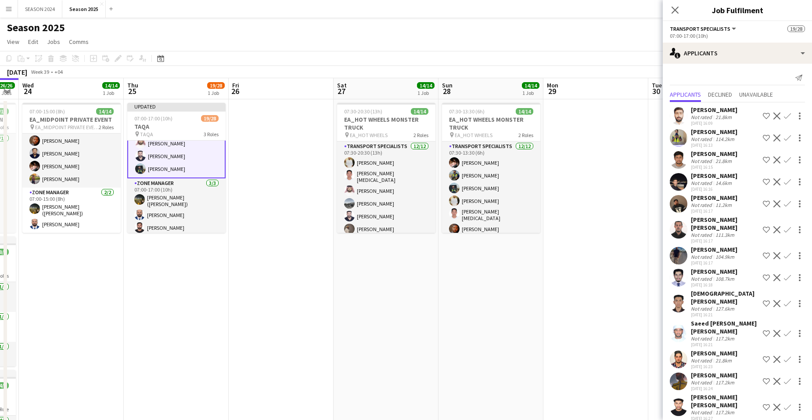
click at [161, 158] on app-card-role "Transport Specialists 15/15 07:00-17:00 (10h) Sarmad Nadeem Minhaz Aziz Hamza N…" at bounding box center [176, 73] width 98 height 210
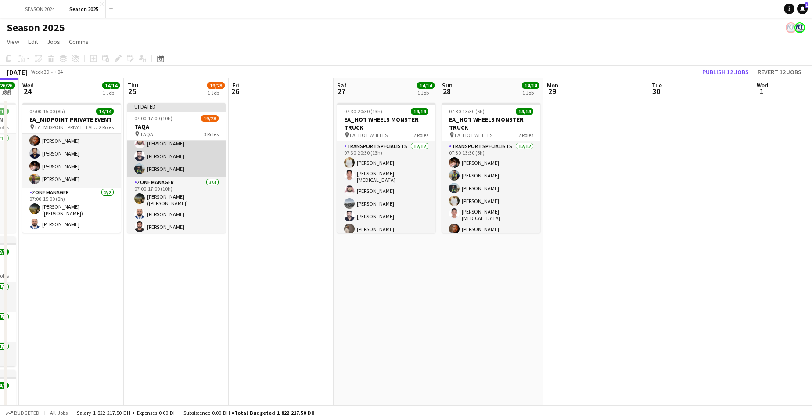
click at [161, 158] on app-card-role "Transport Specialists 15/15 07:00-17:00 (10h) Sarmad Nadeem Minhaz Aziz Hamza N…" at bounding box center [176, 73] width 98 height 208
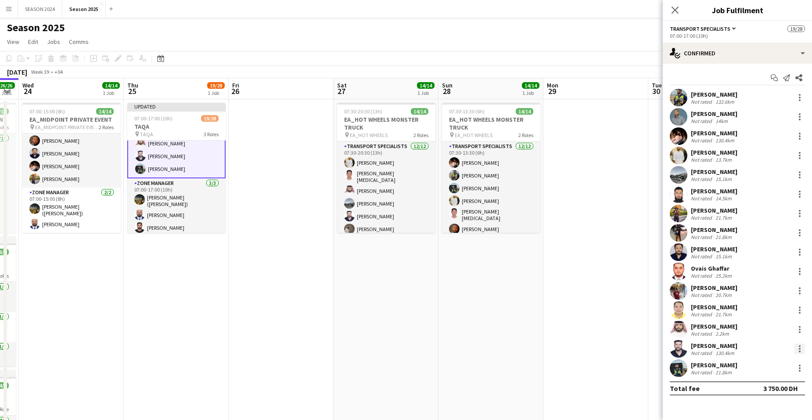
click at [656, 318] on div at bounding box center [800, 348] width 11 height 11
click at [656, 315] on span "Remove" at bounding box center [771, 311] width 54 height 8
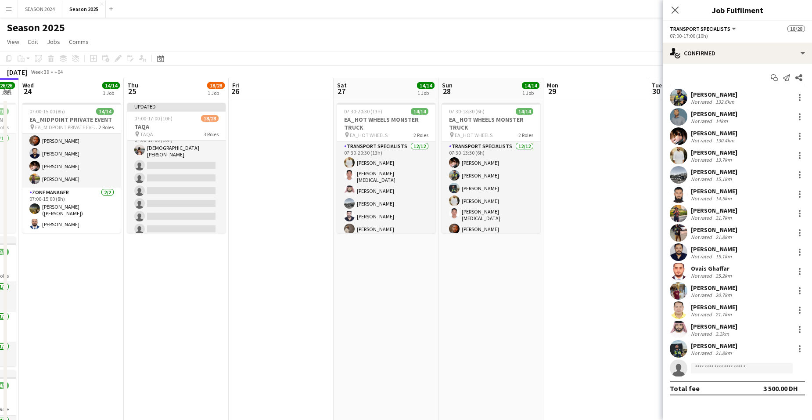
click at [194, 173] on app-card-role "BUGGY DRIVERS 25A 1/10 07:00-17:00 (10h) Mohammed Asif single-neutral-actions s…" at bounding box center [176, 202] width 98 height 147
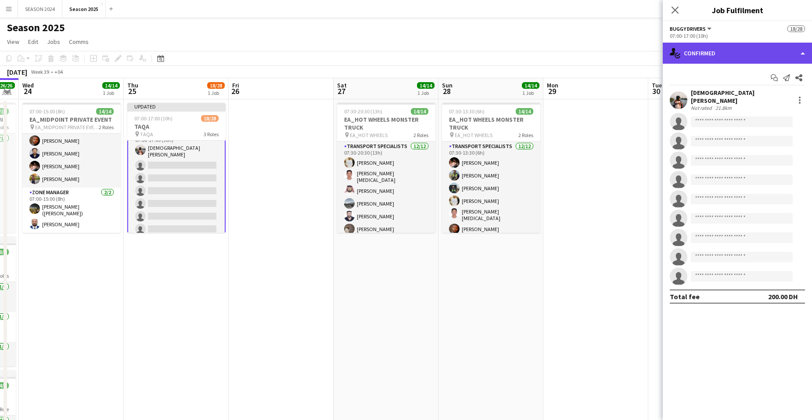
click at [656, 44] on div "single-neutral-actions-check-2 Confirmed" at bounding box center [737, 53] width 149 height 21
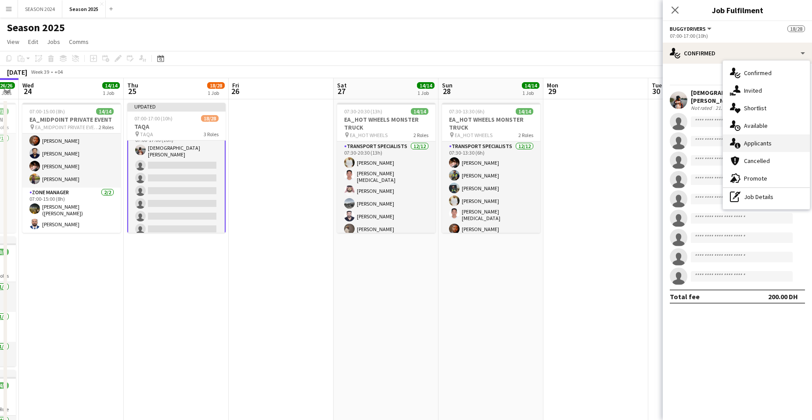
click at [656, 146] on span "Applicants" at bounding box center [758, 143] width 28 height 8
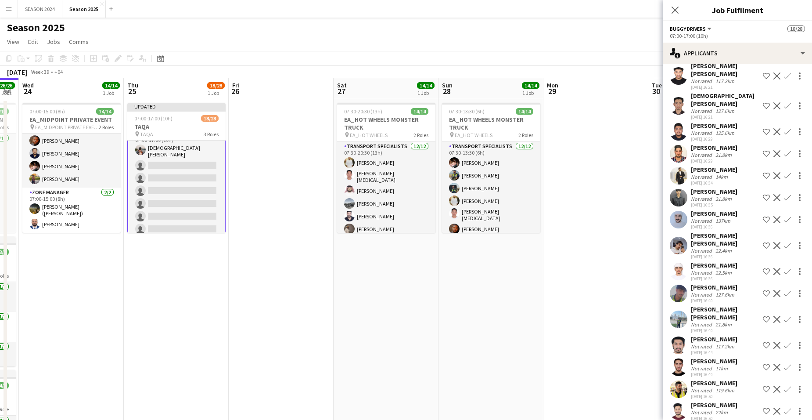
scroll to position [214, 0]
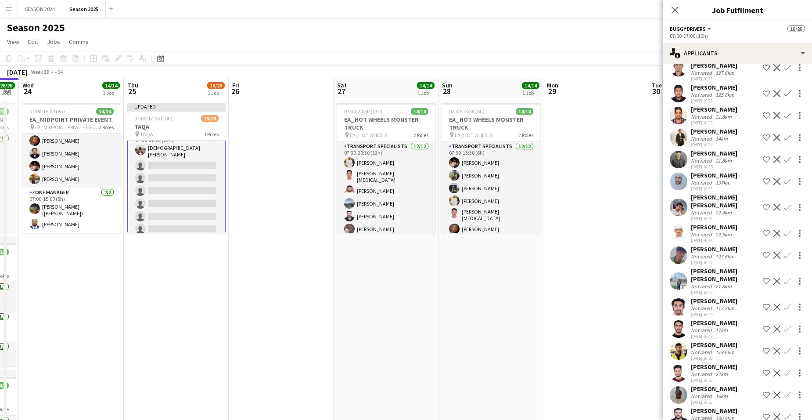
click at [656, 318] on button "Confirm" at bounding box center [787, 416] width 11 height 11
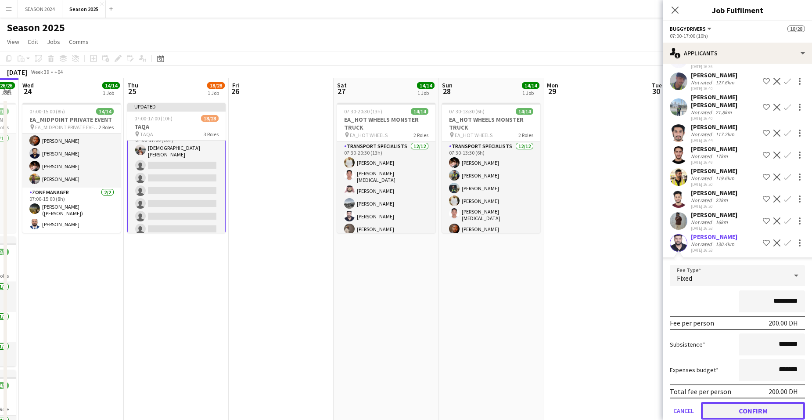
click at [656, 318] on button "Confirm" at bounding box center [753, 411] width 104 height 18
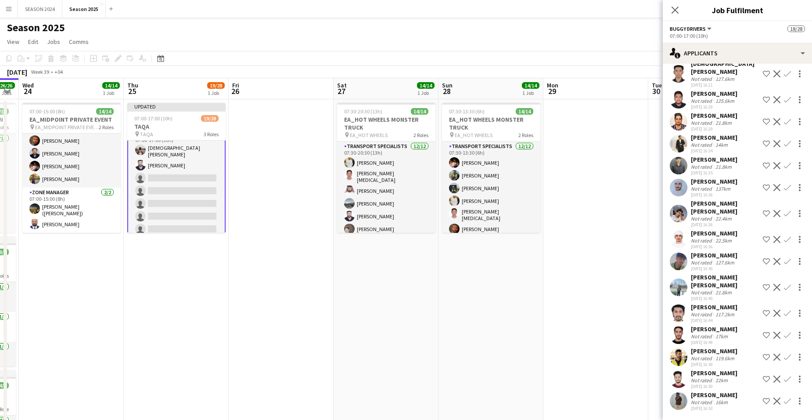
scroll to position [192, 0]
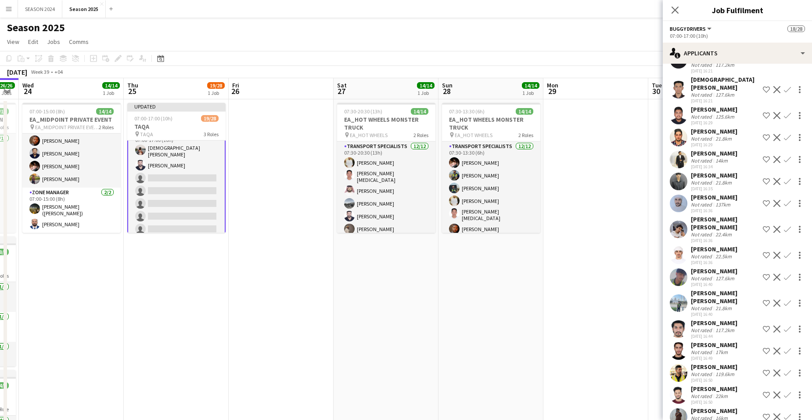
click at [656, 318] on app-icon "Confirm" at bounding box center [787, 350] width 7 height 7
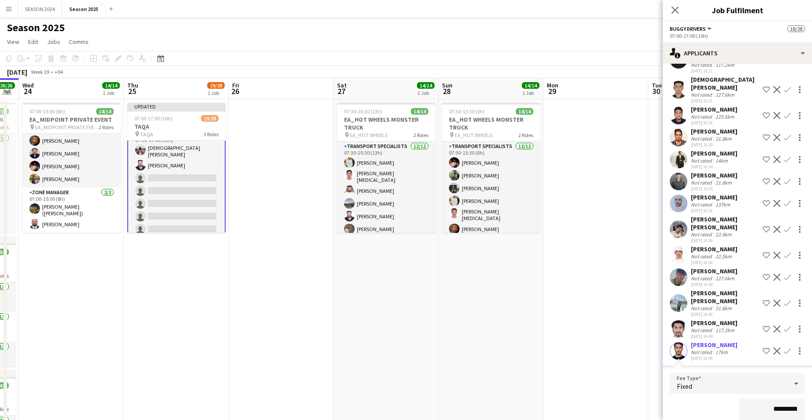
scroll to position [280, 0]
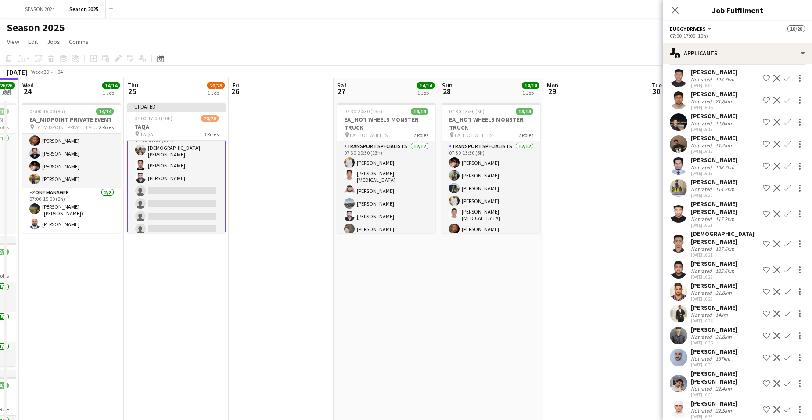
scroll to position [88, 0]
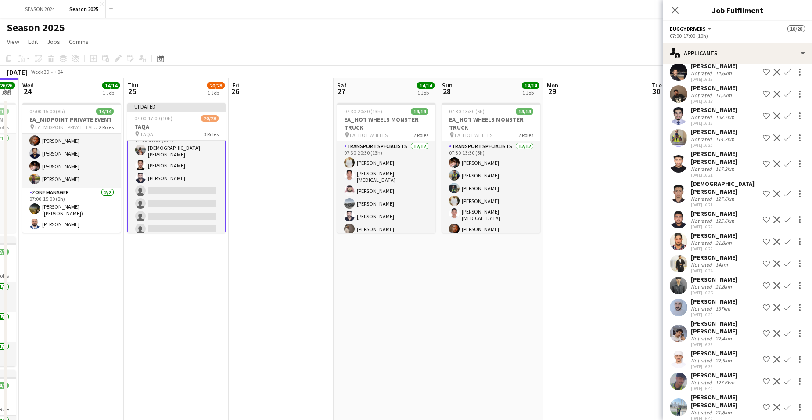
click at [656, 253] on div "[PERSON_NAME] Not rated 14km [DATE] 16:34 Shortlist crew Decline Confirm" at bounding box center [737, 263] width 149 height 20
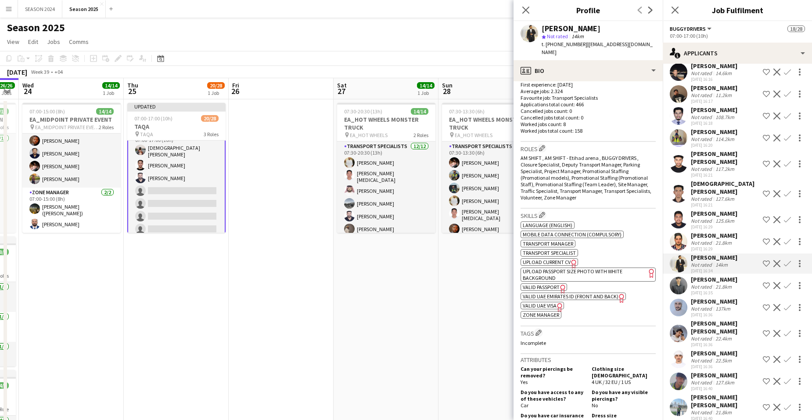
scroll to position [307, 0]
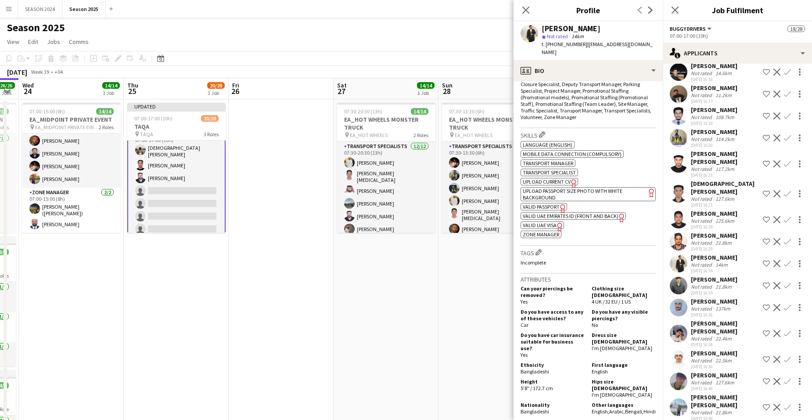
click at [656, 253] on div "[PERSON_NAME] Not rated 14km [DATE] 16:34 Shortlist crew Decline Confirm" at bounding box center [737, 263] width 149 height 20
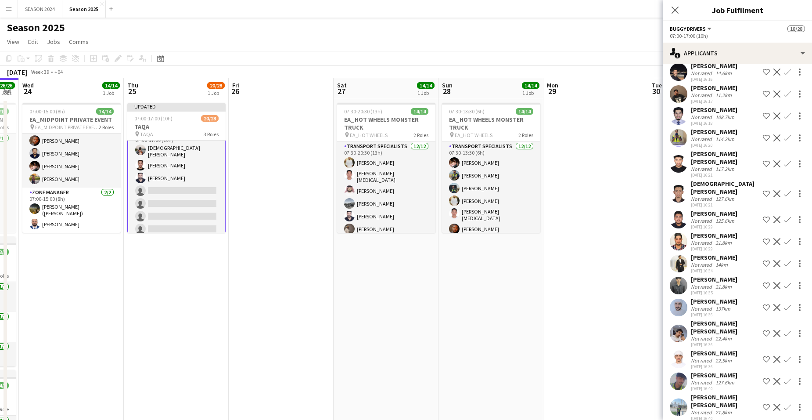
click at [656, 245] on div "[PERSON_NAME] Not rated 123.7km [DATE] 16:09 Shortlist crew Decline Confirm [PE…" at bounding box center [737, 273] width 149 height 518
click at [656, 253] on div "[PERSON_NAME] Not rated 14km [DATE] 16:34 Shortlist crew Decline Confirm" at bounding box center [737, 263] width 149 height 20
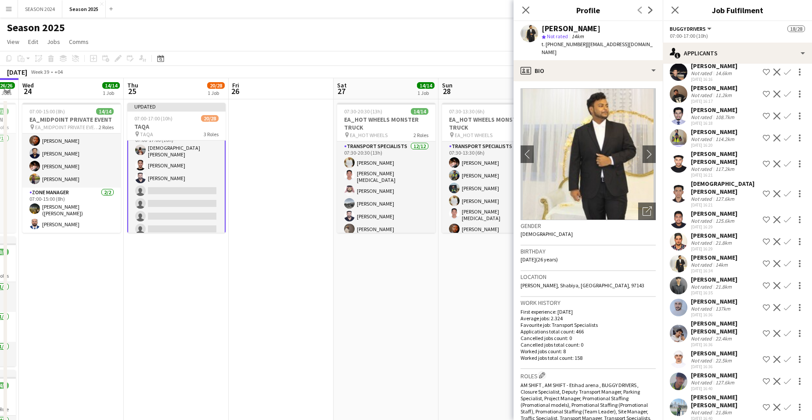
click at [656, 253] on div "[PERSON_NAME] Not rated 14km [DATE] 16:34 Shortlist crew Decline Confirm" at bounding box center [737, 263] width 149 height 20
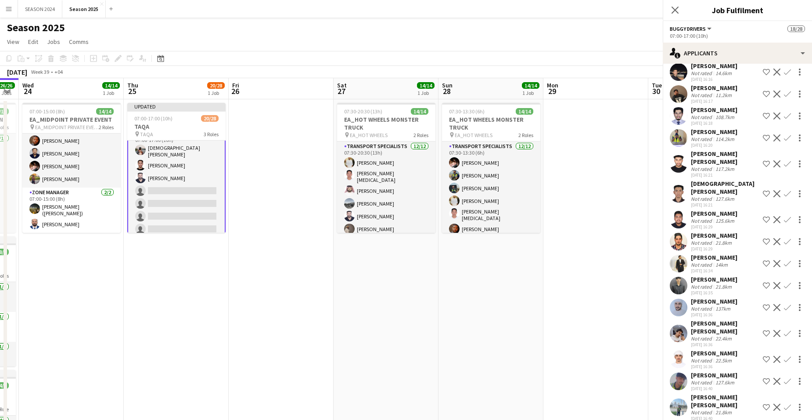
click at [656, 253] on div "[PERSON_NAME] Not rated 14km [DATE] 16:34 Shortlist crew Decline Confirm" at bounding box center [737, 263] width 149 height 20
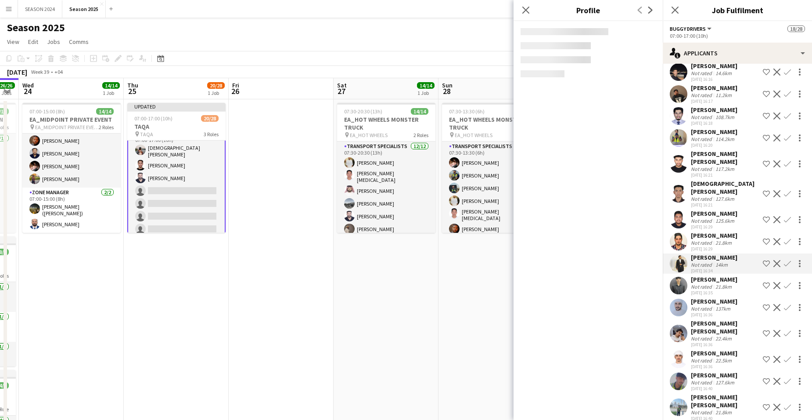
click at [656, 253] on div "[PERSON_NAME] Not rated 14km [DATE] 16:34 Shortlist crew Decline Confirm" at bounding box center [737, 263] width 149 height 20
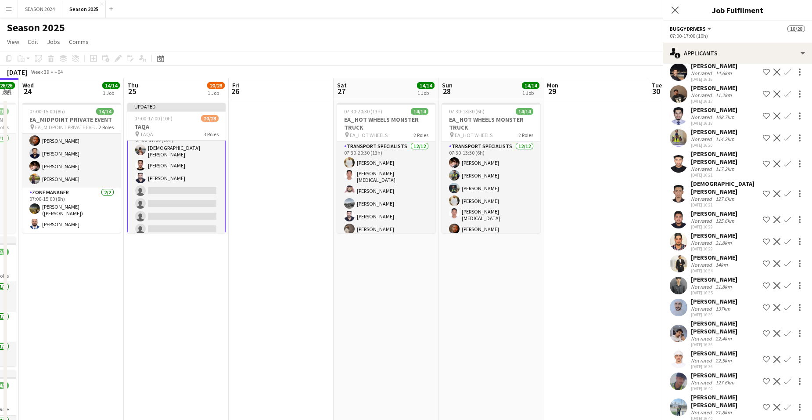
click at [656, 253] on div "[PERSON_NAME] Not rated 14km [DATE] 16:34 Shortlist crew Decline Confirm" at bounding box center [737, 263] width 149 height 20
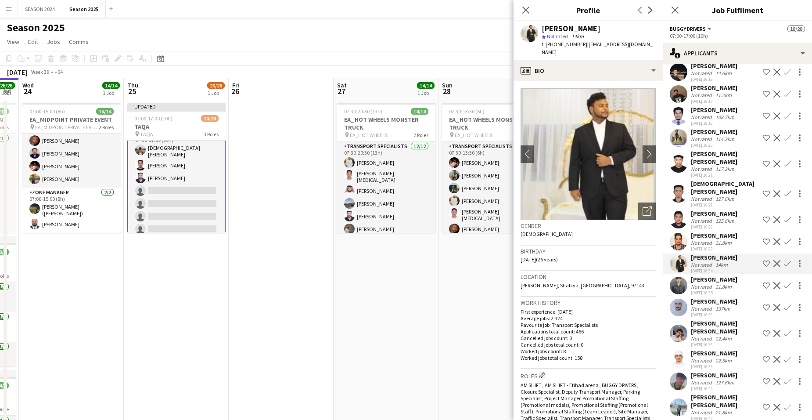
scroll to position [132, 0]
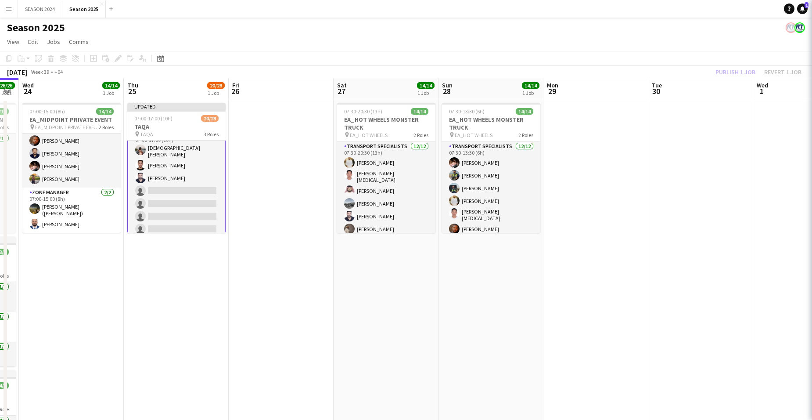
scroll to position [0, 0]
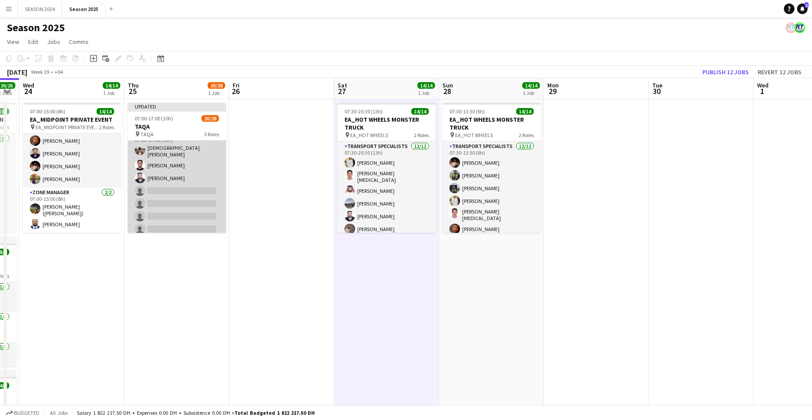
click at [189, 185] on app-card-role "BUGGY DRIVERS 24A 3/10 07:00-17:00 (10h) Mohammed Asif muhammad shahzad Waqar A…" at bounding box center [177, 202] width 98 height 147
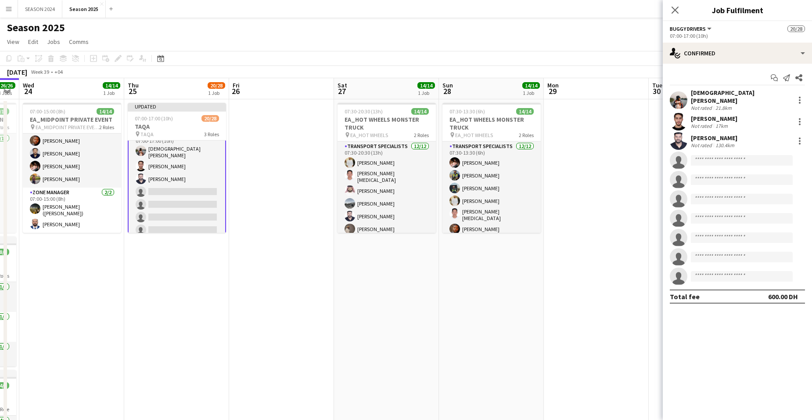
scroll to position [13, 0]
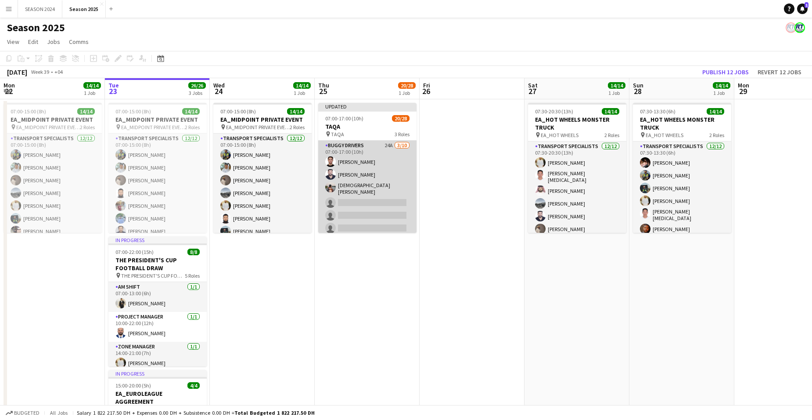
click at [343, 201] on app-card-role "BUGGY DRIVERS 24A [DATE] 07:00-17:00 (10h) [PERSON_NAME] [PERSON_NAME] [PERSON_…" at bounding box center [367, 213] width 98 height 147
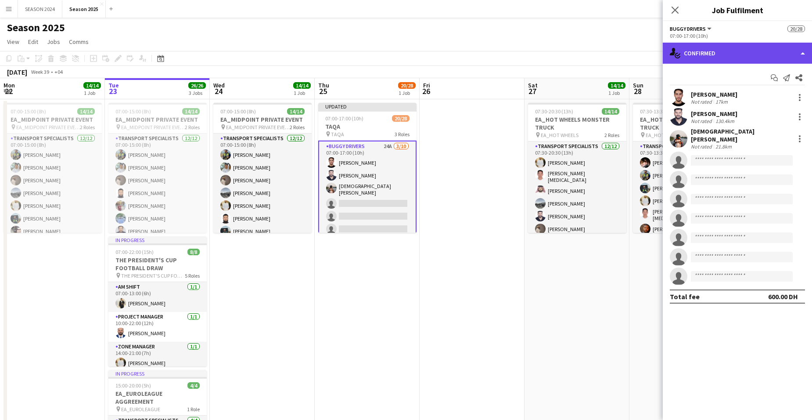
click at [758, 51] on div "single-neutral-actions-check-2 Confirmed" at bounding box center [737, 53] width 149 height 21
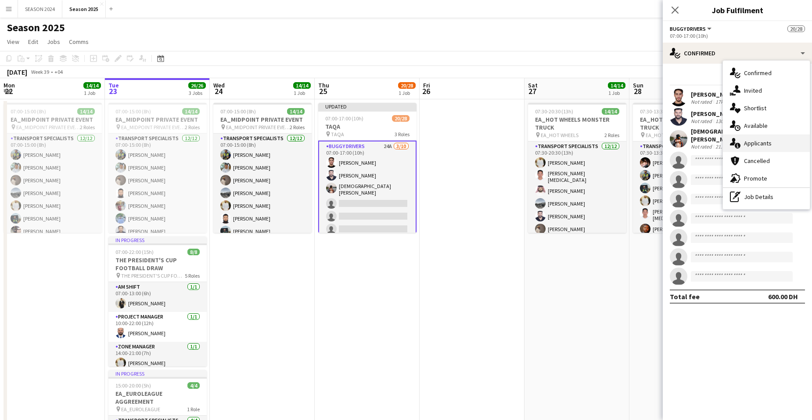
click at [772, 135] on div "single-neutral-actions-information Applicants" at bounding box center [766, 143] width 87 height 18
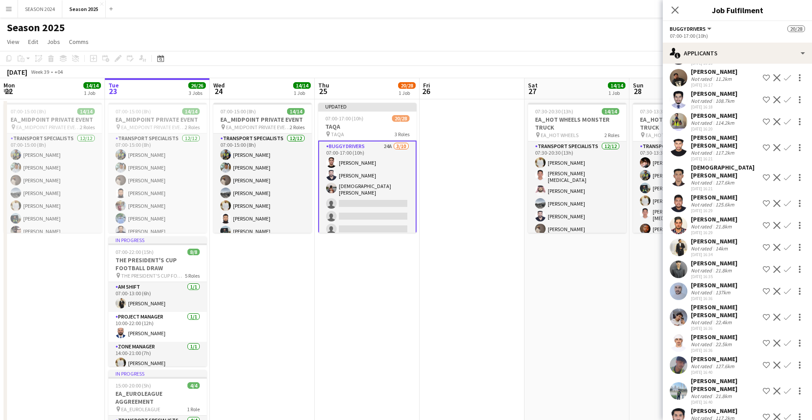
scroll to position [16, 0]
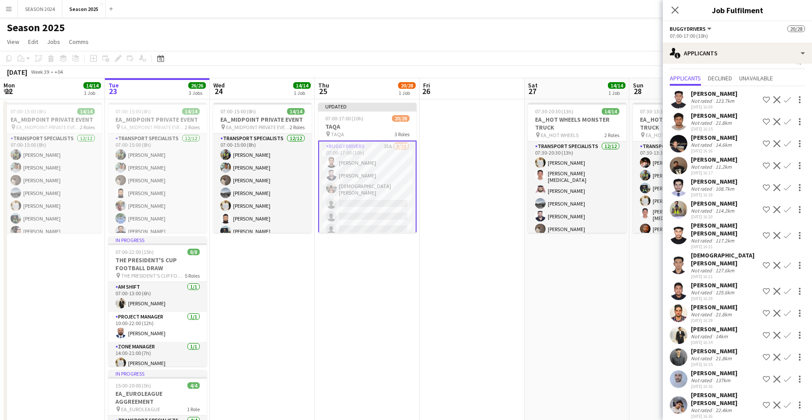
click at [777, 325] on div "[PERSON_NAME] Not rated 14km [DATE] 16:34 Shortlist crew Decline Confirm" at bounding box center [737, 335] width 149 height 20
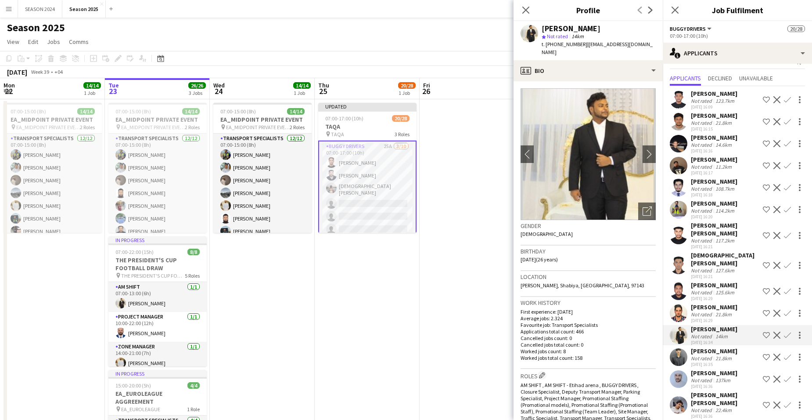
click at [781, 325] on div "[PERSON_NAME] Not rated 14km [DATE] 16:34 Shortlist crew Decline Confirm" at bounding box center [737, 335] width 149 height 20
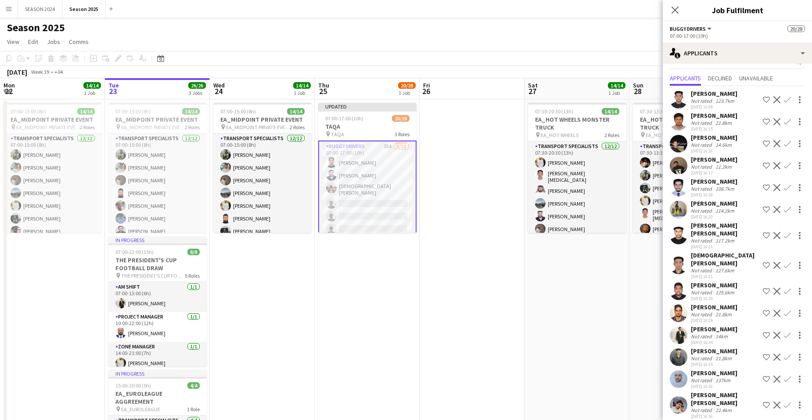
click at [781, 325] on div "[PERSON_NAME] Not rated 14km [DATE] 16:34 Shortlist crew Decline Confirm" at bounding box center [737, 335] width 149 height 20
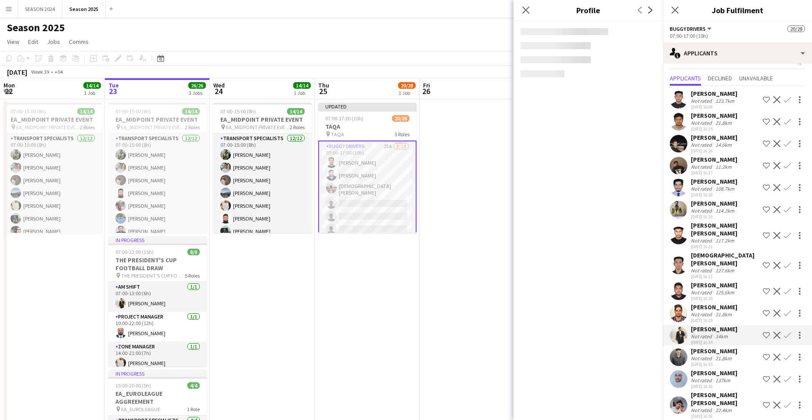
click at [784, 314] on div "[PERSON_NAME] Not rated 21.8km [DATE] 16:29 Shortlist crew Decline Confirm" at bounding box center [737, 313] width 149 height 20
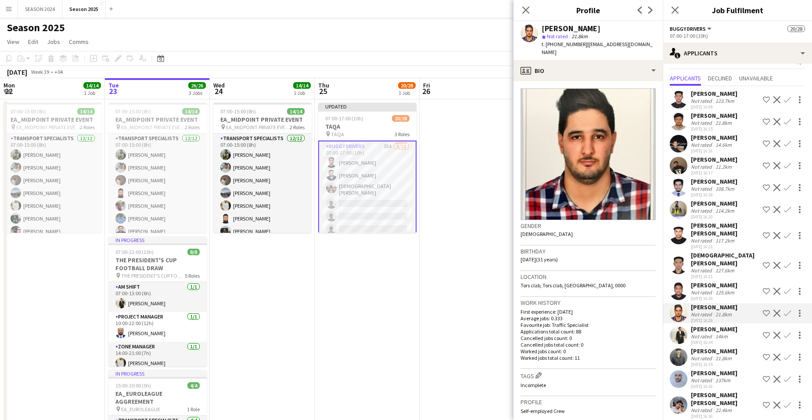
click at [784, 316] on div "[PERSON_NAME] Not rated 123.7km [DATE] 16:09 Shortlist crew Decline Confirm [PE…" at bounding box center [737, 345] width 149 height 518
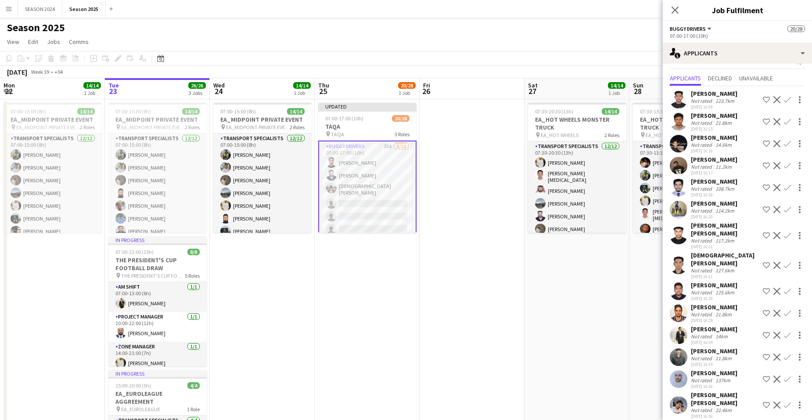
click at [784, 325] on div "[PERSON_NAME] Not rated 14km [DATE] 16:34 Shortlist crew Decline Confirm" at bounding box center [737, 335] width 149 height 20
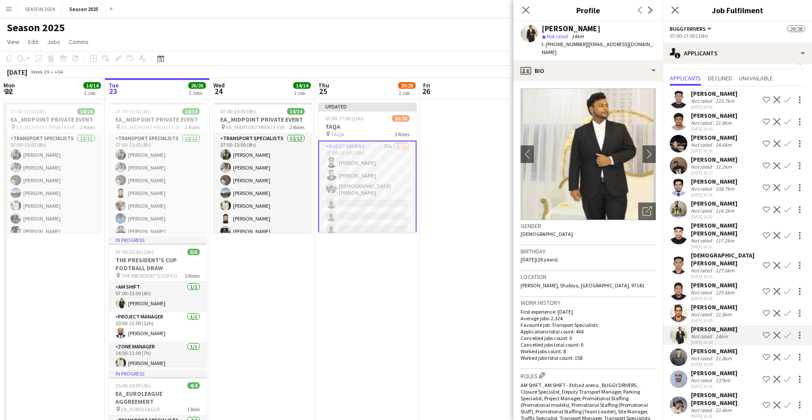
click at [783, 325] on div "[PERSON_NAME] Not rated 14km [DATE] 16:34 Shortlist crew Decline Confirm" at bounding box center [737, 335] width 149 height 20
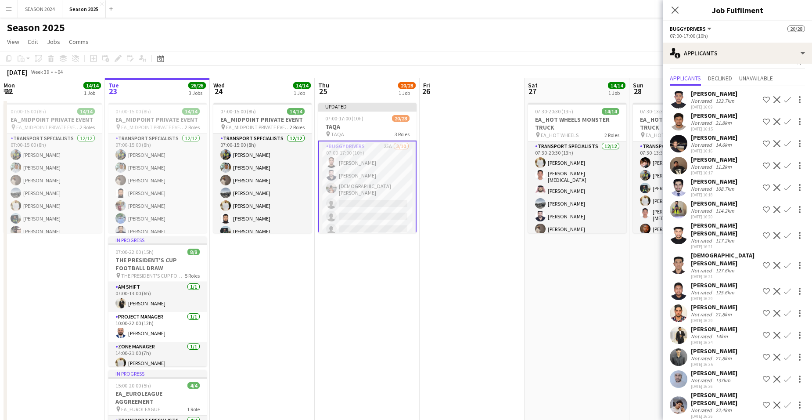
click at [787, 317] on div "[PERSON_NAME] Not rated 123.7km [DATE] 16:09 Shortlist crew Decline Confirm [PE…" at bounding box center [737, 356] width 149 height 540
click at [495, 282] on app-date-cell at bounding box center [472, 300] width 105 height 403
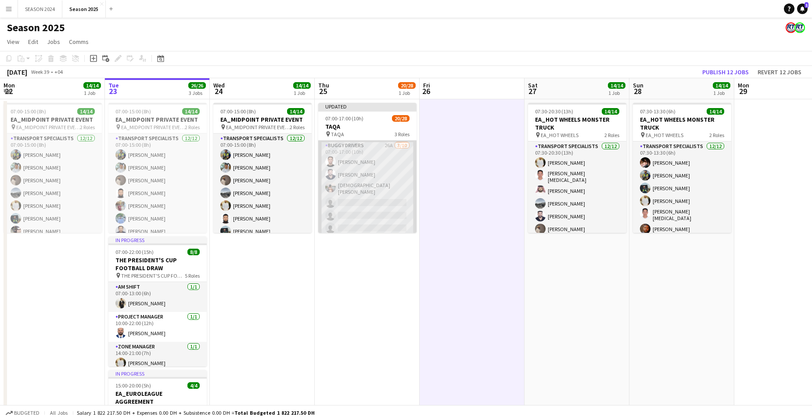
click at [350, 191] on app-card-role "BUGGY DRIVERS 26A [DATE] 07:00-17:00 (10h) [PERSON_NAME] [PERSON_NAME] [PERSON_…" at bounding box center [367, 213] width 98 height 147
